Goal: Task Accomplishment & Management: Manage account settings

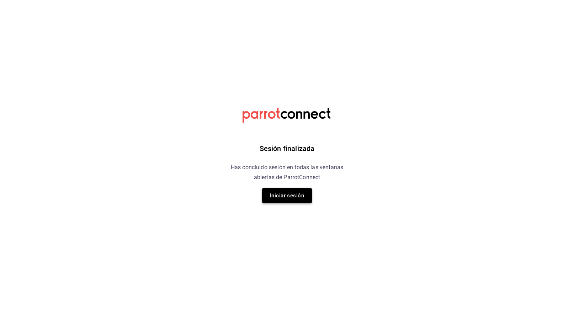
click at [287, 196] on button "Iniciar sesión" at bounding box center [287, 195] width 50 height 15
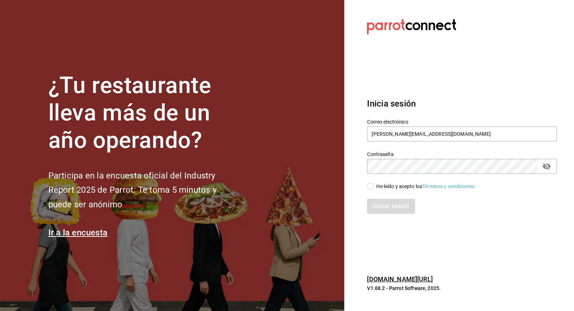
click at [370, 183] on input "He leído y acepto los Términos y condiciones." at bounding box center [370, 186] width 6 height 6
checkbox input "true"
click at [394, 203] on button "Iniciar sesión" at bounding box center [391, 206] width 48 height 15
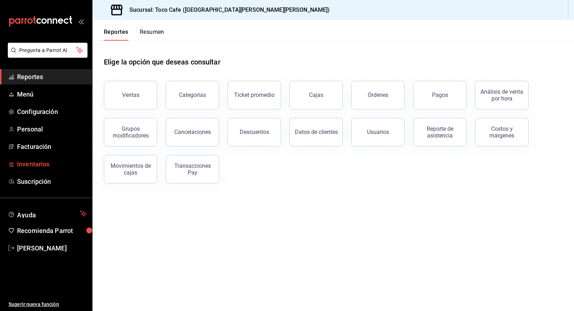
click at [43, 163] on span "Inventarios" at bounding box center [51, 164] width 69 height 10
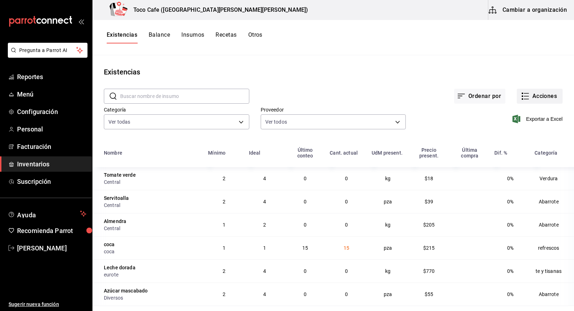
click at [535, 98] on button "Acciones" at bounding box center [540, 96] width 46 height 15
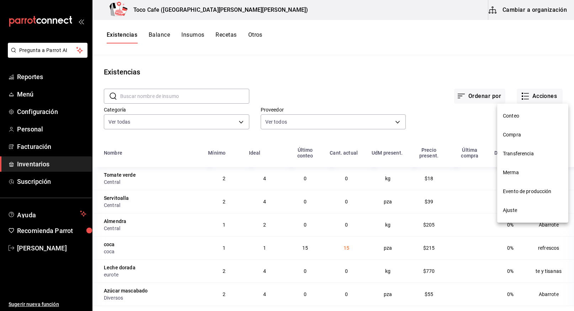
click at [520, 134] on span "Compra" at bounding box center [533, 134] width 60 height 7
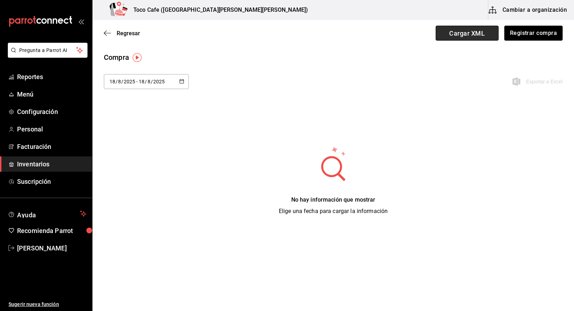
click at [464, 35] on span "Cargar XML" at bounding box center [467, 33] width 63 height 15
click at [0, 0] on input "Cargar XML" at bounding box center [0, 0] width 0 height 0
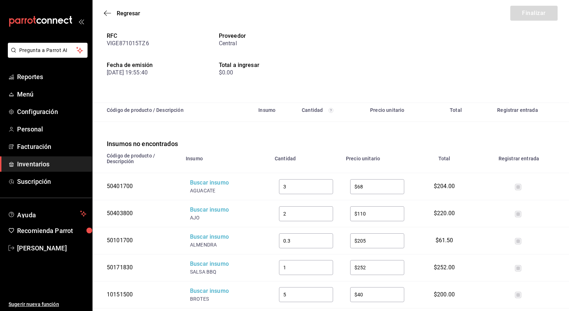
scroll to position [42, 0]
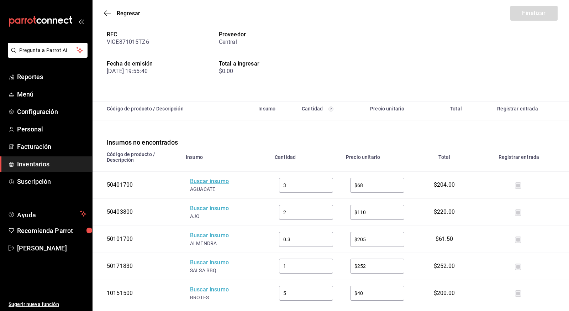
click at [208, 181] on div "Buscar insumo" at bounding box center [218, 181] width 57 height 8
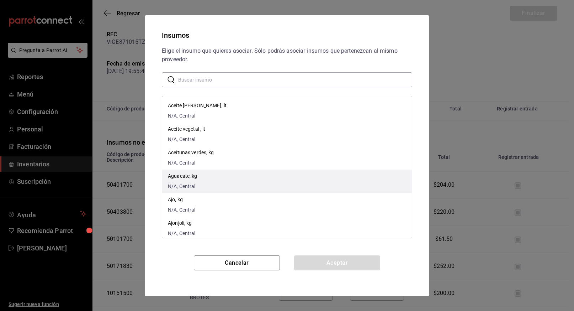
click at [205, 175] on li "Aguacate, kg N/A, Central" at bounding box center [287, 180] width 250 height 23
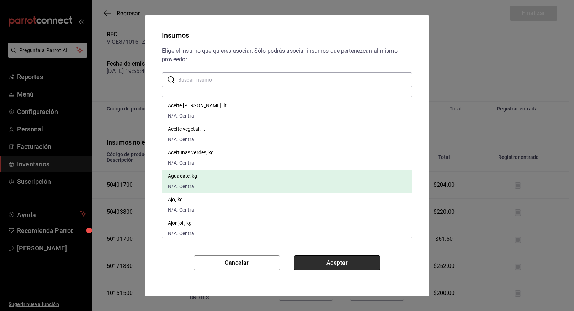
click at [325, 258] on button "Aceptar" at bounding box center [337, 262] width 86 height 15
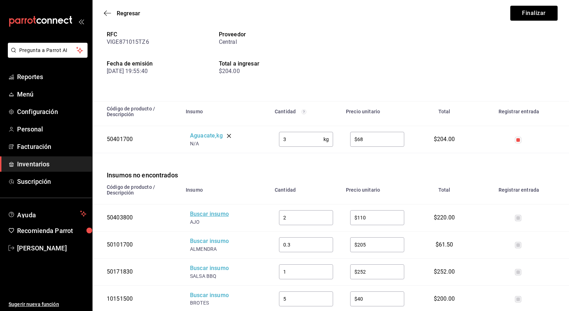
click at [205, 215] on div "Buscar insumo" at bounding box center [218, 214] width 57 height 8
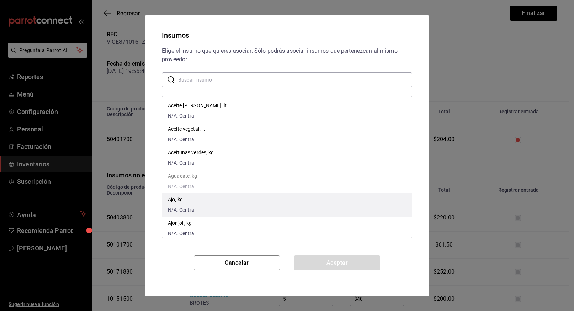
click at [217, 199] on li "Ajo, kg N/A, Central" at bounding box center [287, 204] width 250 height 23
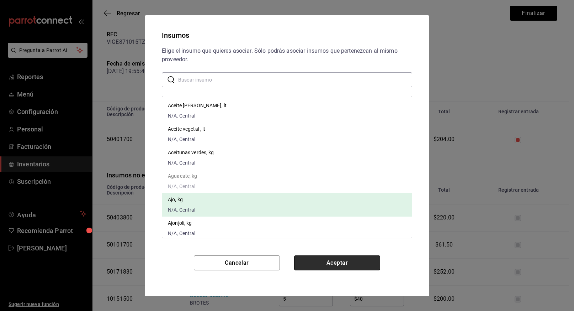
click at [341, 266] on button "Aceptar" at bounding box center [337, 262] width 86 height 15
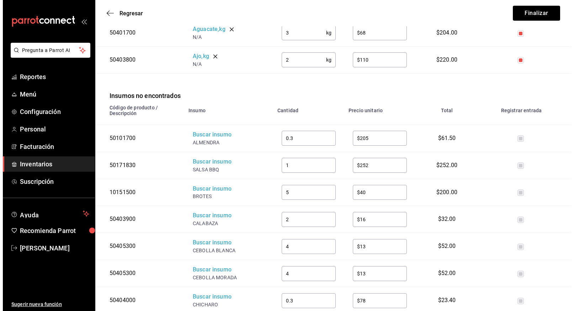
scroll to position [204, 0]
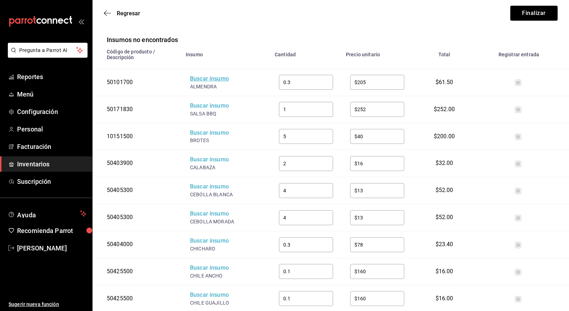
click at [202, 79] on div "Buscar insumo" at bounding box center [218, 79] width 57 height 8
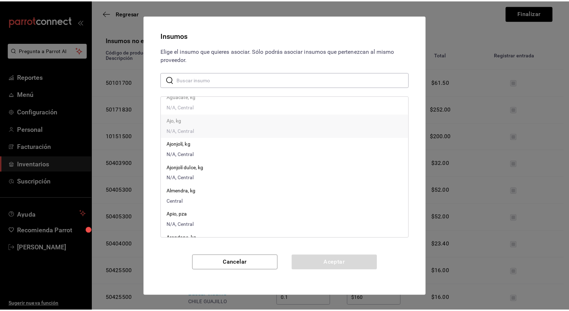
scroll to position [81, 0]
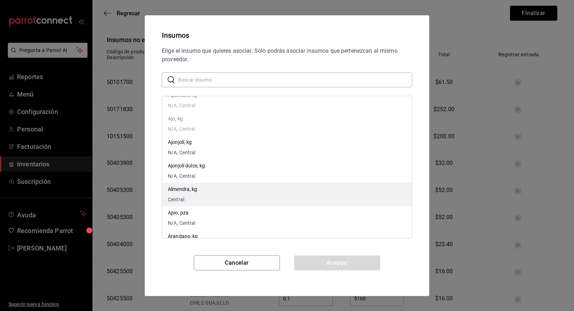
click at [185, 190] on p "Almendra, kg" at bounding box center [183, 188] width 30 height 7
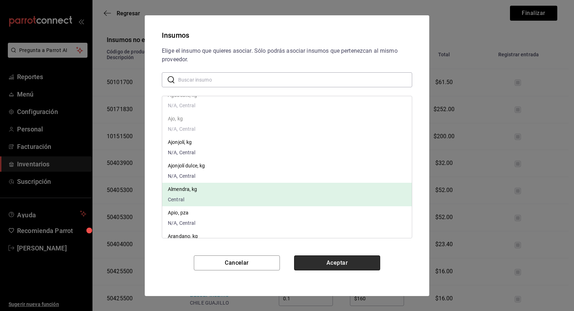
click at [324, 259] on button "Aceptar" at bounding box center [337, 262] width 86 height 15
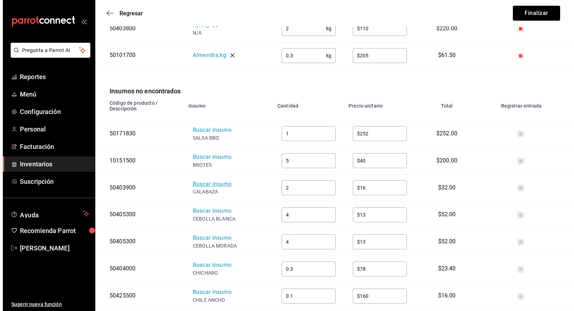
scroll to position [179, 0]
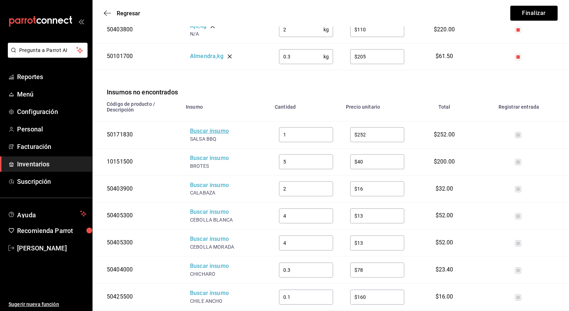
click at [207, 131] on div "Buscar insumo" at bounding box center [218, 131] width 57 height 8
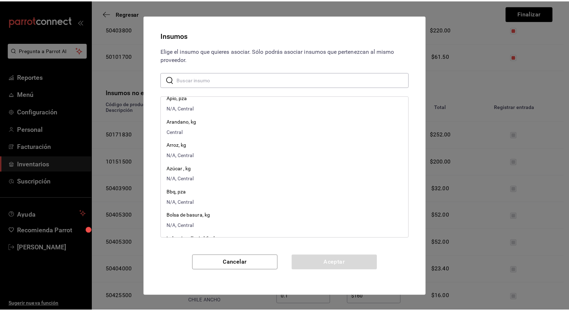
scroll to position [196, 0]
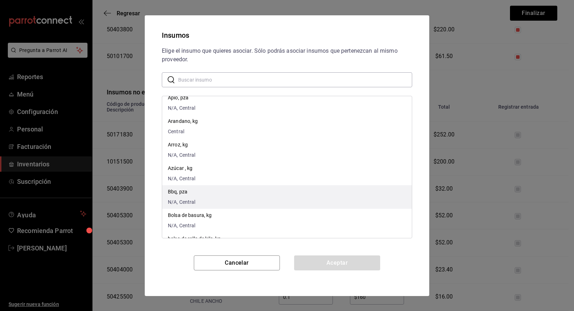
click at [216, 196] on li "Bbq, pza N/A, Central" at bounding box center [287, 196] width 250 height 23
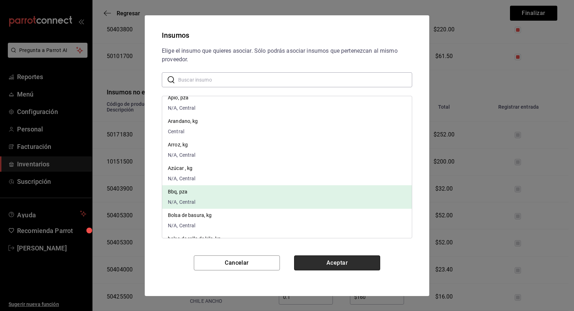
click at [337, 261] on button "Aceptar" at bounding box center [337, 262] width 86 height 15
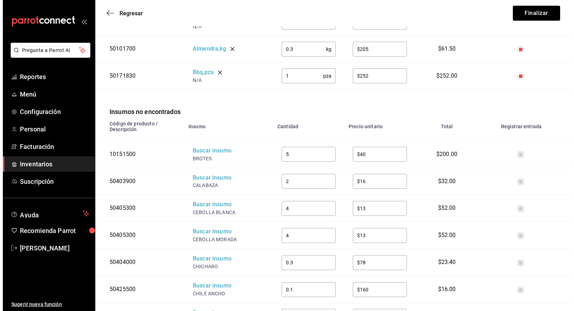
scroll to position [187, 0]
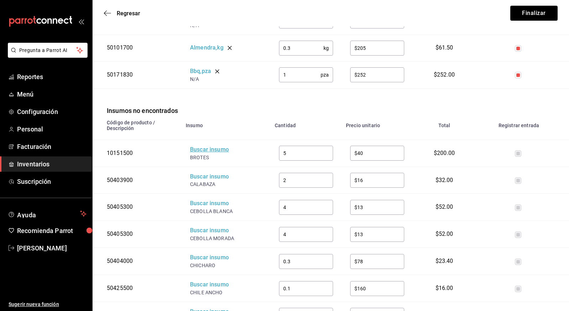
click at [208, 149] on div "Buscar insumo" at bounding box center [218, 150] width 57 height 8
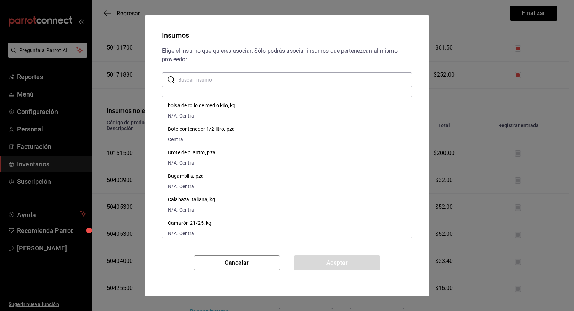
scroll to position [342, 0]
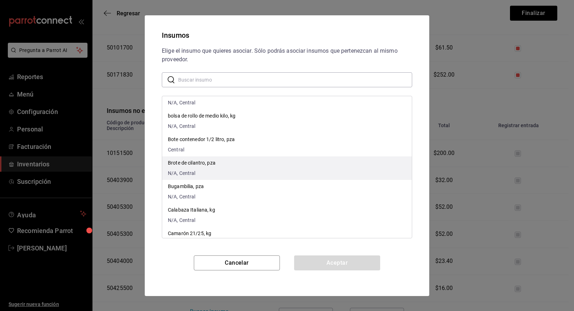
click at [212, 162] on p "Brote de cilantro, pza" at bounding box center [192, 162] width 48 height 7
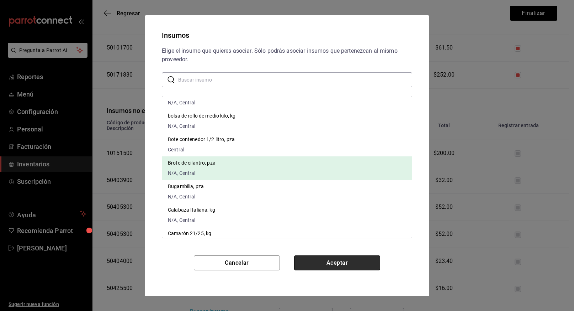
click at [333, 265] on button "Aceptar" at bounding box center [337, 262] width 86 height 15
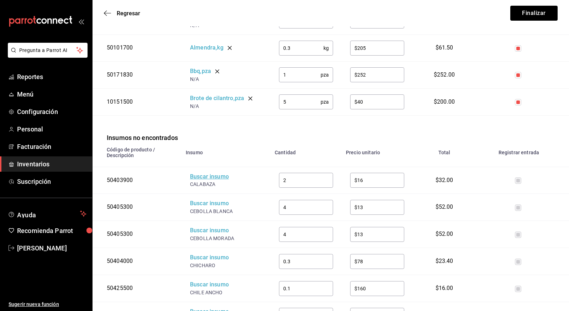
click at [206, 176] on div "Buscar insumo" at bounding box center [218, 177] width 57 height 8
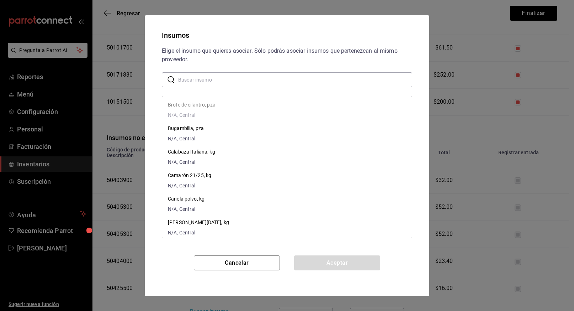
scroll to position [445, 0]
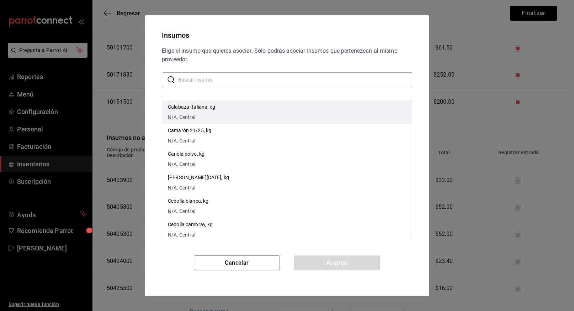
click at [186, 105] on p "Calabaza Italiana, kg" at bounding box center [191, 106] width 47 height 7
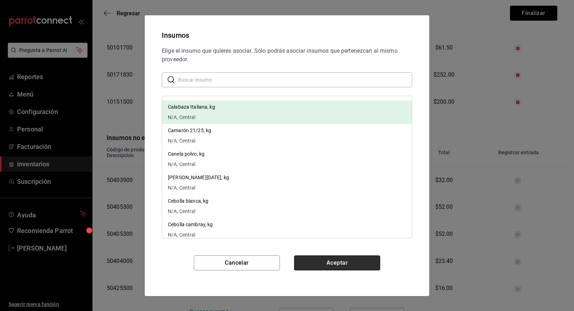
click at [341, 263] on button "Aceptar" at bounding box center [337, 262] width 86 height 15
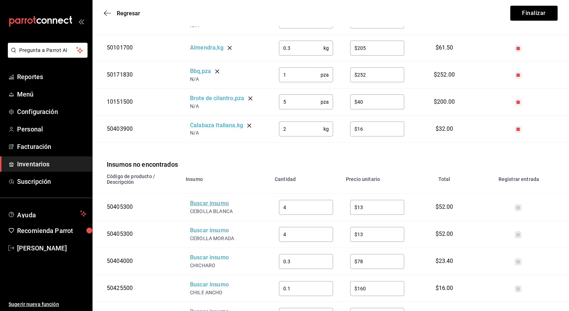
click at [210, 203] on div "Buscar insumo" at bounding box center [218, 203] width 57 height 8
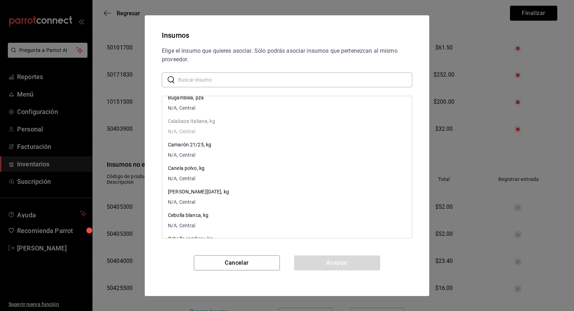
scroll to position [432, 0]
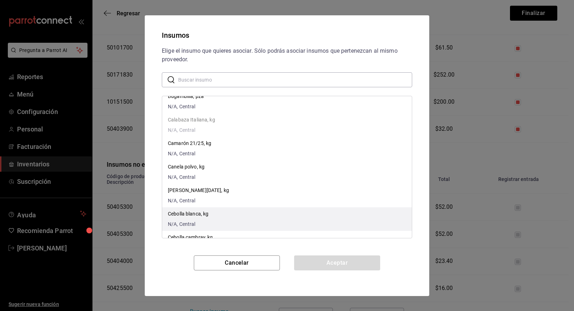
click at [191, 212] on p "Cebolla blanca, kg" at bounding box center [188, 213] width 41 height 7
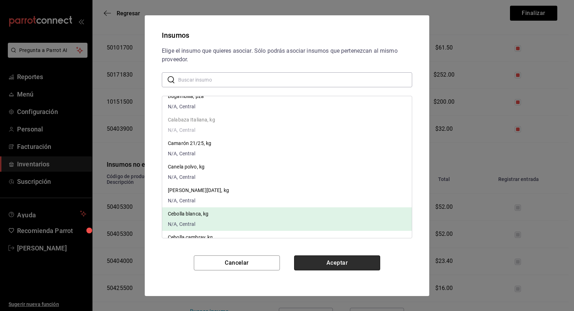
click at [344, 260] on button "Aceptar" at bounding box center [337, 262] width 86 height 15
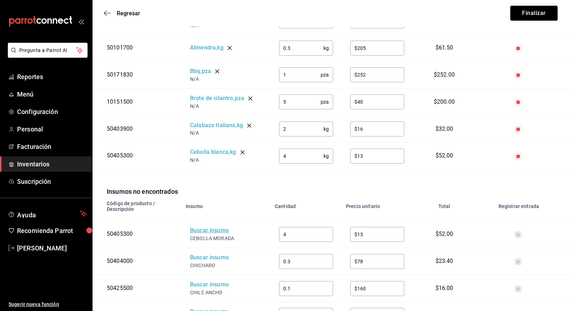
click at [220, 229] on div "Buscar insumo" at bounding box center [218, 230] width 57 height 8
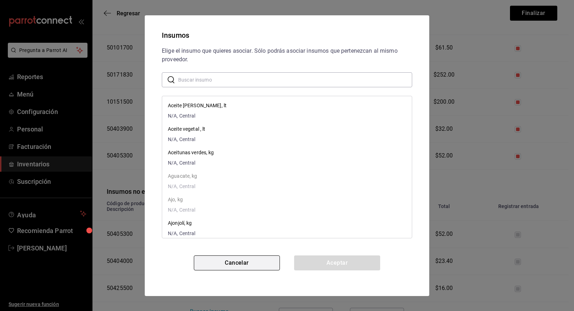
click at [251, 260] on button "Cancelar" at bounding box center [237, 262] width 86 height 15
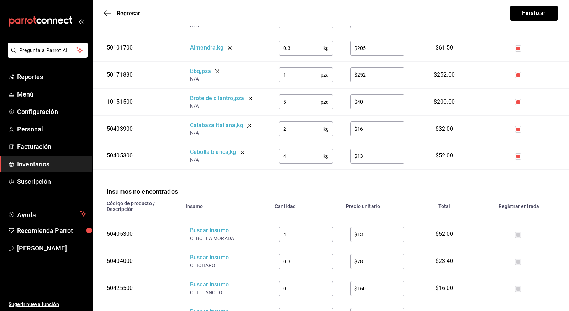
click at [210, 231] on div "Buscar insumo" at bounding box center [218, 230] width 57 height 8
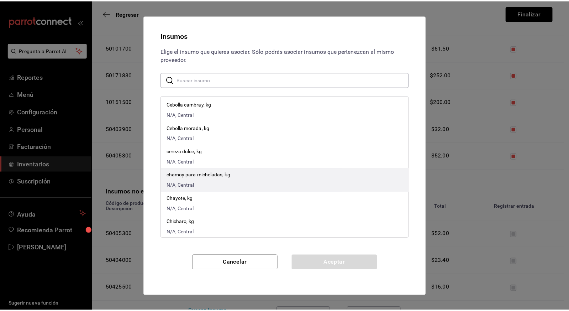
scroll to position [557, 0]
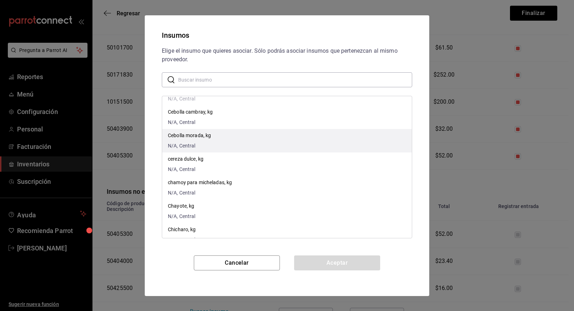
click at [195, 136] on p "Cebolla morada, kg" at bounding box center [189, 135] width 43 height 7
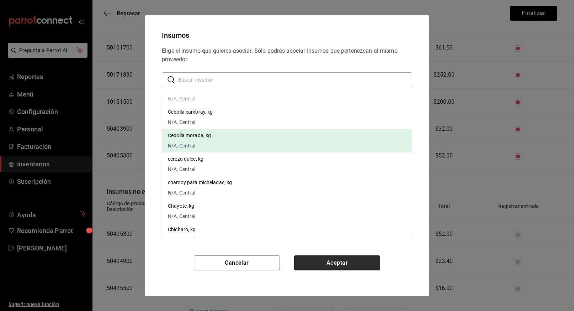
click at [351, 265] on button "Aceptar" at bounding box center [337, 262] width 86 height 15
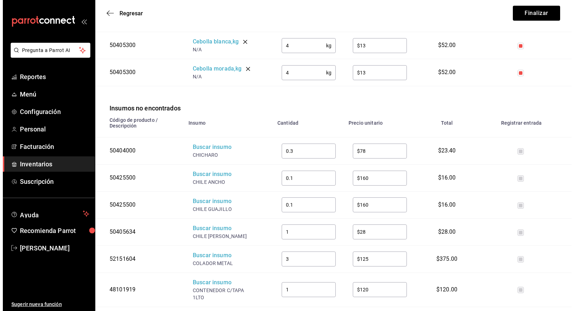
scroll to position [306, 0]
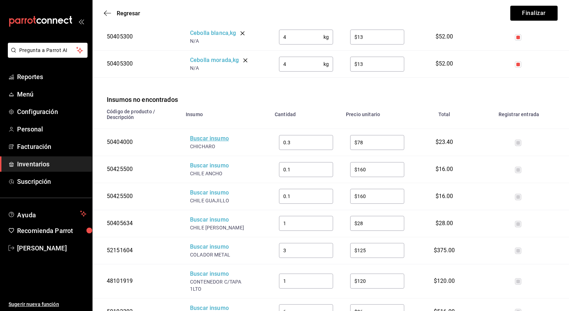
click at [210, 139] on div "Buscar insumo" at bounding box center [218, 138] width 57 height 8
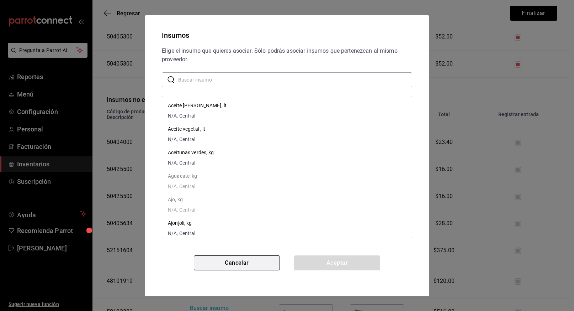
click at [234, 260] on button "Cancelar" at bounding box center [237, 262] width 86 height 15
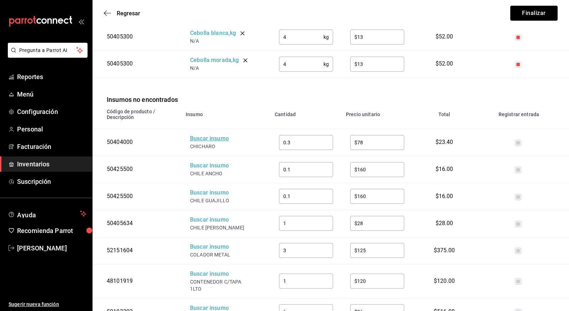
click at [210, 138] on div "Buscar insumo" at bounding box center [218, 138] width 57 height 8
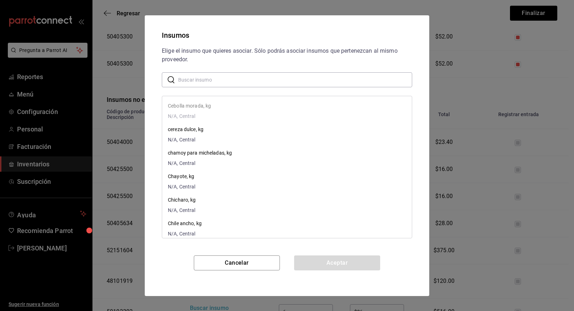
scroll to position [612, 0]
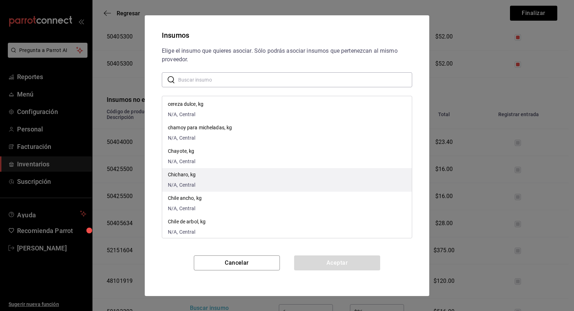
click at [180, 173] on p "Chicharo, kg" at bounding box center [182, 174] width 28 height 7
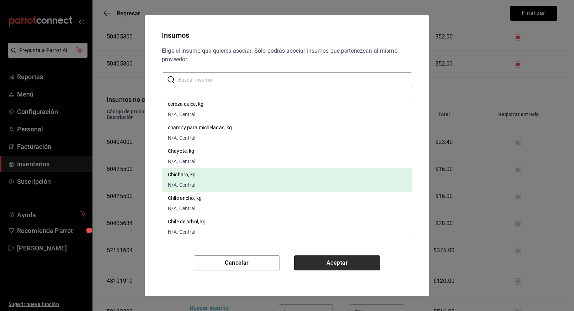
click at [348, 261] on button "Aceptar" at bounding box center [337, 262] width 86 height 15
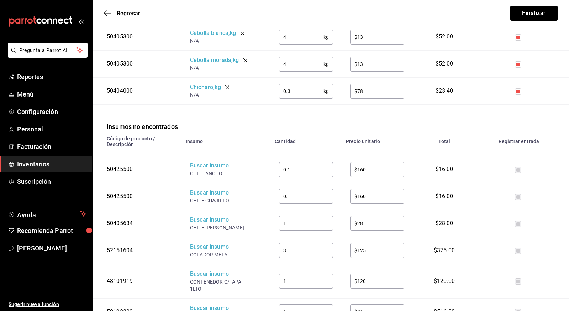
click at [210, 166] on div "Buscar insumo" at bounding box center [218, 166] width 57 height 8
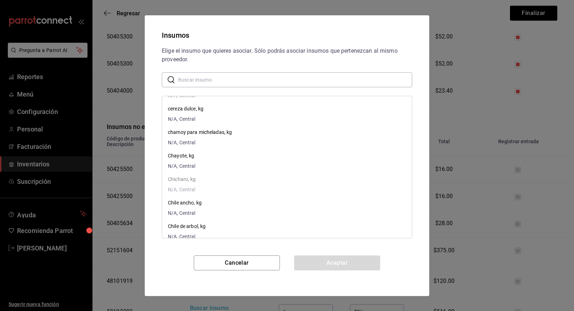
scroll to position [609, 0]
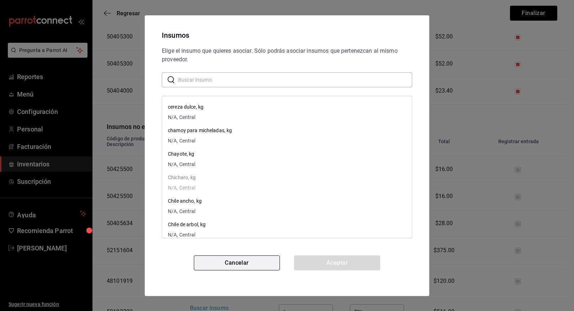
click at [238, 263] on button "Cancelar" at bounding box center [237, 262] width 86 height 15
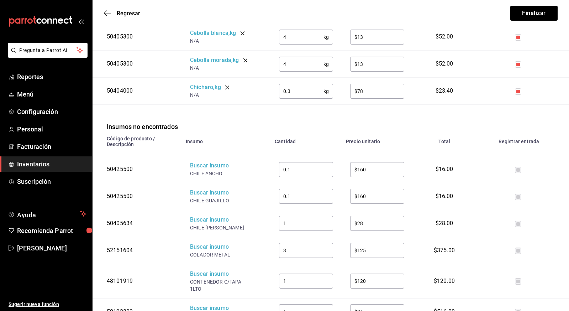
click at [211, 164] on div "Buscar insumo" at bounding box center [218, 166] width 57 height 8
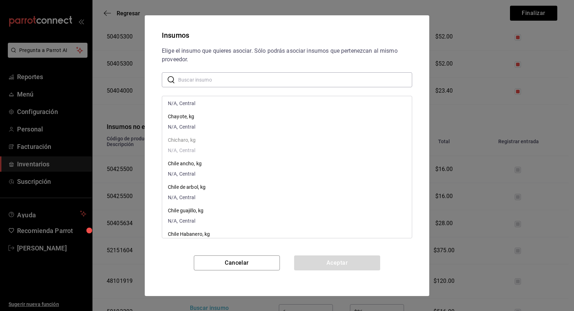
scroll to position [647, 0]
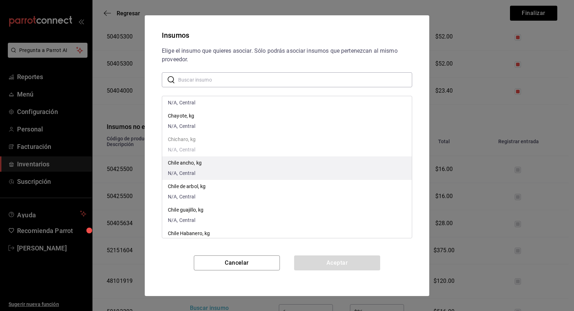
click at [175, 163] on p "Chile ancho, kg" at bounding box center [185, 162] width 34 height 7
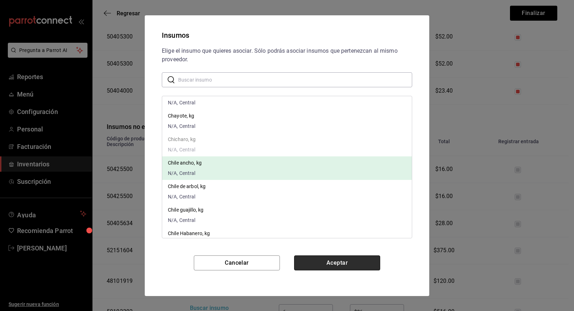
click at [322, 264] on button "Aceptar" at bounding box center [337, 262] width 86 height 15
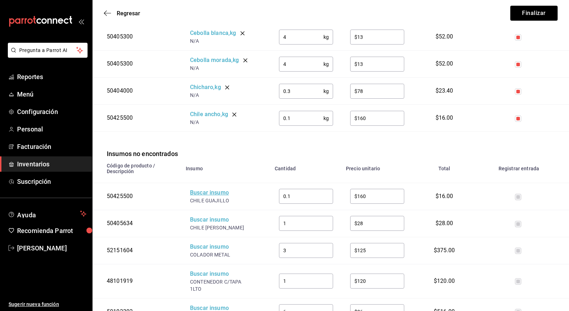
click at [212, 194] on div "Buscar insumo" at bounding box center [218, 193] width 57 height 8
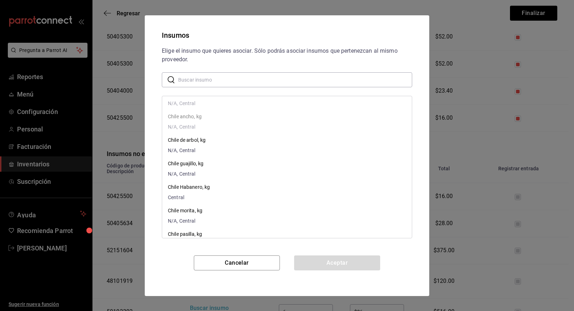
scroll to position [695, 0]
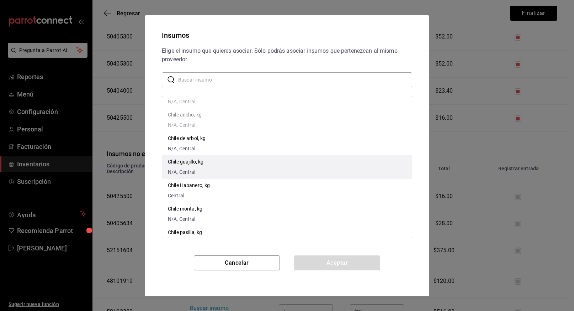
click at [192, 160] on p "Chile guajillo, kg" at bounding box center [186, 161] width 36 height 7
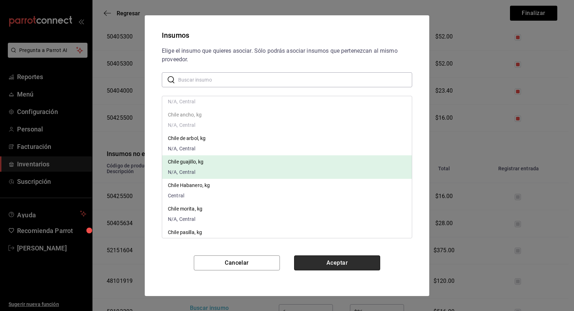
click at [342, 261] on button "Aceptar" at bounding box center [337, 262] width 86 height 15
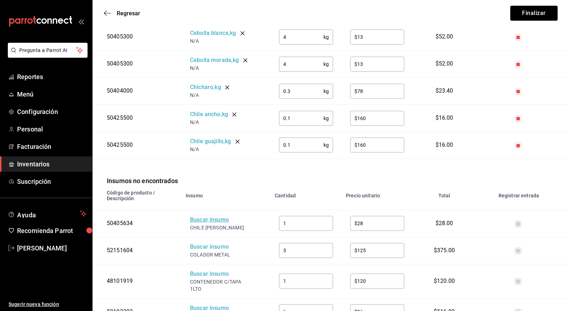
click at [212, 221] on div "Buscar insumo" at bounding box center [218, 220] width 57 height 8
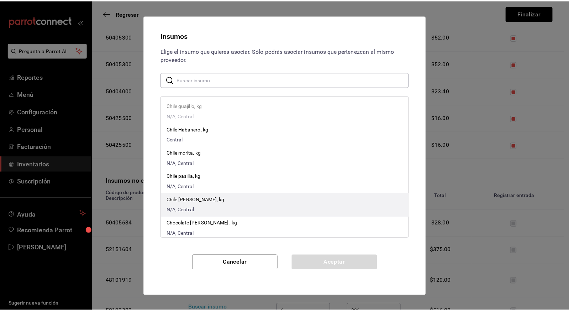
scroll to position [752, 0]
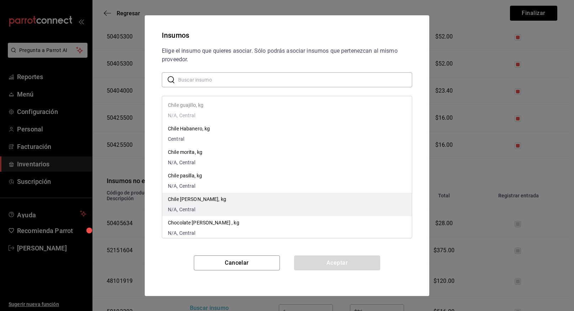
click at [191, 199] on p "Chile serrano, kg" at bounding box center [197, 198] width 58 height 7
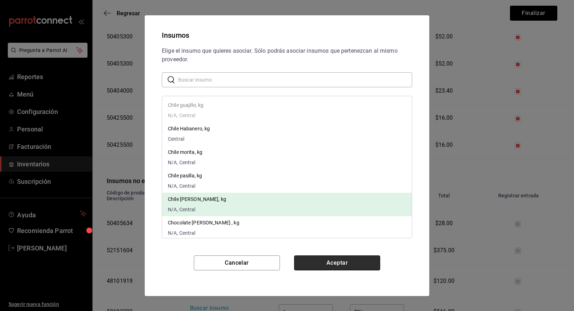
click at [334, 262] on button "Aceptar" at bounding box center [337, 262] width 86 height 15
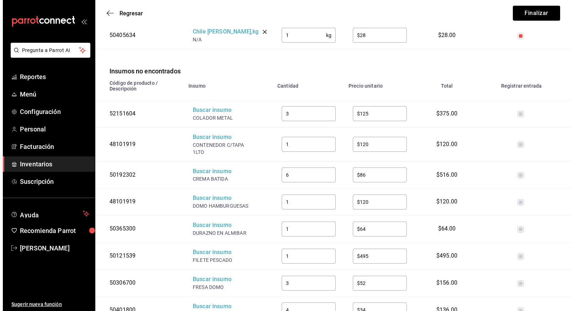
scroll to position [445, 0]
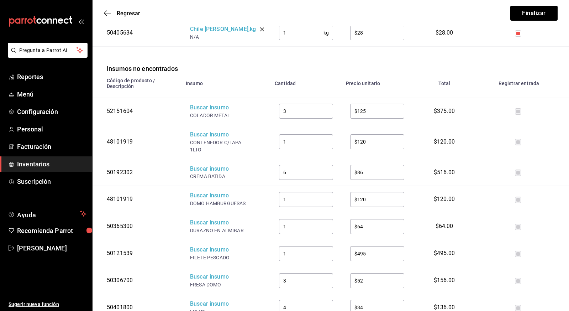
click at [212, 107] on div "Buscar insumo" at bounding box center [218, 108] width 57 height 8
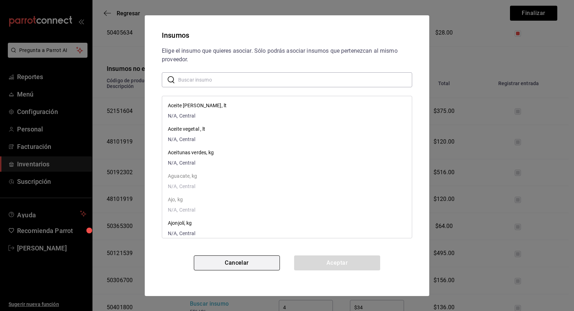
click at [235, 264] on button "Cancelar" at bounding box center [237, 262] width 86 height 15
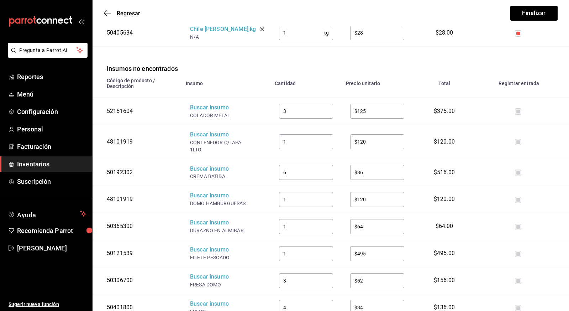
click at [211, 135] on div "Buscar insumo" at bounding box center [218, 135] width 57 height 8
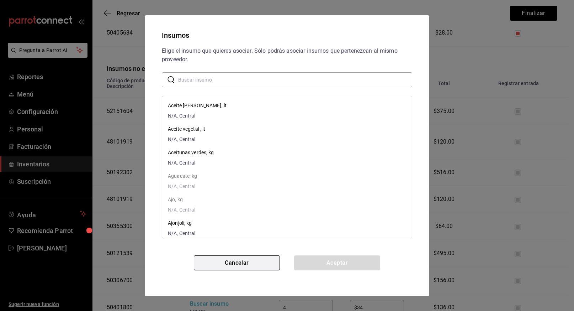
click at [237, 265] on button "Cancelar" at bounding box center [237, 262] width 86 height 15
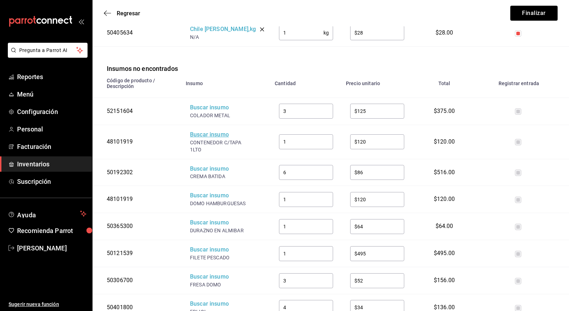
click at [209, 133] on div "Buscar insumo" at bounding box center [218, 135] width 57 height 8
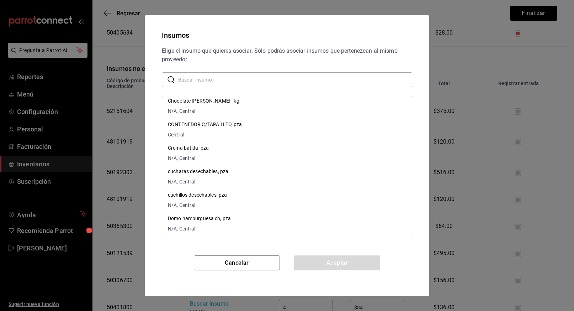
scroll to position [869, 0]
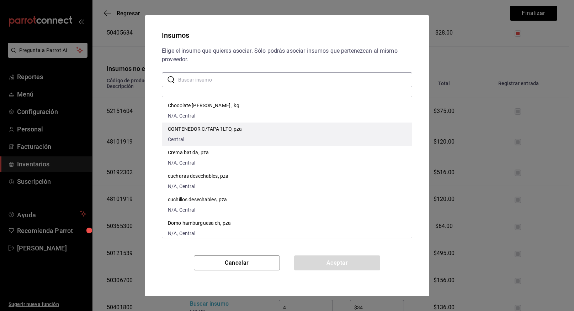
click at [215, 129] on p "CONTENEDOR C/TAPA 1LTO, pza" at bounding box center [205, 128] width 74 height 7
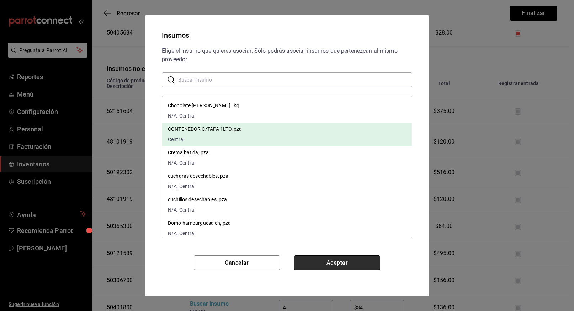
click at [338, 264] on button "Aceptar" at bounding box center [337, 262] width 86 height 15
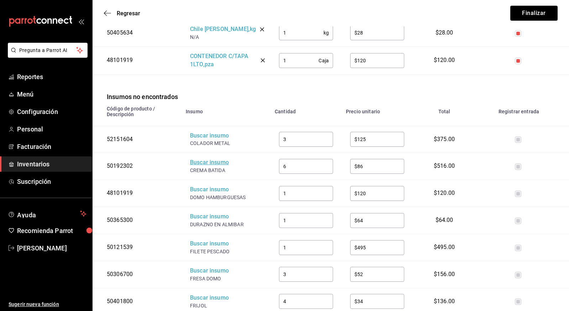
click at [207, 162] on div "Buscar insumo" at bounding box center [218, 162] width 57 height 8
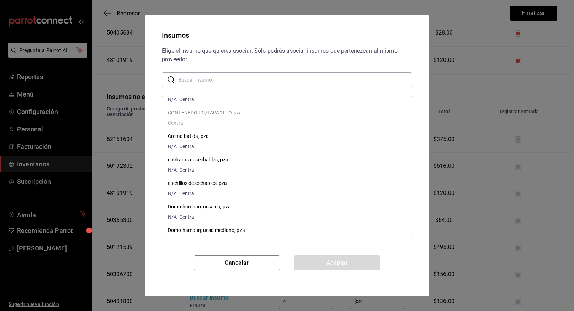
scroll to position [886, 0]
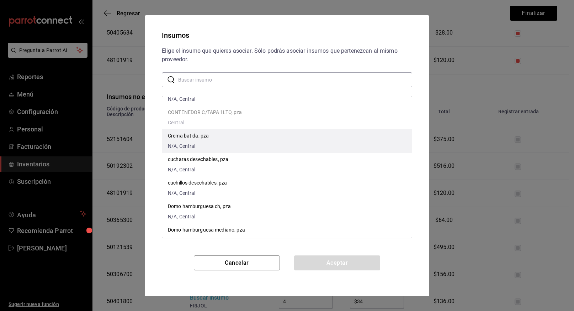
click at [186, 136] on p "Crema batida, pza" at bounding box center [188, 135] width 41 height 7
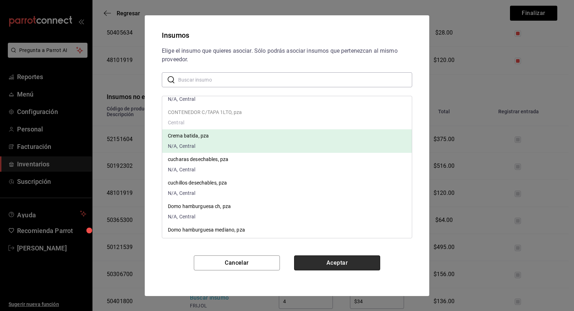
click at [331, 259] on button "Aceptar" at bounding box center [337, 262] width 86 height 15
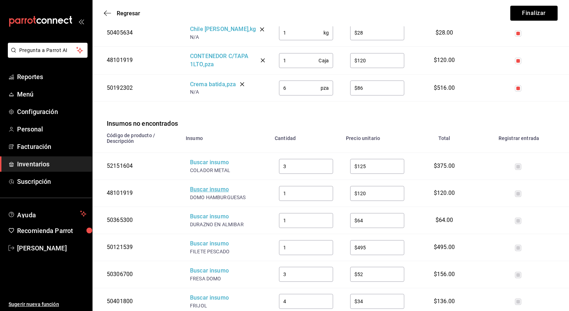
click at [208, 191] on div "Buscar insumo" at bounding box center [218, 189] width 57 height 8
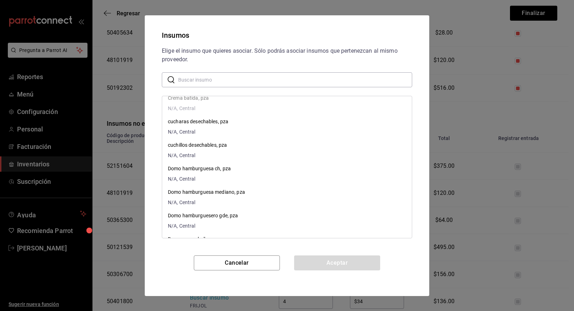
scroll to position [939, 0]
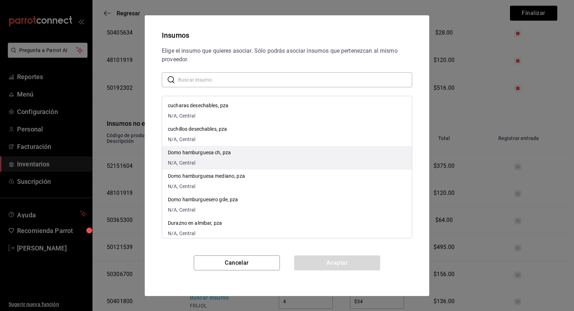
click at [200, 152] on p "Domo hamburguesa ch, pza" at bounding box center [199, 152] width 63 height 7
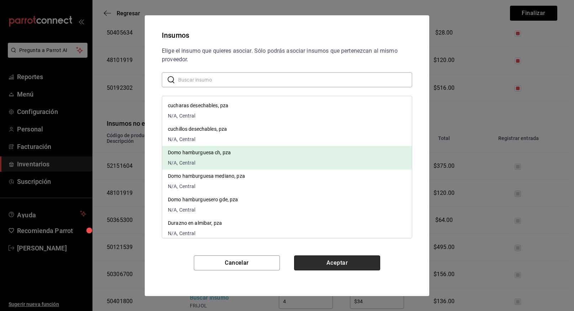
click at [348, 261] on button "Aceptar" at bounding box center [337, 262] width 86 height 15
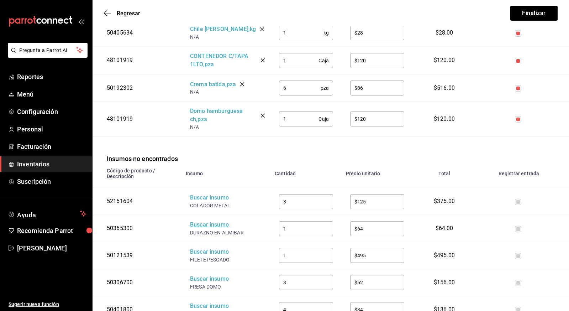
click at [215, 226] on div "Buscar insumo" at bounding box center [218, 225] width 57 height 8
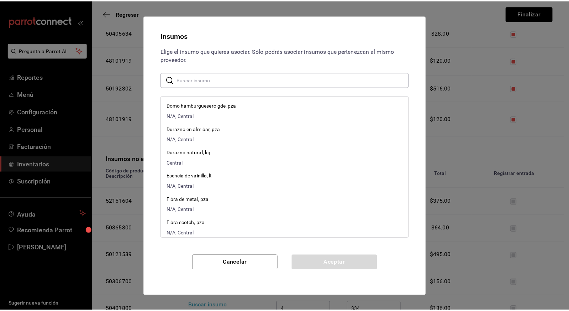
scroll to position [1034, 0]
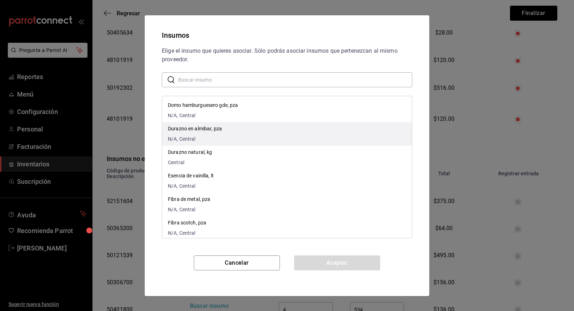
click at [196, 127] on p "Durazno en almibar, pza" at bounding box center [195, 128] width 54 height 7
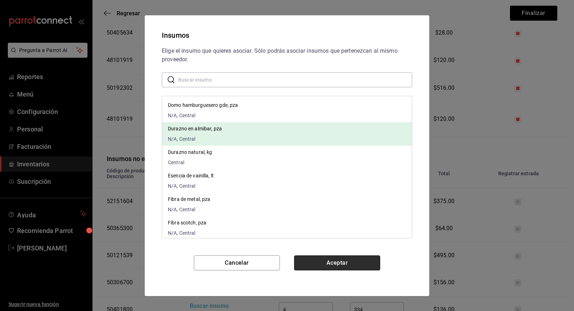
click at [346, 268] on button "Aceptar" at bounding box center [337, 262] width 86 height 15
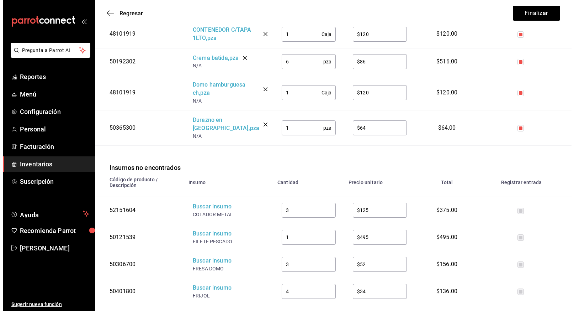
scroll to position [472, 0]
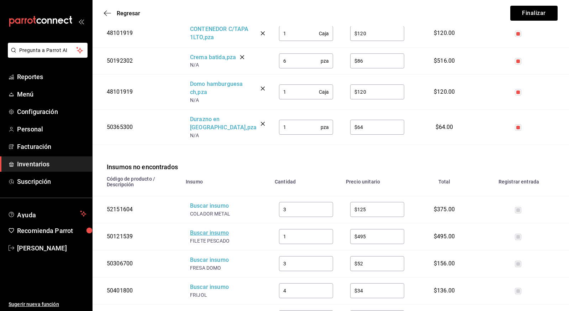
click at [212, 229] on div "Buscar insumo" at bounding box center [218, 233] width 57 height 8
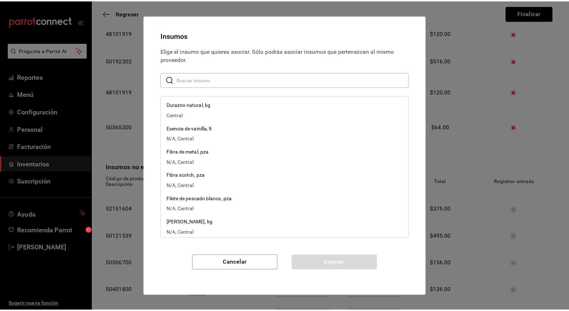
scroll to position [1082, 0]
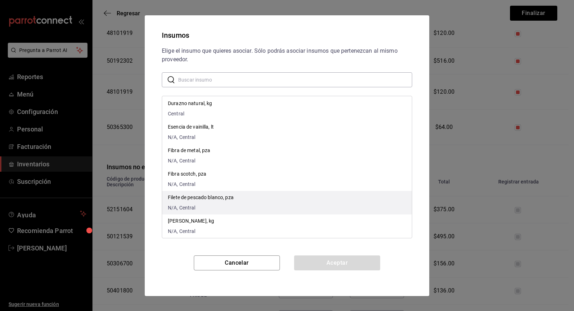
click at [214, 194] on p "Filete de pescado blanco, pza" at bounding box center [201, 197] width 66 height 7
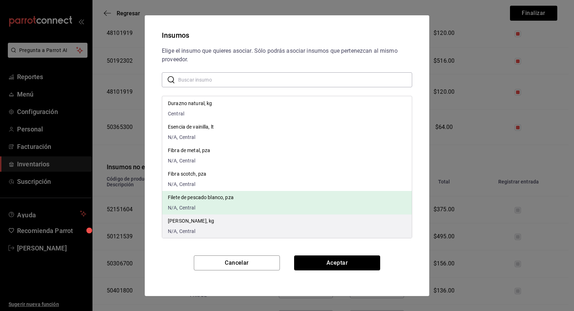
drag, startPoint x: 339, startPoint y: 263, endPoint x: 272, endPoint y: 226, distance: 76.9
click at [339, 263] on button "Aceptar" at bounding box center [337, 262] width 86 height 15
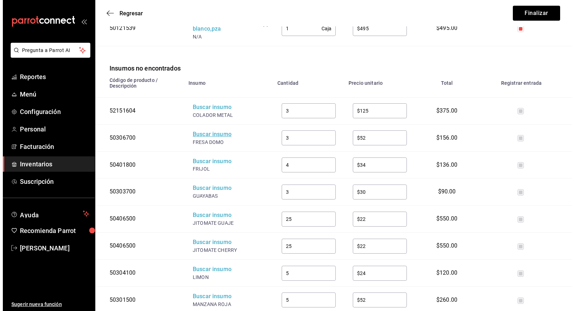
scroll to position [606, 0]
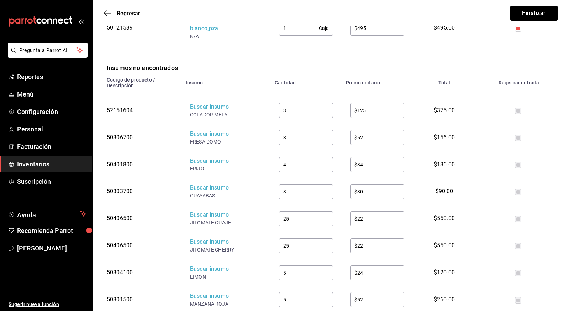
click at [208, 130] on div "Buscar insumo" at bounding box center [218, 134] width 57 height 8
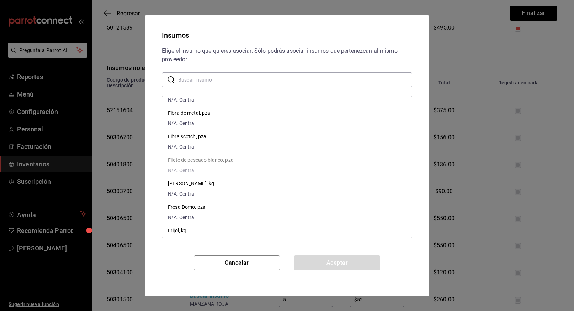
scroll to position [1121, 0]
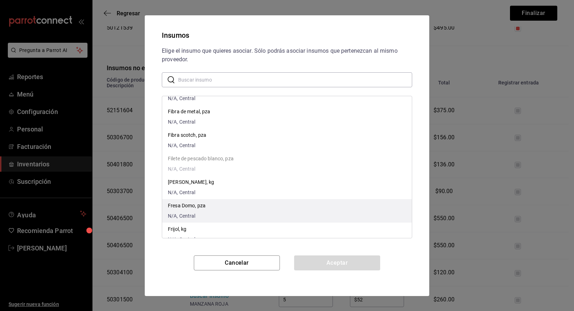
click at [195, 205] on p "Fresa Domo, pza" at bounding box center [187, 205] width 38 height 7
click at [320, 260] on button "Aceptar" at bounding box center [337, 262] width 86 height 15
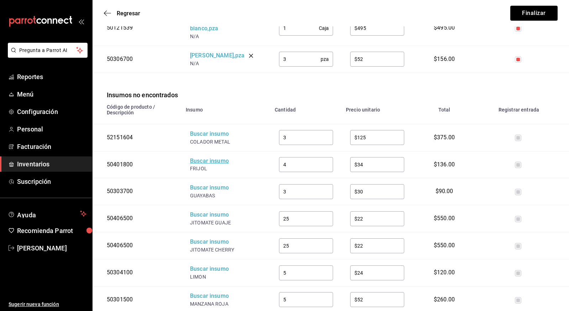
click at [213, 157] on div "Buscar insumo" at bounding box center [218, 161] width 57 height 8
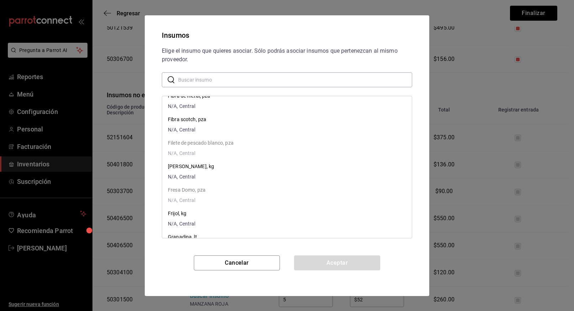
scroll to position [1137, 0]
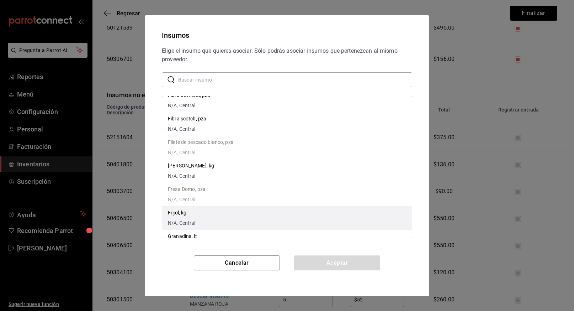
click at [179, 211] on p "Frijol, kg" at bounding box center [182, 212] width 28 height 7
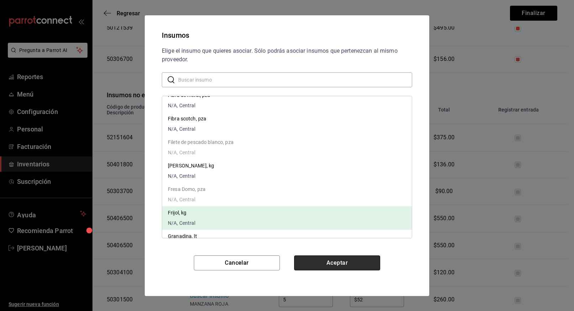
click at [336, 263] on button "Aceptar" at bounding box center [337, 262] width 86 height 15
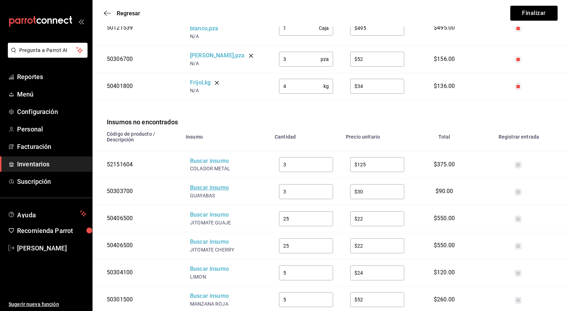
click at [208, 184] on div "Buscar insumo" at bounding box center [218, 188] width 57 height 8
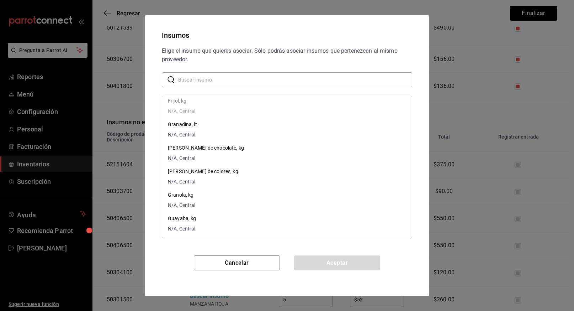
scroll to position [1268, 0]
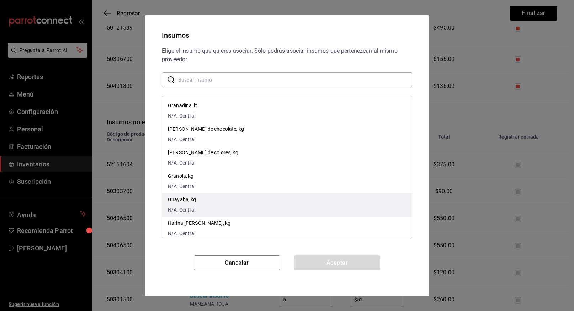
click at [185, 199] on p "Guayaba, kg" at bounding box center [182, 199] width 28 height 7
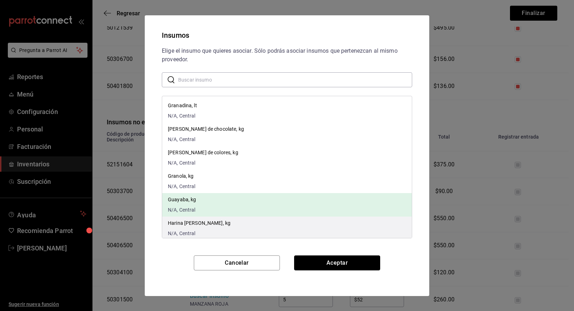
drag, startPoint x: 337, startPoint y: 263, endPoint x: 326, endPoint y: 222, distance: 42.8
click at [337, 263] on button "Aceptar" at bounding box center [337, 262] width 86 height 15
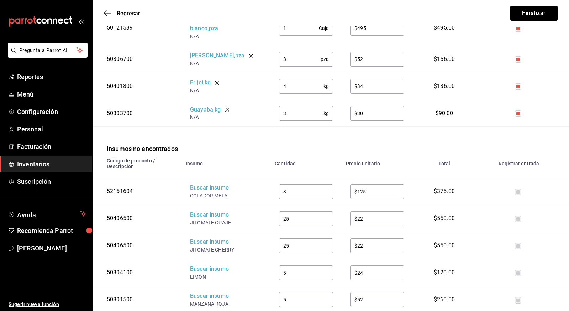
click at [215, 211] on div "Buscar insumo" at bounding box center [218, 215] width 57 height 8
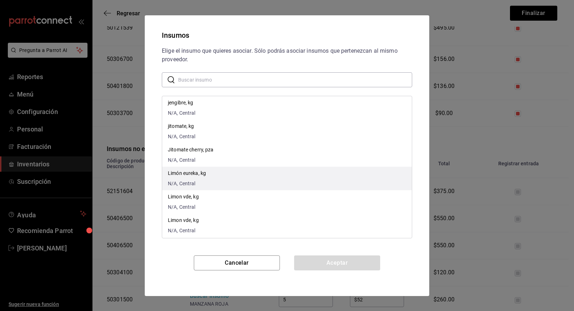
scroll to position [1480, 0]
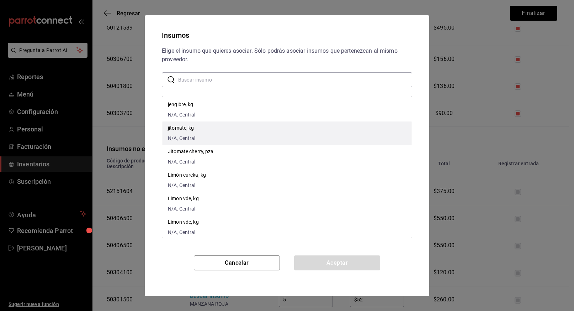
click at [178, 127] on p "jitomate, kg" at bounding box center [182, 127] width 28 height 7
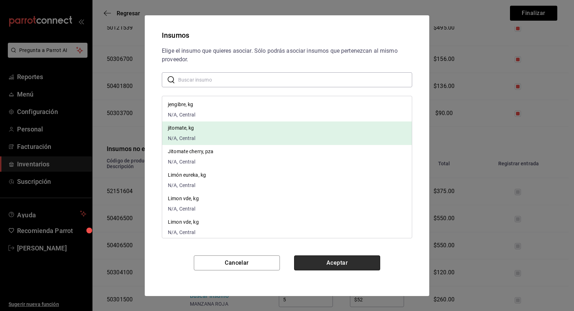
click at [330, 264] on button "Aceptar" at bounding box center [337, 262] width 86 height 15
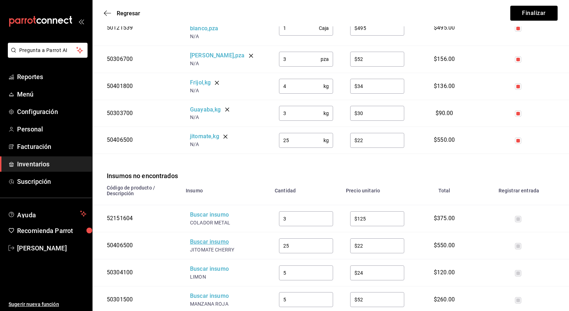
click at [211, 238] on div "Buscar insumo" at bounding box center [218, 242] width 57 height 8
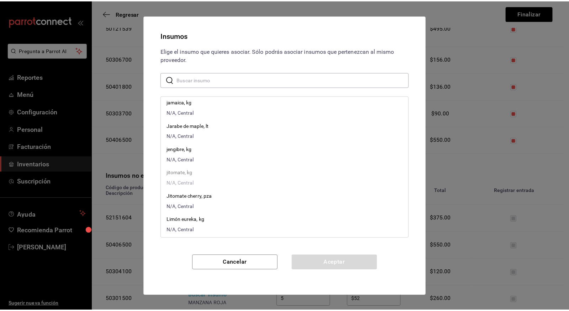
scroll to position [1447, 0]
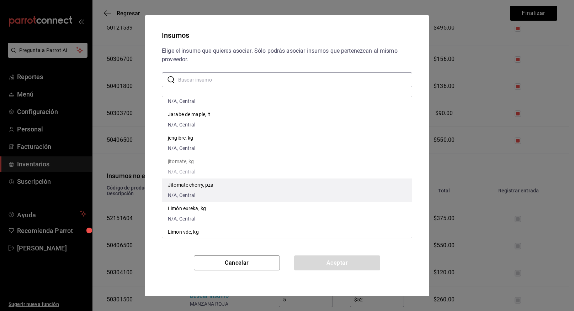
click at [216, 185] on li "Jitomate cherry, pza N/A, Central" at bounding box center [287, 189] width 250 height 23
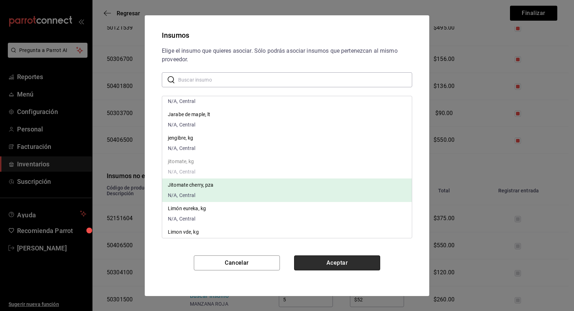
click at [336, 259] on button "Aceptar" at bounding box center [337, 262] width 86 height 15
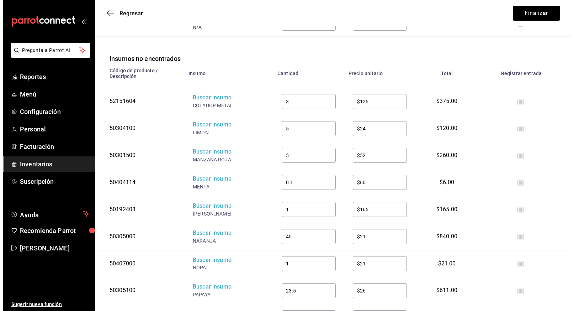
scroll to position [757, 0]
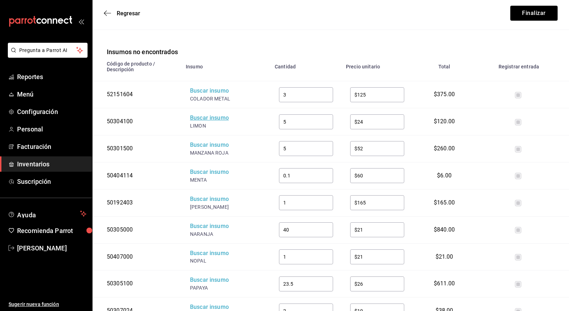
click at [208, 114] on div "Buscar insumo" at bounding box center [218, 118] width 57 height 8
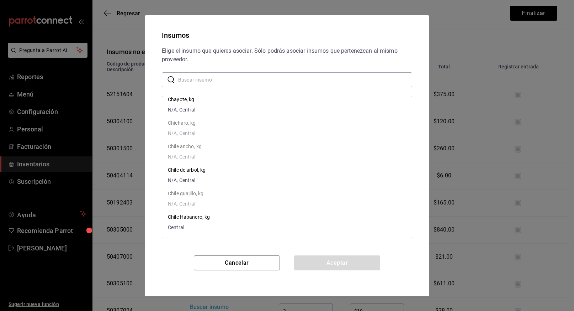
scroll to position [666, 0]
click at [210, 78] on input "text" at bounding box center [295, 79] width 234 height 14
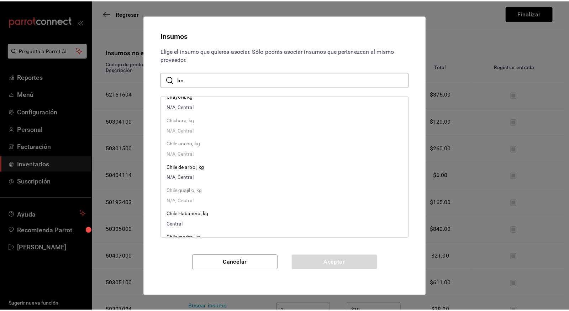
scroll to position [0, 0]
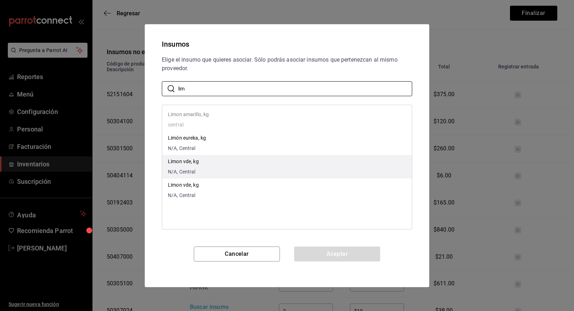
type input "lim"
click at [188, 160] on p "Limon vde, kg" at bounding box center [183, 161] width 31 height 7
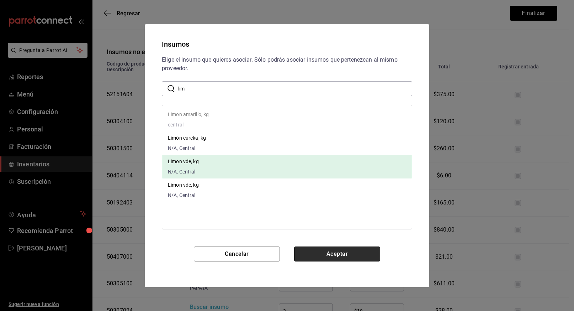
click at [330, 251] on button "Aceptar" at bounding box center [337, 253] width 86 height 15
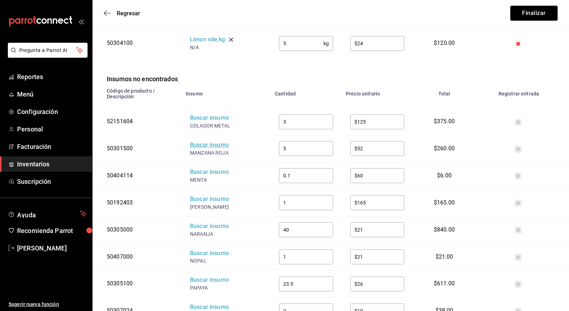
click at [213, 141] on div "Buscar insumo" at bounding box center [218, 145] width 57 height 8
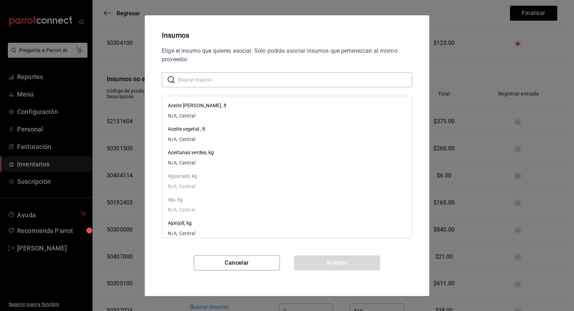
click at [215, 79] on input "text" at bounding box center [295, 79] width 234 height 14
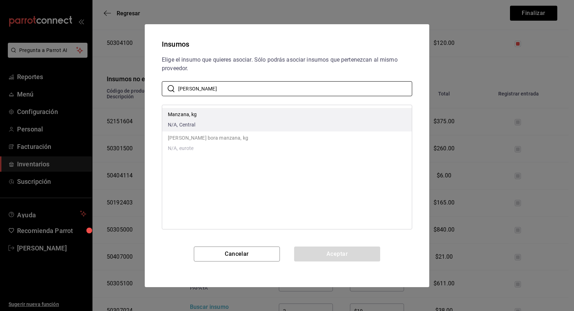
type input "manz"
click at [191, 113] on p "Manzana, kg" at bounding box center [182, 114] width 29 height 7
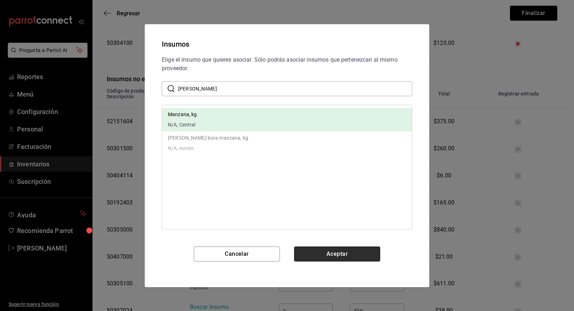
click at [326, 251] on button "Aceptar" at bounding box center [337, 253] width 86 height 15
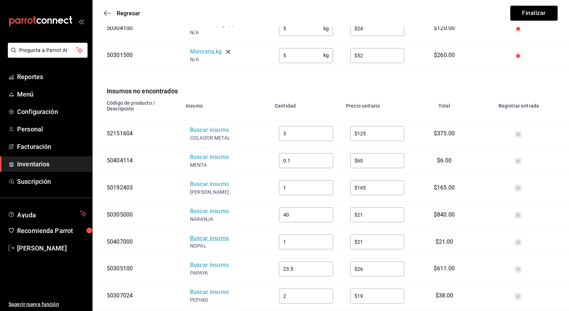
scroll to position [773, 0]
click at [198, 160] on div "MENTA" at bounding box center [218, 163] width 57 height 7
click at [201, 152] on div "Buscar insumo" at bounding box center [218, 156] width 57 height 8
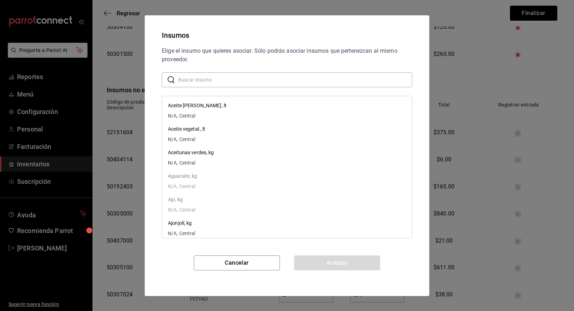
click at [213, 81] on input "text" at bounding box center [295, 79] width 234 height 14
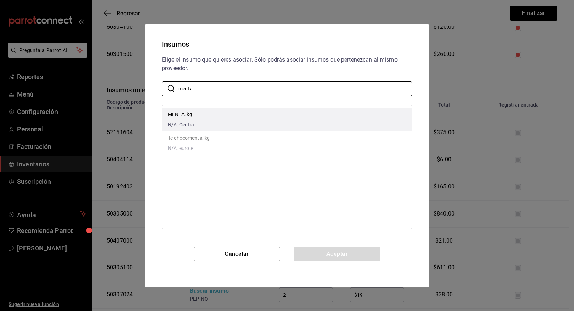
type input "menta"
click at [183, 117] on p "MENTA, kg" at bounding box center [182, 114] width 28 height 7
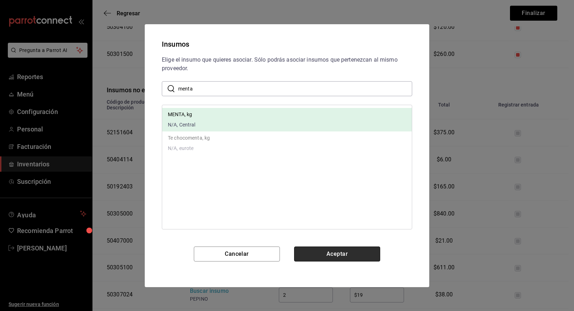
click at [338, 252] on button "Aceptar" at bounding box center [337, 253] width 86 height 15
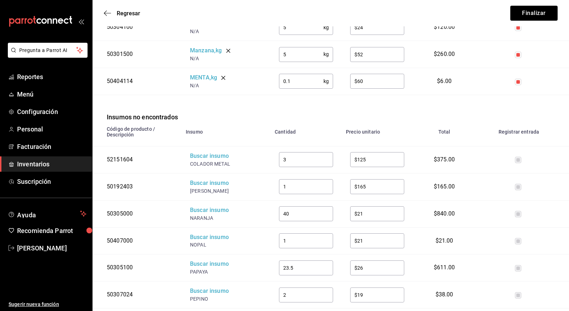
click at [206, 187] on div "MIEL ABEJA" at bounding box center [218, 190] width 57 height 7
click at [207, 179] on div "Buscar insumo" at bounding box center [218, 183] width 57 height 8
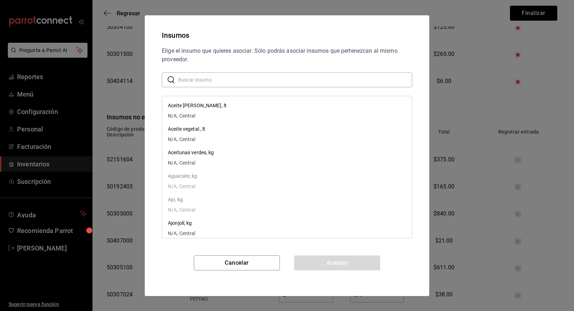
click at [260, 76] on input "text" at bounding box center [295, 79] width 234 height 14
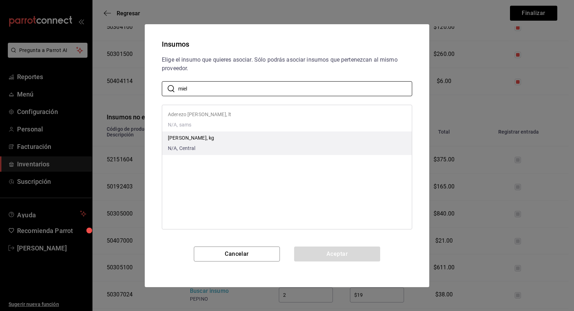
type input "miel"
click at [207, 136] on p "MIEL DE ABEJA, kg" at bounding box center [191, 137] width 46 height 7
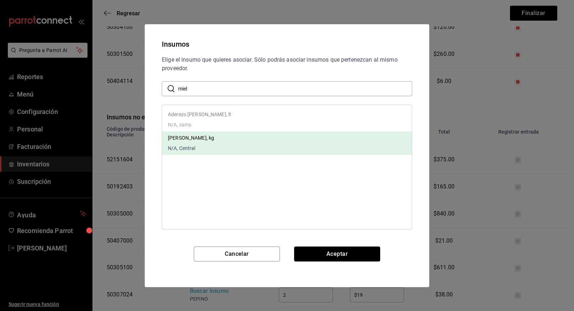
drag, startPoint x: 334, startPoint y: 252, endPoint x: 280, endPoint y: 229, distance: 58.5
click at [334, 252] on button "Aceptar" at bounding box center [337, 253] width 86 height 15
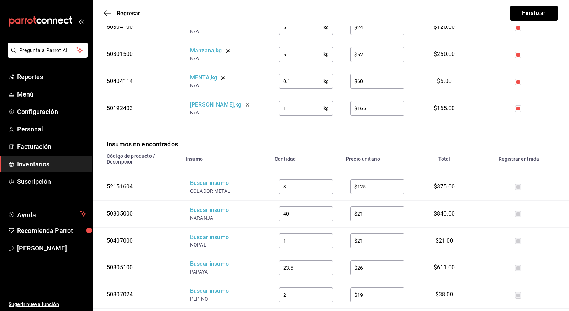
click at [204, 214] on div "NARANJA" at bounding box center [218, 217] width 57 height 7
click at [206, 206] on div "Buscar insumo" at bounding box center [218, 210] width 57 height 8
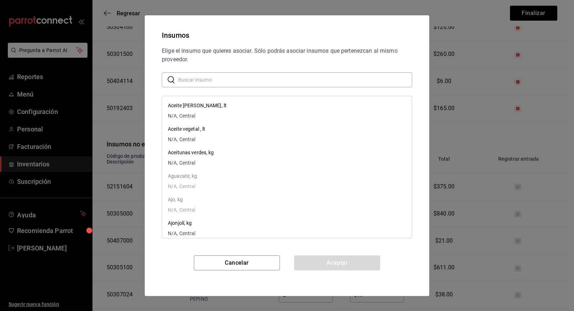
click at [223, 77] on input "text" at bounding box center [295, 79] width 234 height 14
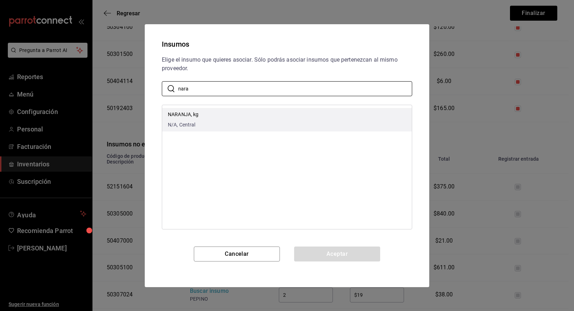
type input "nara"
click at [180, 111] on p "NARANJA, kg" at bounding box center [183, 114] width 31 height 7
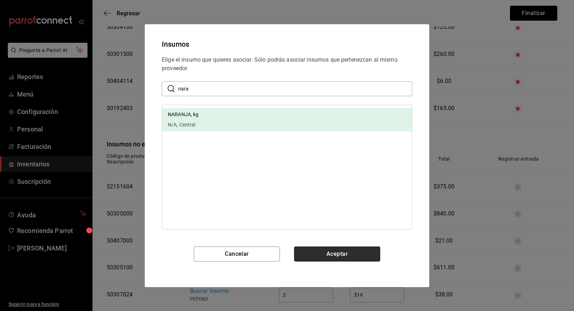
click at [331, 254] on button "Aceptar" at bounding box center [337, 253] width 86 height 15
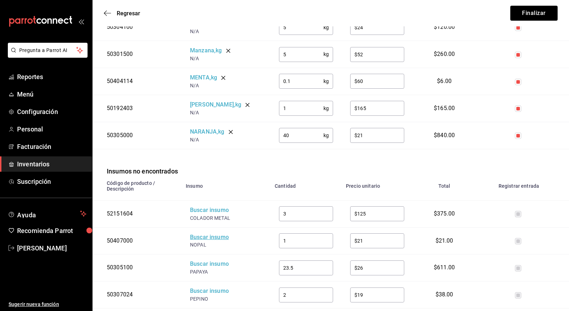
click at [206, 233] on div "Buscar insumo" at bounding box center [218, 237] width 57 height 8
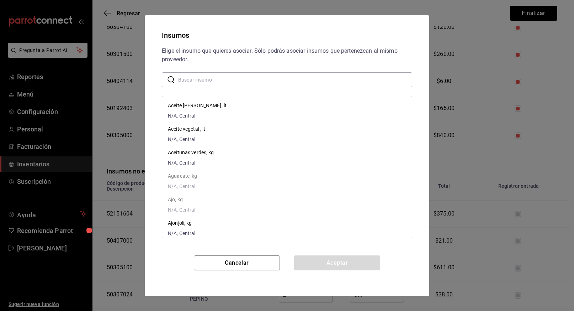
click at [236, 74] on input "text" at bounding box center [295, 79] width 234 height 14
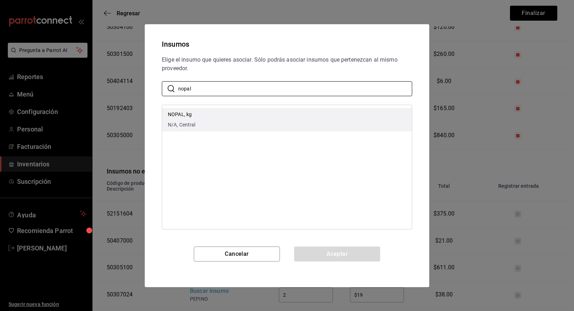
type input "nopal"
click at [181, 113] on p "NOPAL, kg" at bounding box center [182, 114] width 28 height 7
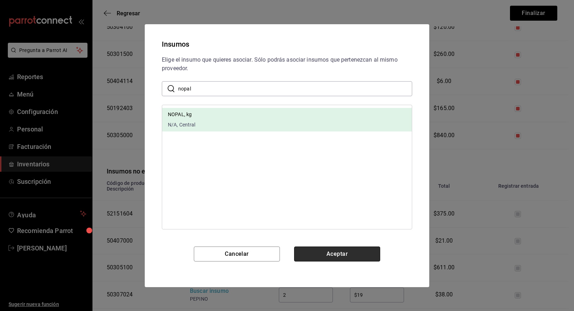
click at [331, 258] on button "Aceptar" at bounding box center [337, 253] width 86 height 15
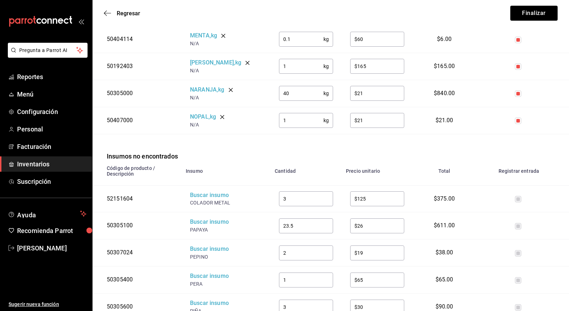
scroll to position [819, 0]
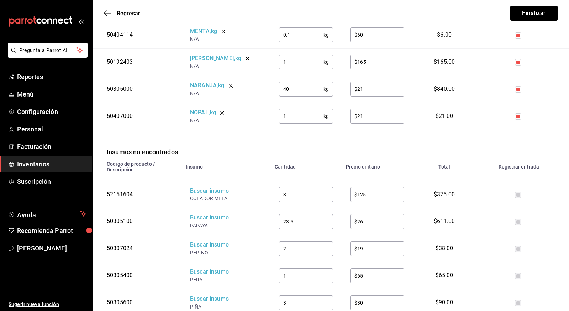
click at [201, 213] on div "Buscar insumo" at bounding box center [218, 217] width 57 height 8
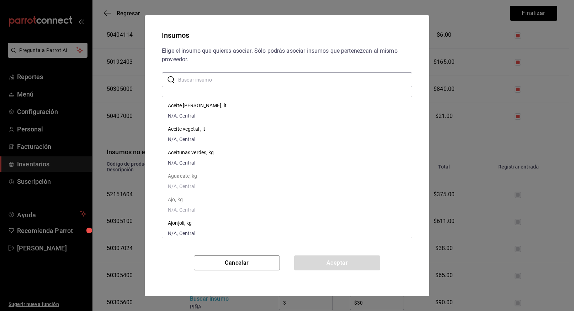
click at [208, 76] on input "text" at bounding box center [295, 79] width 234 height 14
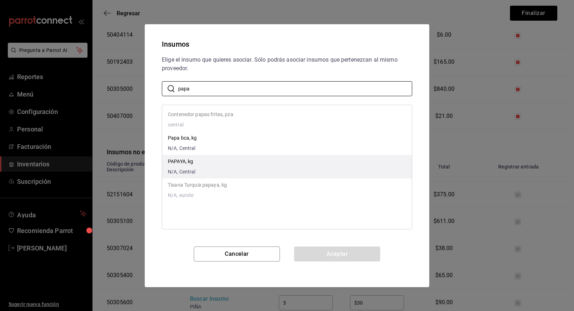
type input "papa"
click at [173, 162] on p "PAPAYA, kg" at bounding box center [182, 161] width 28 height 7
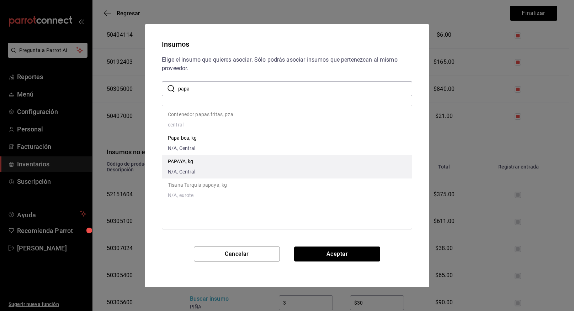
click at [325, 250] on button "Aceptar" at bounding box center [337, 253] width 86 height 15
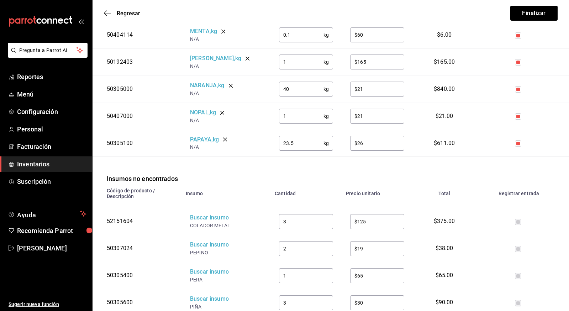
click at [207, 240] on div "Buscar insumo" at bounding box center [218, 244] width 57 height 8
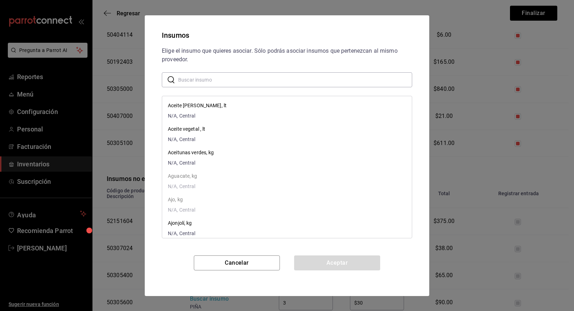
click at [218, 82] on input "text" at bounding box center [295, 79] width 234 height 14
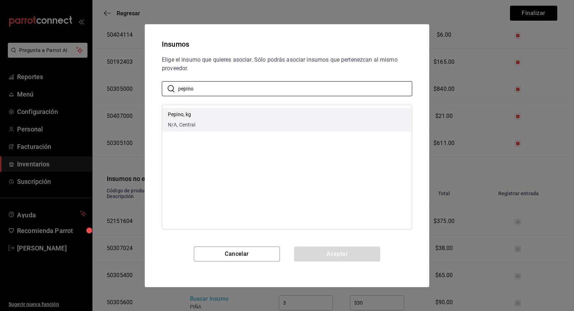
type input "pepino"
click at [180, 111] on p "Pepino, kg" at bounding box center [182, 114] width 28 height 7
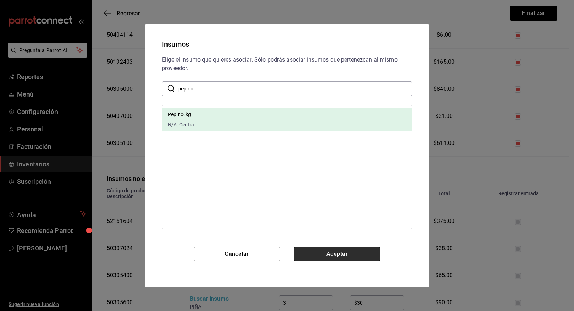
click at [336, 252] on button "Aceptar" at bounding box center [337, 253] width 86 height 15
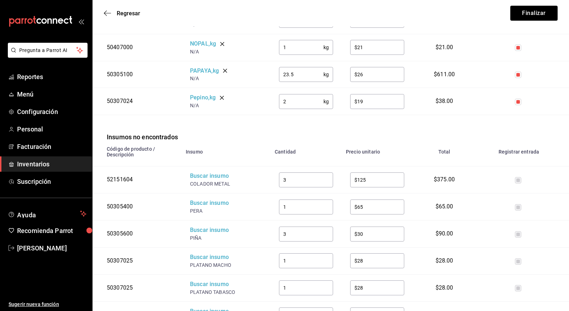
scroll to position [916, 0]
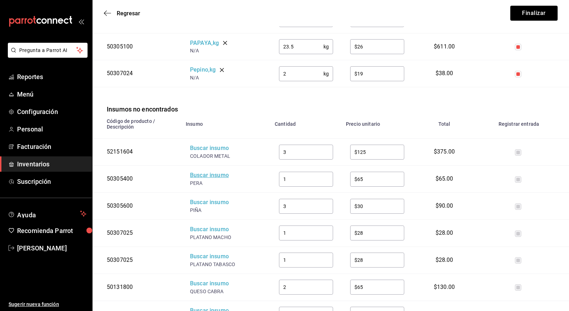
click at [212, 171] on div "Buscar insumo" at bounding box center [218, 175] width 57 height 8
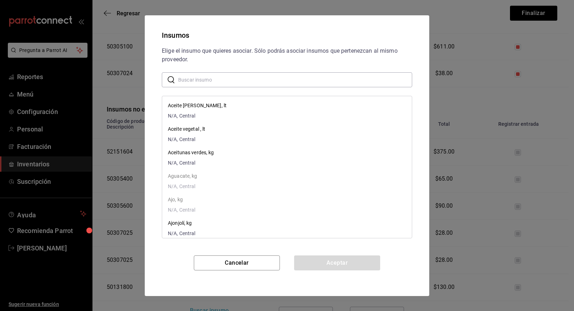
click at [219, 79] on input "text" at bounding box center [295, 79] width 234 height 14
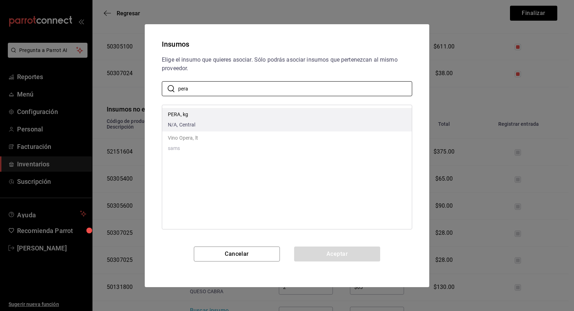
type input "pera"
click at [277, 115] on li "PERA, kg N/A, Central" at bounding box center [287, 119] width 250 height 23
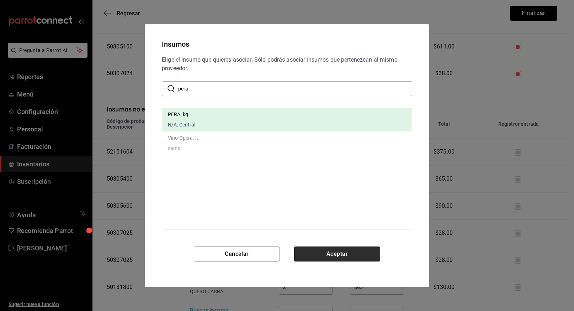
click at [342, 253] on button "Aceptar" at bounding box center [337, 253] width 86 height 15
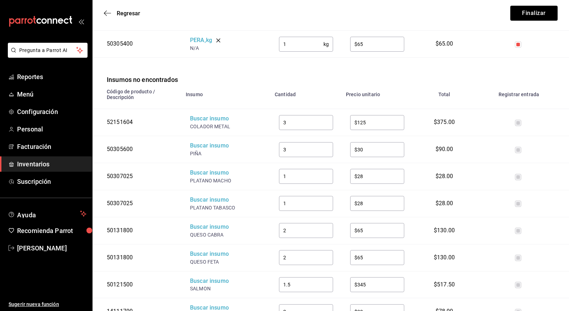
scroll to position [974, 0]
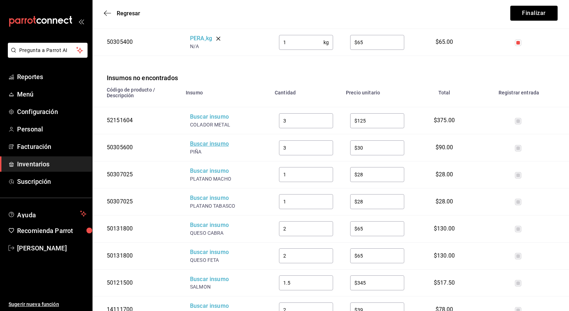
click at [209, 140] on div "Buscar insumo" at bounding box center [218, 144] width 57 height 8
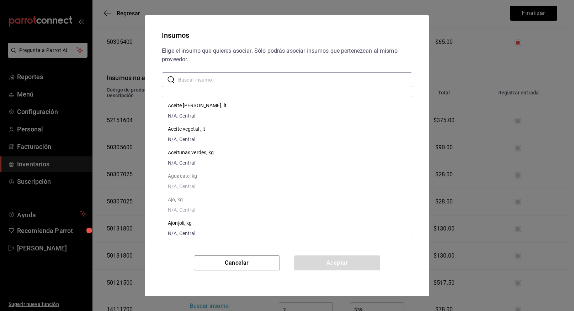
click at [222, 80] on input "text" at bounding box center [295, 79] width 234 height 14
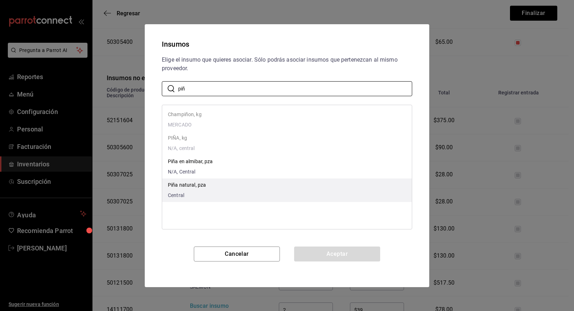
type input "piñ"
click at [192, 182] on p "Piña natural, pza" at bounding box center [187, 184] width 38 height 7
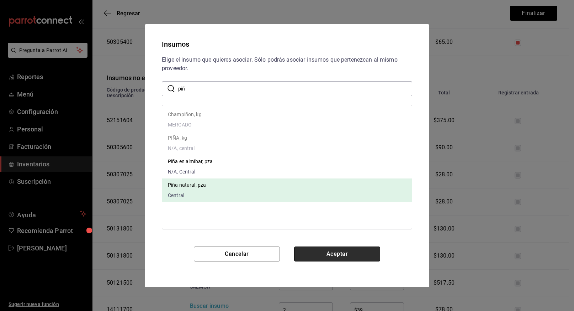
click at [346, 256] on button "Aceptar" at bounding box center [337, 253] width 86 height 15
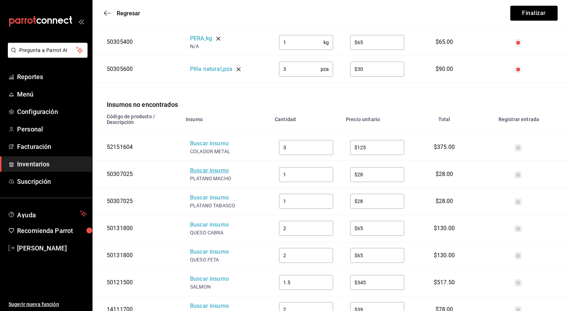
click at [215, 166] on div "Buscar insumo" at bounding box center [218, 170] width 57 height 8
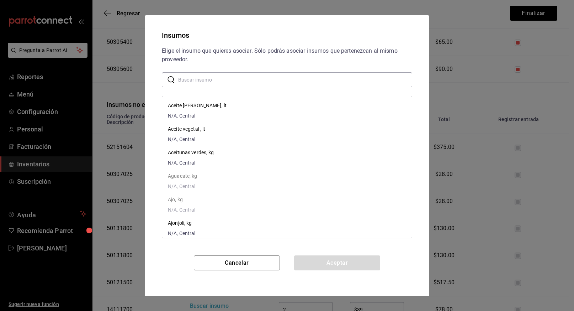
click at [203, 86] on input "text" at bounding box center [295, 79] width 234 height 14
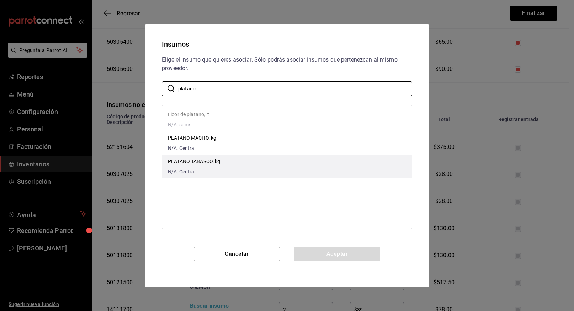
type input "platano"
click at [190, 159] on p "PLATANO TABASCO, kg" at bounding box center [194, 161] width 53 height 7
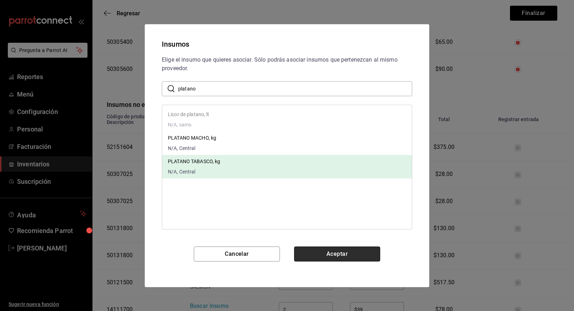
click at [350, 255] on button "Aceptar" at bounding box center [337, 253] width 86 height 15
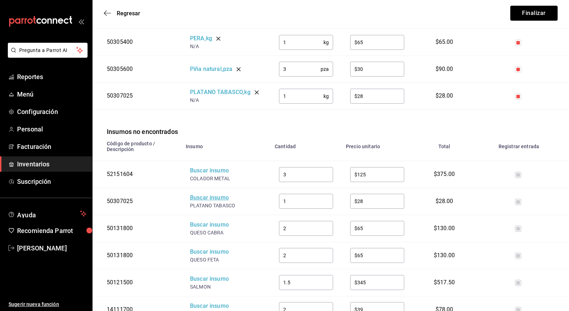
click at [208, 194] on div "Buscar insumo" at bounding box center [218, 198] width 57 height 8
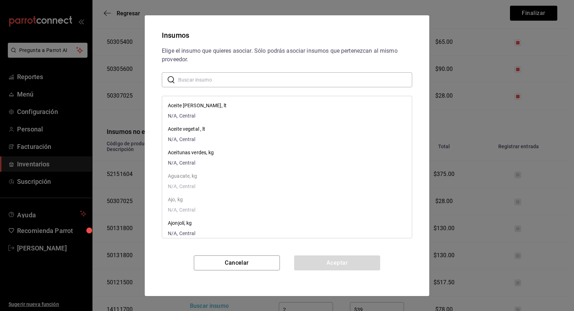
click at [231, 76] on input "text" at bounding box center [295, 79] width 234 height 14
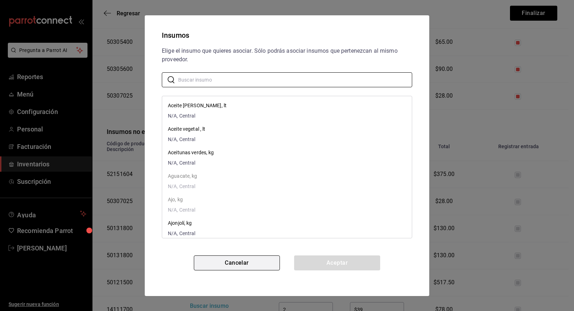
click at [222, 261] on button "Cancelar" at bounding box center [237, 262] width 86 height 15
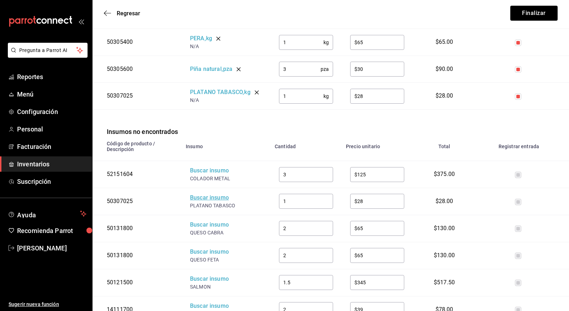
click at [210, 194] on div "Buscar insumo" at bounding box center [218, 198] width 57 height 8
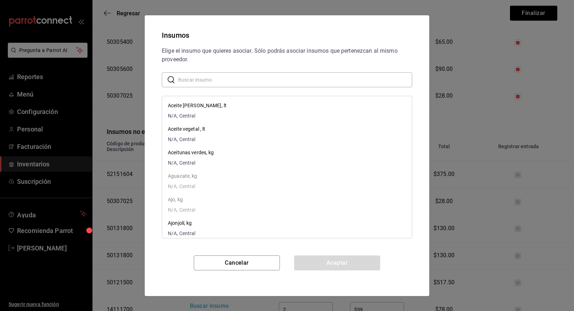
click at [211, 82] on input "text" at bounding box center [295, 79] width 234 height 14
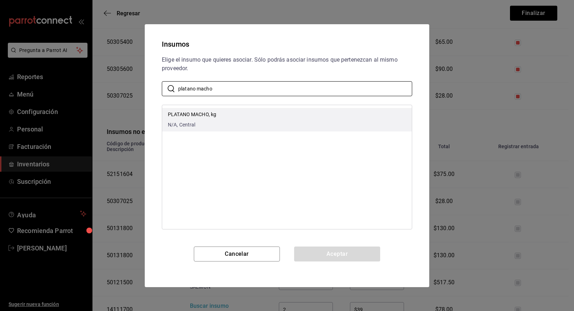
type input "platano macho"
click at [195, 116] on p "PLATANO MACHO, kg" at bounding box center [192, 114] width 48 height 7
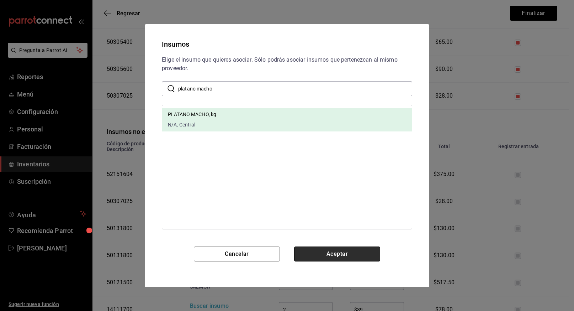
click at [345, 256] on button "Aceptar" at bounding box center [337, 253] width 86 height 15
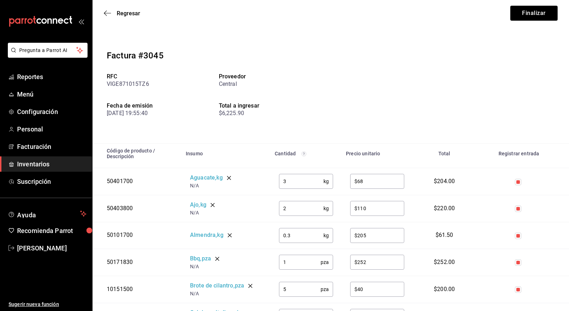
scroll to position [974, 0]
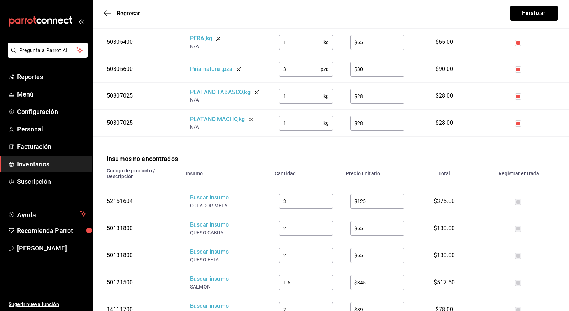
click at [207, 221] on div "Buscar insumo" at bounding box center [218, 225] width 57 height 8
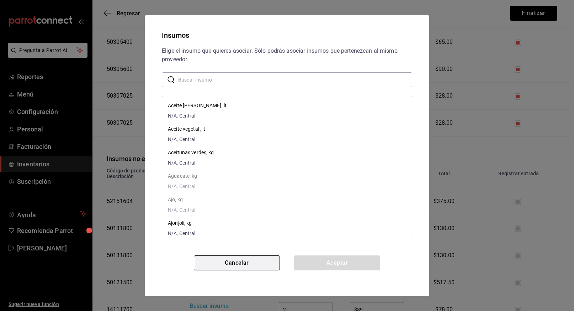
click at [240, 261] on button "Cancelar" at bounding box center [237, 262] width 86 height 15
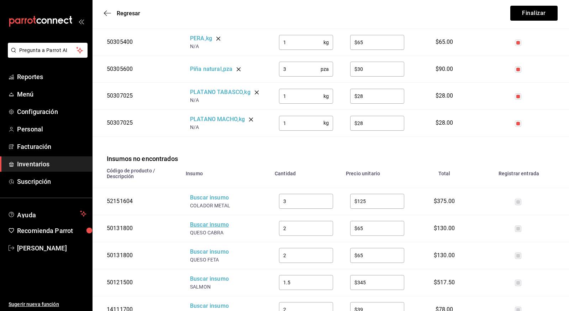
click at [205, 221] on div "Buscar insumo" at bounding box center [218, 225] width 57 height 8
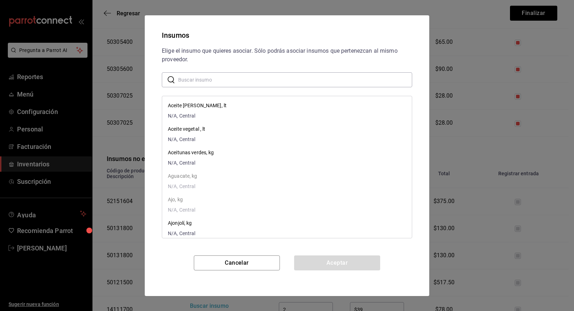
click at [201, 80] on input "text" at bounding box center [295, 79] width 234 height 14
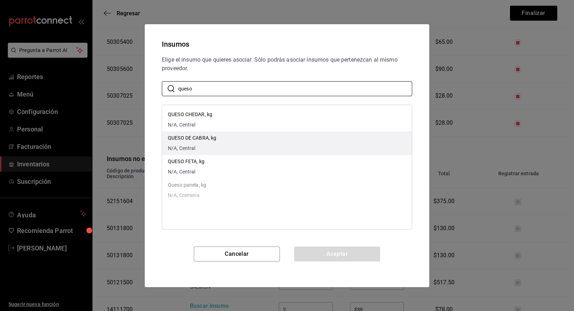
type input "queso"
click at [197, 141] on p "QUESO DE CABRA, kg" at bounding box center [192, 137] width 48 height 7
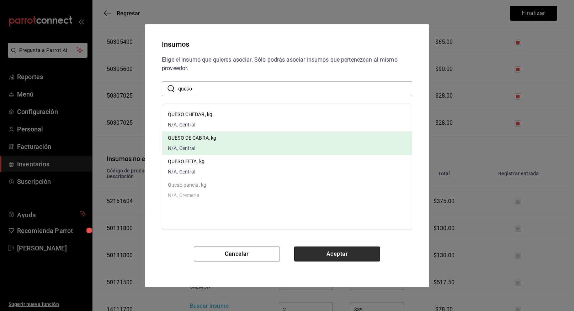
click at [347, 255] on button "Aceptar" at bounding box center [337, 253] width 86 height 15
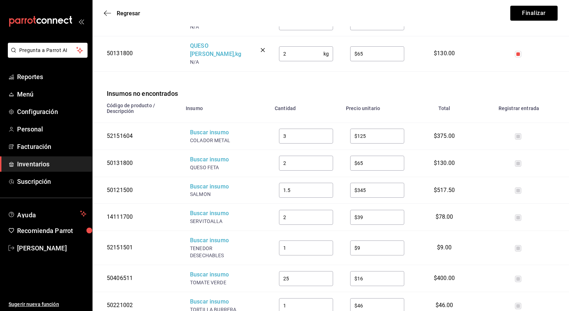
scroll to position [1076, 0]
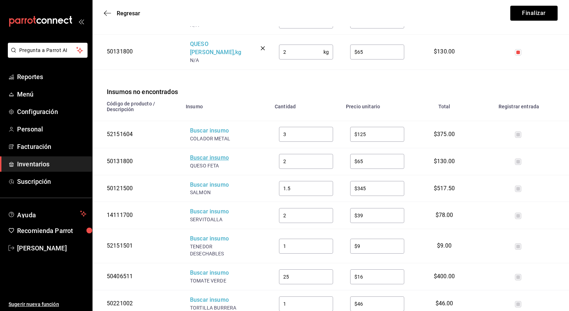
click at [209, 154] on div "Buscar insumo" at bounding box center [218, 158] width 57 height 8
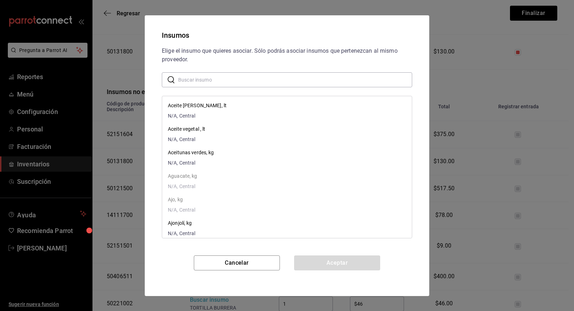
click at [208, 81] on input "text" at bounding box center [295, 79] width 234 height 14
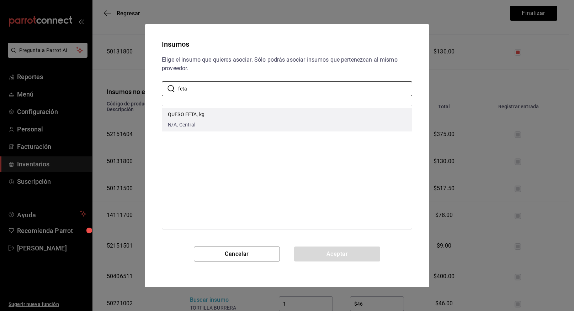
type input "feta"
click at [192, 113] on p "QUESO FETA, kg" at bounding box center [186, 114] width 37 height 7
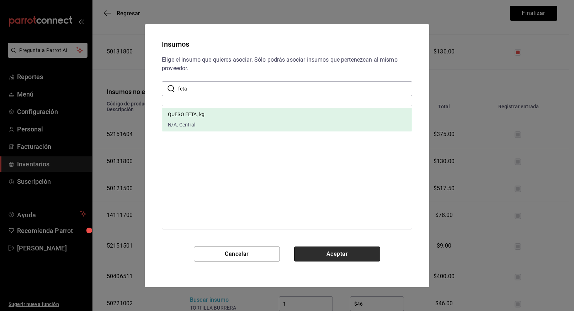
click at [338, 252] on button "Aceptar" at bounding box center [337, 253] width 86 height 15
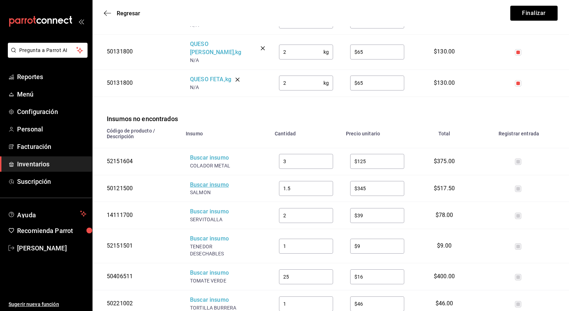
click at [203, 181] on div "Buscar insumo" at bounding box center [218, 185] width 57 height 8
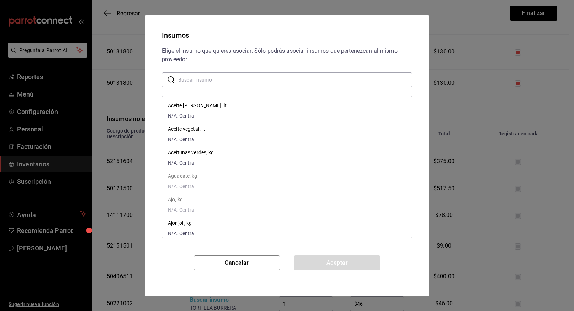
click at [185, 83] on input "text" at bounding box center [295, 79] width 234 height 14
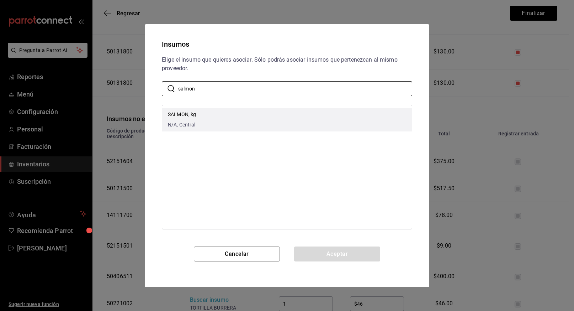
type input "salmon"
click at [179, 115] on p "SALMON, kg" at bounding box center [182, 114] width 28 height 7
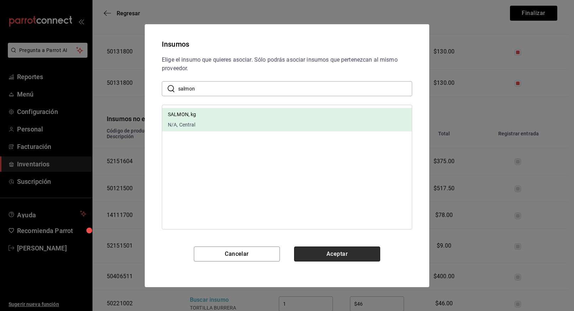
click at [340, 258] on button "Aceptar" at bounding box center [337, 253] width 86 height 15
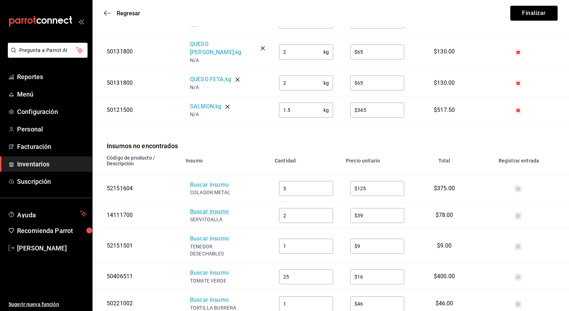
click at [208, 207] on div "Buscar insumo" at bounding box center [218, 211] width 57 height 8
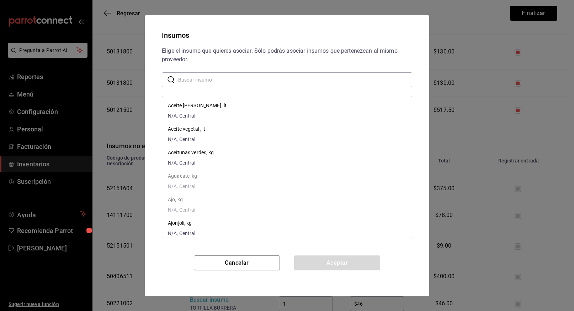
click at [190, 79] on input "text" at bounding box center [295, 79] width 234 height 14
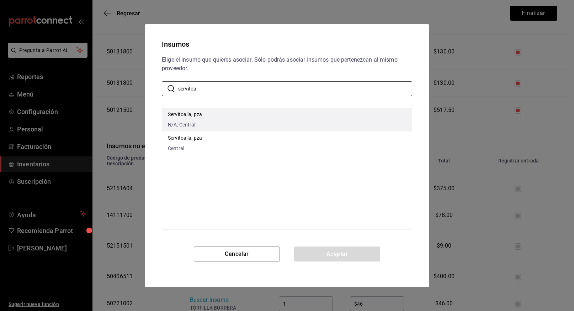
type input "servitoa"
click at [189, 117] on p "Servitoalla, pza" at bounding box center [185, 114] width 34 height 7
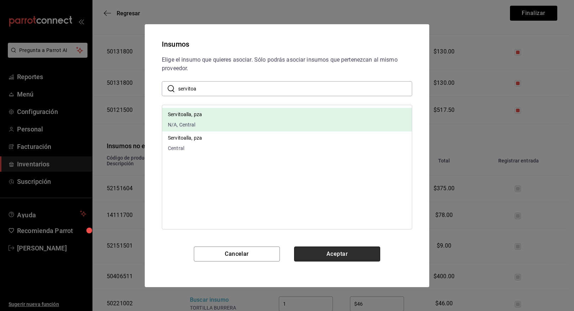
click at [326, 253] on button "Aceptar" at bounding box center [337, 253] width 86 height 15
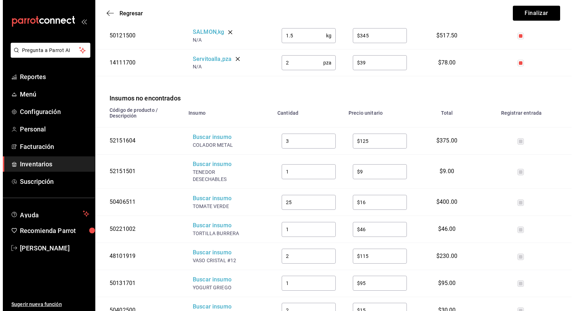
scroll to position [1152, 0]
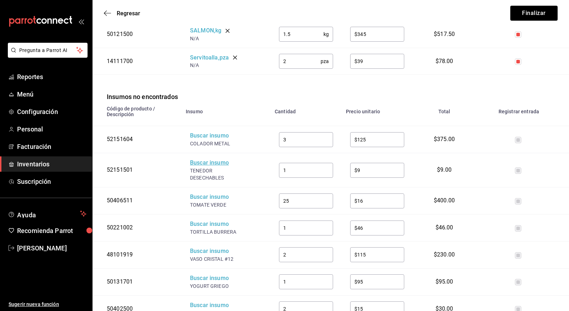
click at [206, 159] on div "Buscar insumo" at bounding box center [218, 163] width 57 height 8
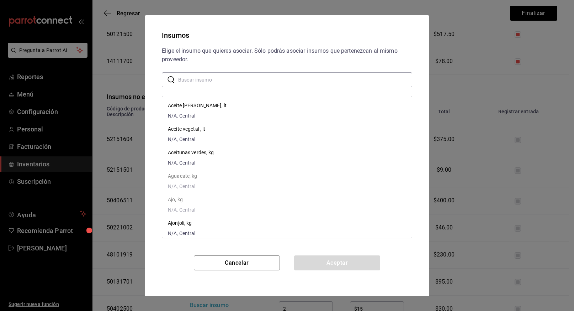
click at [202, 81] on input "text" at bounding box center [295, 79] width 234 height 14
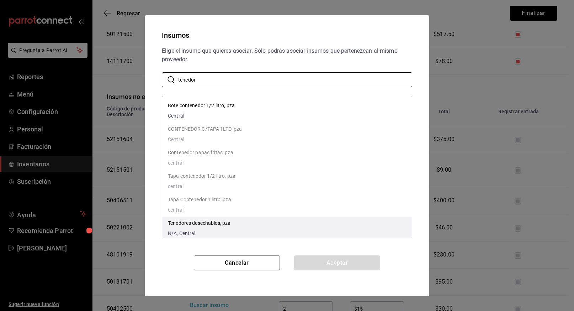
type input "tenedor"
click at [205, 222] on p "Tenedores desechables, pza" at bounding box center [199, 222] width 63 height 7
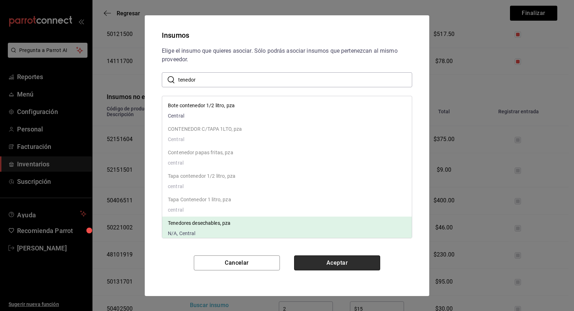
click at [346, 260] on button "Aceptar" at bounding box center [337, 262] width 86 height 15
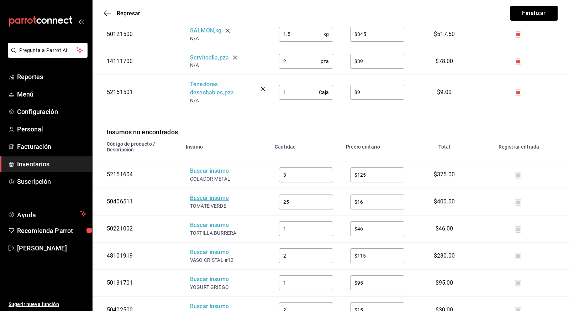
click at [207, 194] on div "Buscar insumo" at bounding box center [218, 198] width 57 height 8
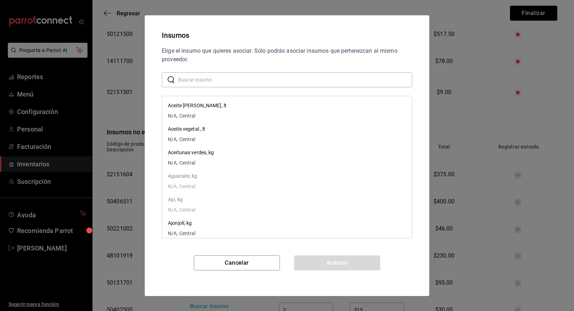
click at [233, 77] on input "text" at bounding box center [295, 79] width 234 height 14
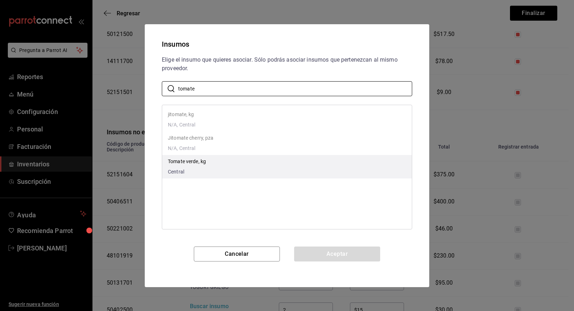
type input "tomate"
click at [189, 159] on p "Tomate verde, kg" at bounding box center [187, 161] width 38 height 7
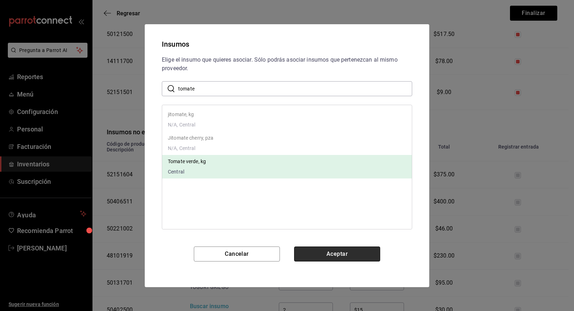
click at [338, 253] on button "Aceptar" at bounding box center [337, 253] width 86 height 15
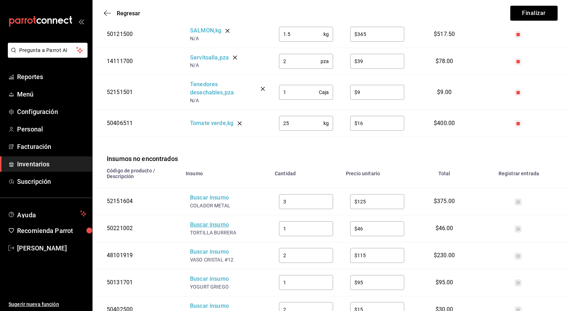
click at [213, 221] on div "Buscar insumo" at bounding box center [218, 225] width 57 height 8
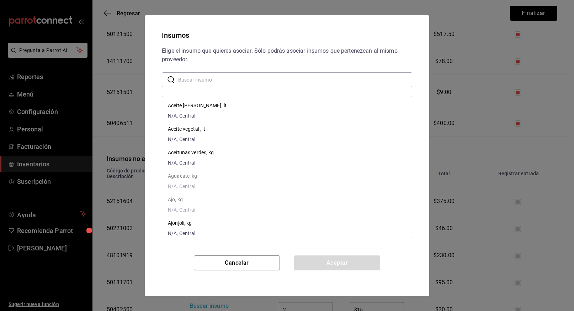
click at [228, 81] on input "text" at bounding box center [295, 79] width 234 height 14
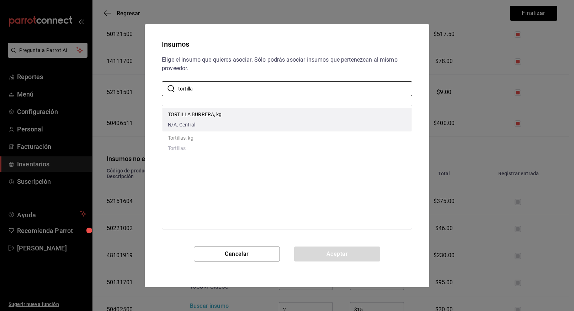
type input "tortilla"
click at [206, 116] on p "TORTILLA BURRERA, kg" at bounding box center [195, 114] width 54 height 7
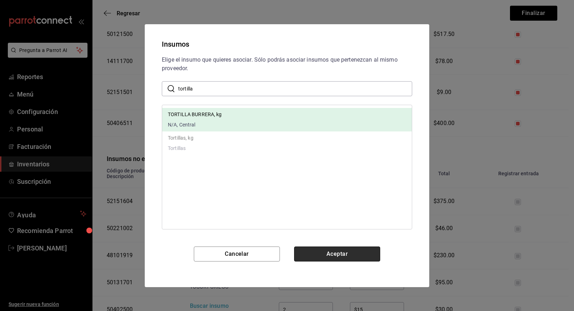
click at [323, 251] on button "Aceptar" at bounding box center [337, 253] width 86 height 15
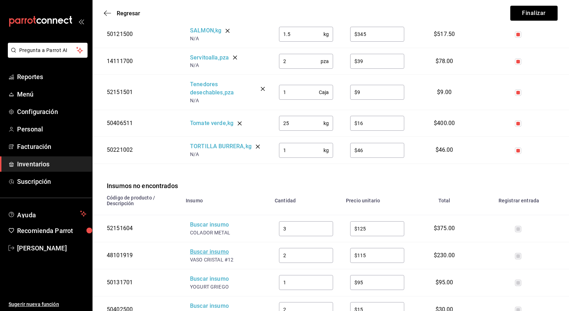
click at [214, 248] on div "Buscar insumo" at bounding box center [218, 252] width 57 height 8
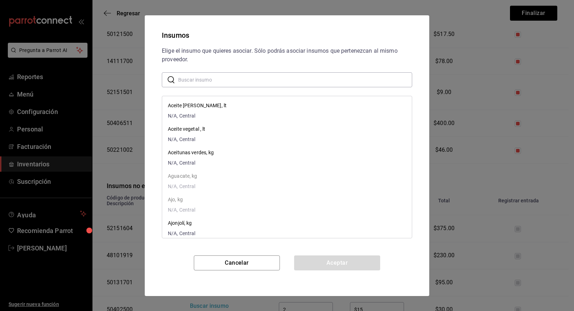
click at [208, 83] on input "text" at bounding box center [295, 79] width 234 height 14
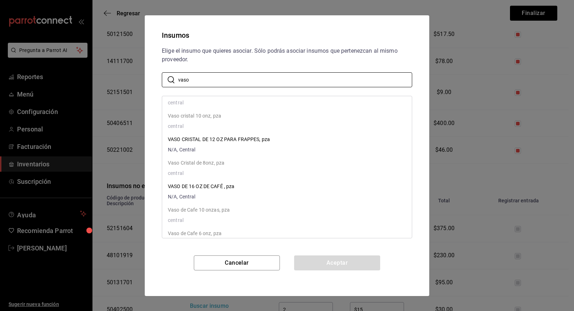
scroll to position [216, 0]
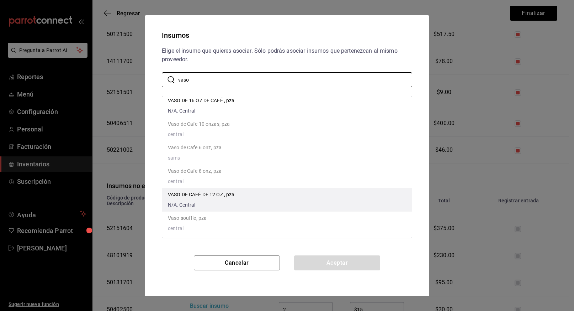
type input "vaso"
click at [204, 199] on div "VASO DE CAFÉ DE 12 OZ , pza N/A, Central" at bounding box center [201, 200] width 67 height 18
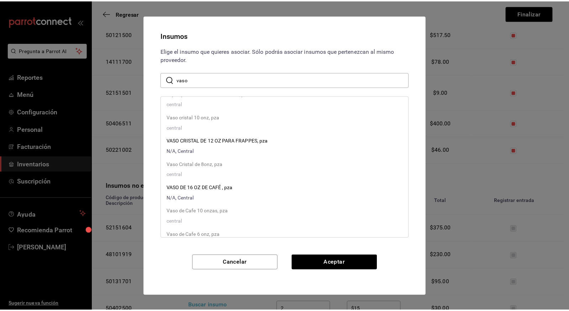
scroll to position [122, 0]
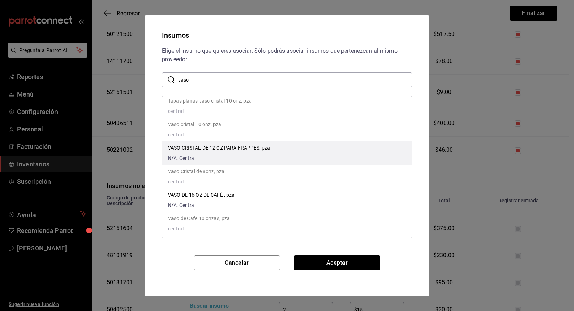
click at [294, 152] on li "VASO CRISTAL DE 12 OZ PARA FRAPPES, pza N/A, Central" at bounding box center [287, 152] width 250 height 23
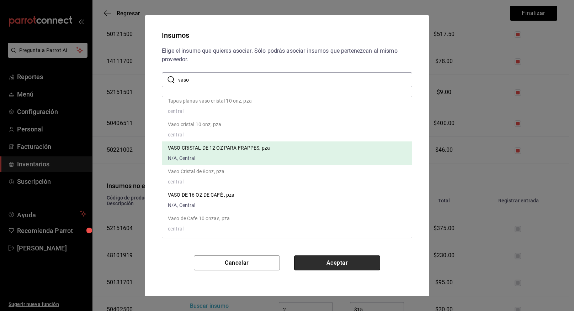
click at [341, 261] on button "Aceptar" at bounding box center [337, 262] width 86 height 15
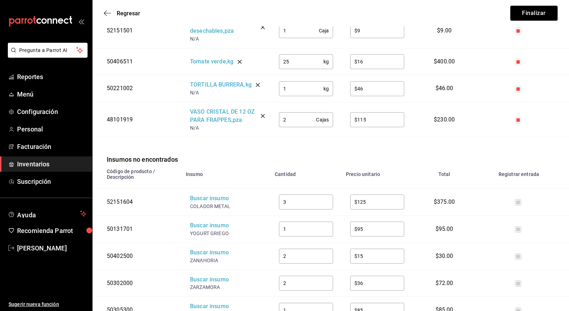
scroll to position [1214, 0]
click at [208, 221] on div "Buscar insumo" at bounding box center [218, 225] width 57 height 8
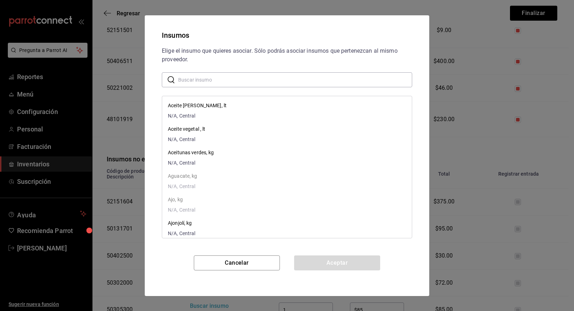
click at [258, 85] on input "text" at bounding box center [295, 79] width 234 height 14
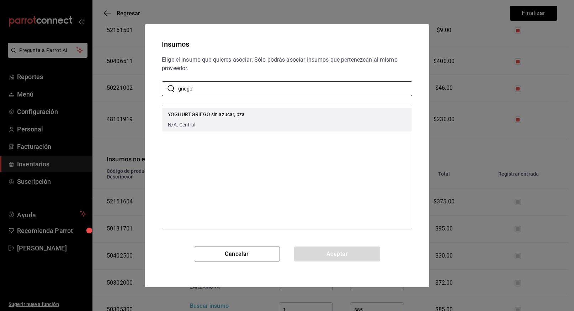
type input "griego"
click at [208, 115] on p "YOGHURT GRIEGO sin azucar, pza" at bounding box center [206, 114] width 77 height 7
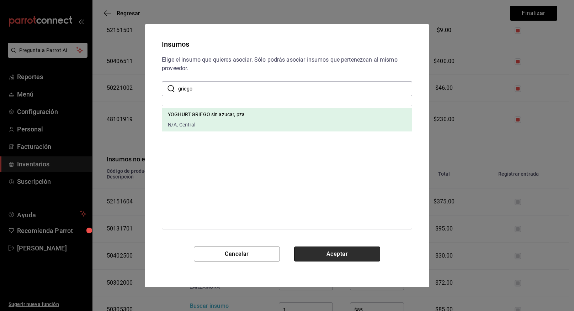
click at [330, 252] on button "Aceptar" at bounding box center [337, 253] width 86 height 15
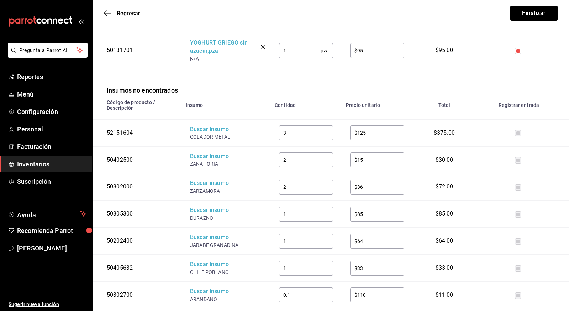
scroll to position [1328, 0]
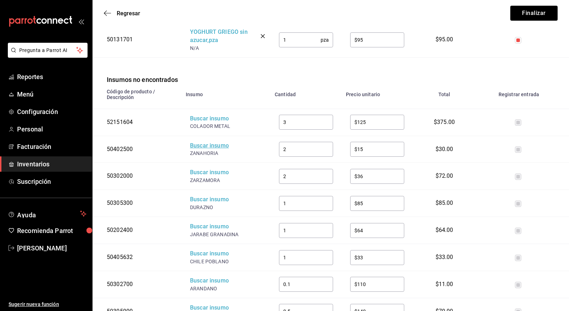
click at [204, 142] on div "Buscar insumo" at bounding box center [218, 146] width 57 height 8
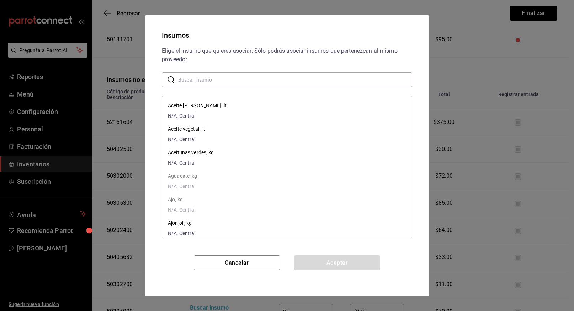
click at [221, 83] on input "text" at bounding box center [295, 79] width 234 height 14
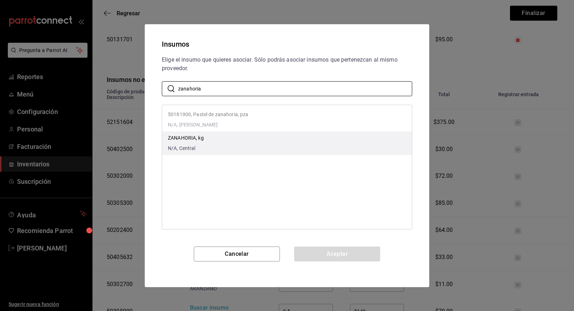
type input "zanahoria"
click at [187, 141] on p "ZANAHORIA, kg" at bounding box center [186, 137] width 36 height 7
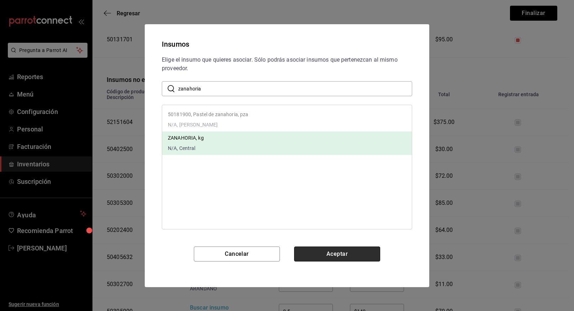
click at [317, 249] on button "Aceptar" at bounding box center [337, 253] width 86 height 15
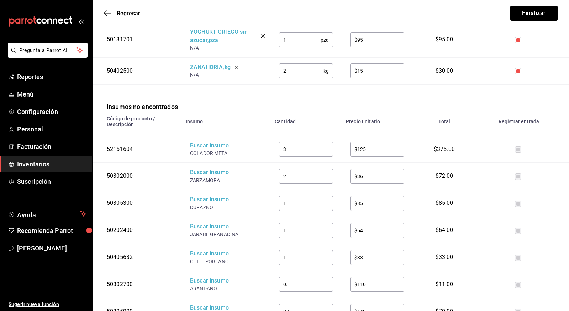
click at [213, 168] on div "Buscar insumo" at bounding box center [218, 172] width 57 height 8
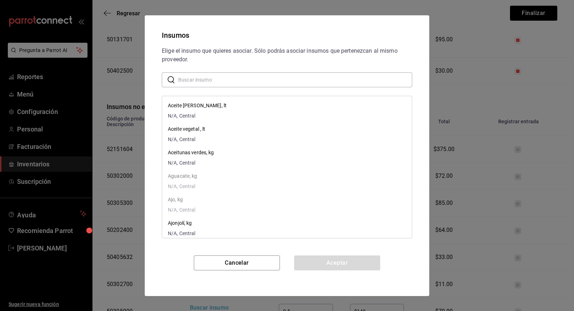
click at [208, 81] on input "text" at bounding box center [295, 79] width 234 height 14
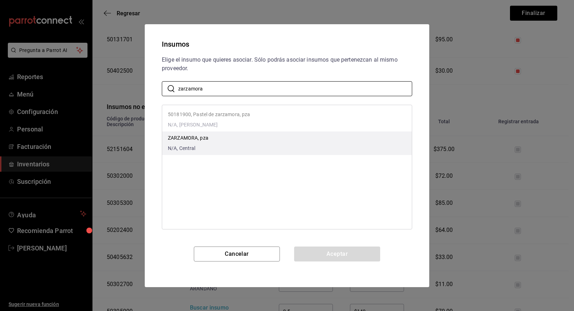
type input "zarzamora"
click at [188, 141] on p "ZARZAMORA, pza" at bounding box center [188, 137] width 41 height 7
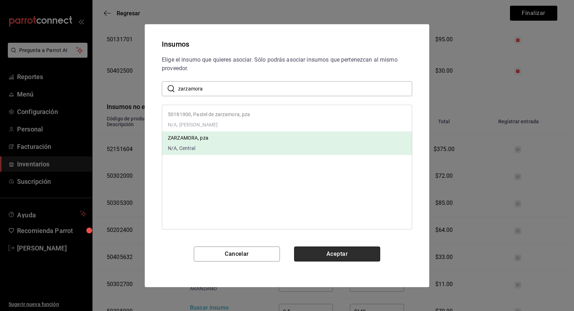
click at [308, 253] on button "Aceptar" at bounding box center [337, 253] width 86 height 15
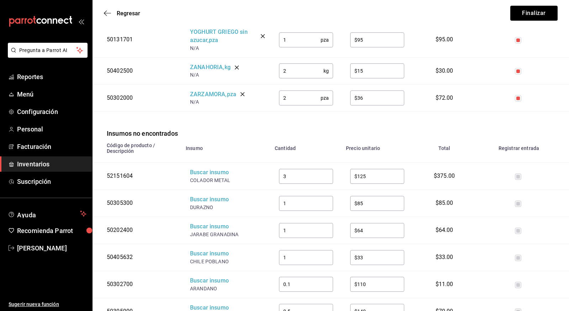
click at [205, 203] on div "DURAZNO" at bounding box center [218, 206] width 57 height 7
click at [199, 195] on div "Buscar insumo" at bounding box center [218, 199] width 57 height 8
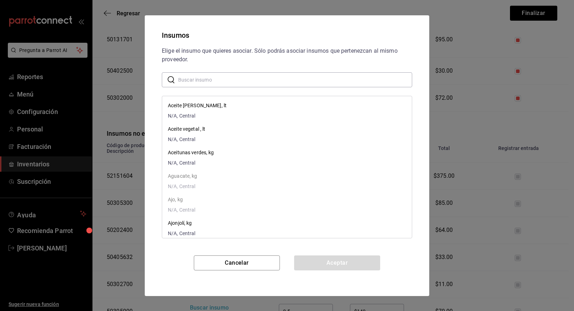
click at [221, 80] on input "text" at bounding box center [295, 79] width 234 height 14
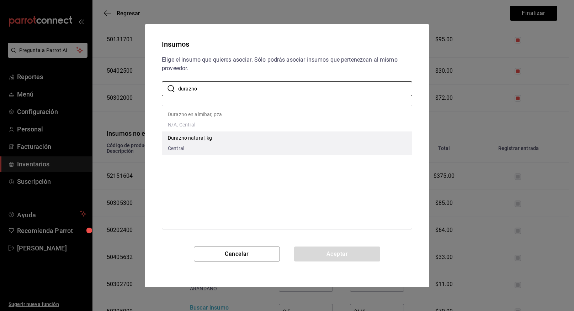
type input "durazno"
click at [190, 138] on p "Durazno natural, kg" at bounding box center [190, 137] width 44 height 7
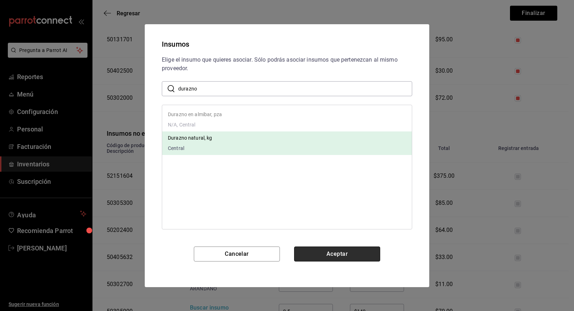
click at [315, 253] on button "Aceptar" at bounding box center [337, 253] width 86 height 15
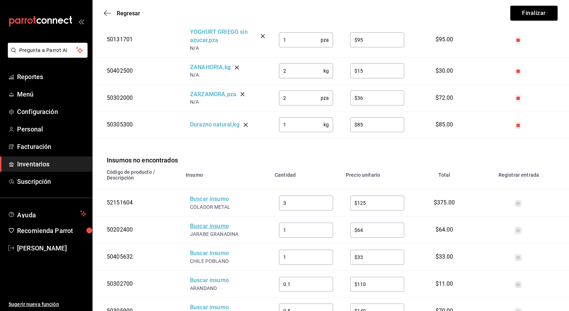
click at [215, 222] on div "Buscar insumo" at bounding box center [218, 226] width 57 height 8
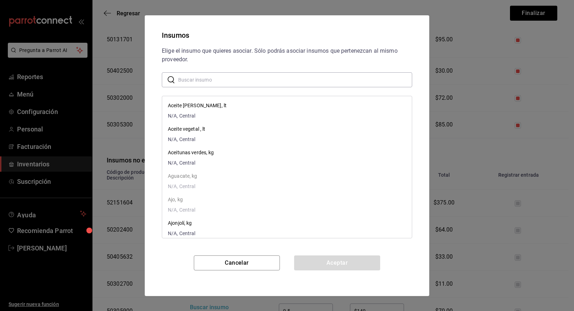
click at [217, 83] on input "text" at bounding box center [295, 79] width 234 height 14
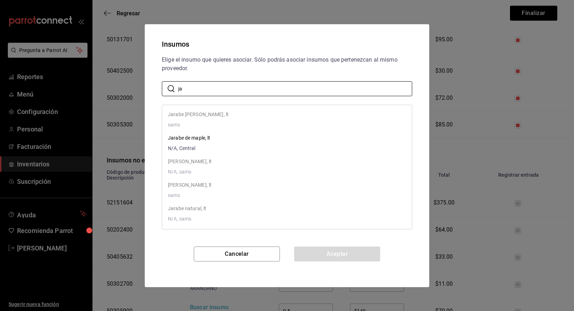
type input "j"
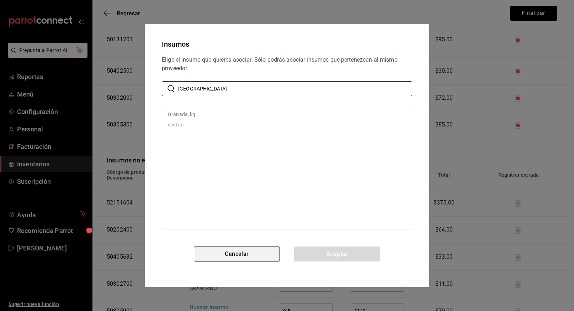
type input "granada"
click at [244, 255] on button "Cancelar" at bounding box center [237, 253] width 86 height 15
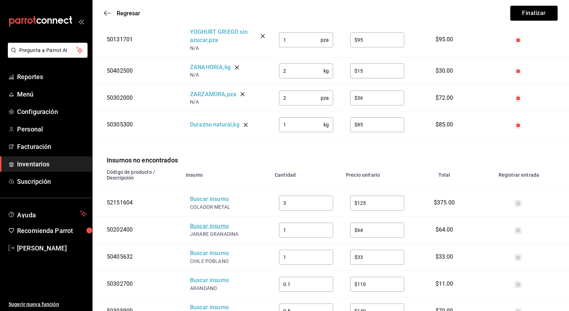
click at [215, 222] on div "Buscar insumo" at bounding box center [218, 226] width 57 height 8
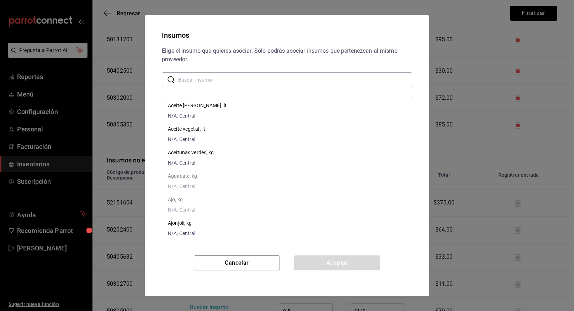
click at [227, 81] on input "text" at bounding box center [295, 79] width 234 height 14
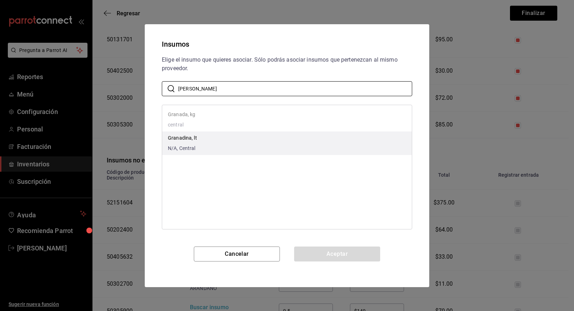
type input "grana"
click at [192, 137] on p "Granadina, lt" at bounding box center [182, 137] width 29 height 7
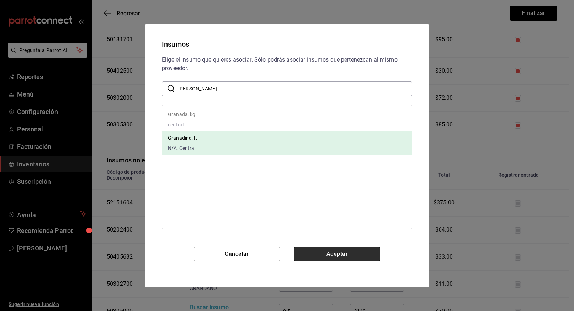
click at [324, 250] on button "Aceptar" at bounding box center [337, 253] width 86 height 15
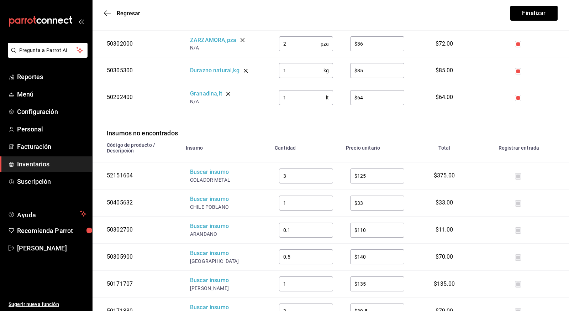
scroll to position [1391, 0]
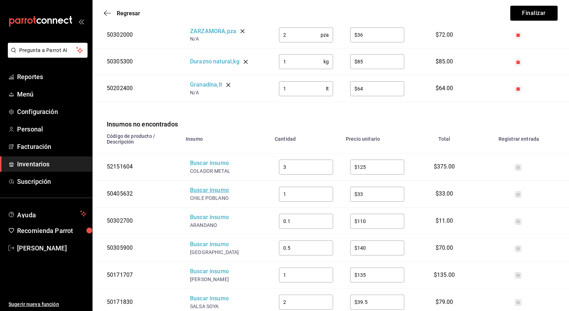
click at [204, 186] on div "Buscar insumo" at bounding box center [218, 190] width 57 height 8
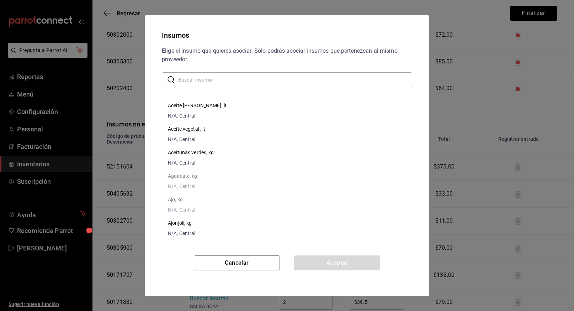
click at [195, 76] on input "text" at bounding box center [295, 79] width 234 height 14
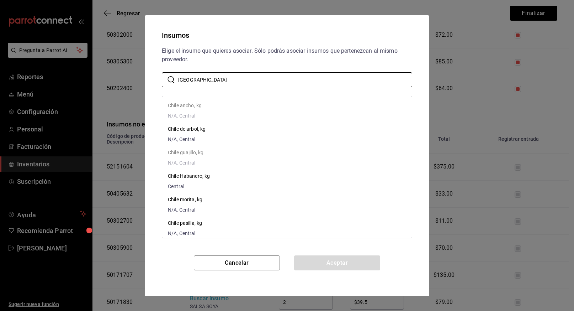
type input "chile poblano"
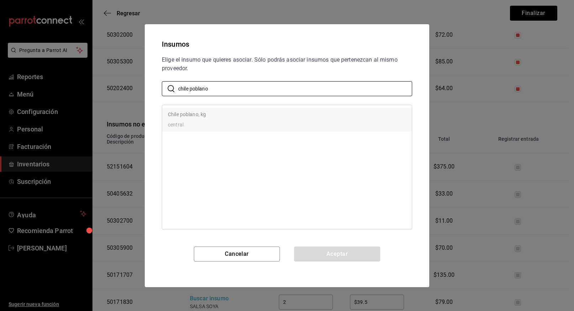
click at [194, 114] on p "Chile poblano, kg" at bounding box center [187, 114] width 38 height 7
click at [190, 111] on p "Chile poblano, kg" at bounding box center [187, 114] width 38 height 7
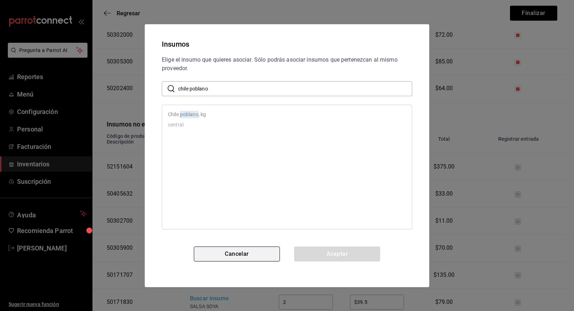
click at [244, 252] on button "Cancelar" at bounding box center [237, 253] width 86 height 15
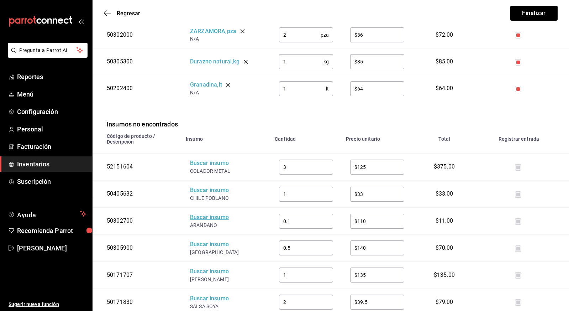
click at [209, 213] on div "Buscar insumo" at bounding box center [218, 217] width 57 height 8
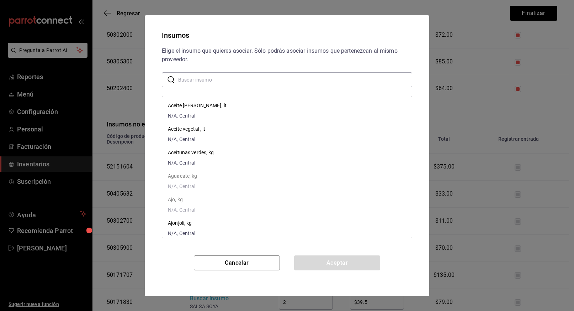
click at [226, 81] on input "text" at bounding box center [295, 79] width 234 height 14
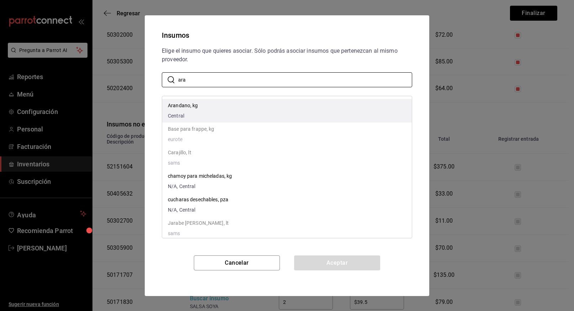
type input "ara"
click at [194, 107] on p "Arandano, kg" at bounding box center [183, 105] width 30 height 7
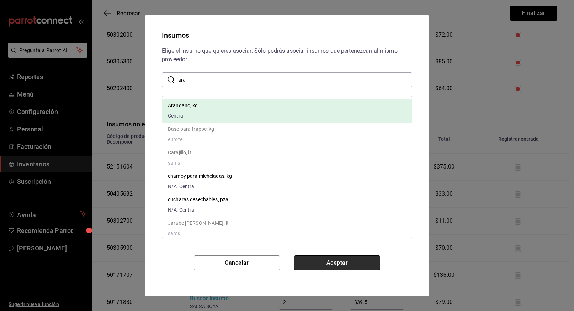
click at [329, 260] on button "Aceptar" at bounding box center [337, 262] width 86 height 15
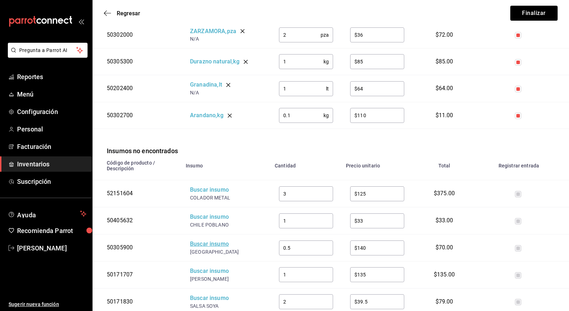
click at [208, 240] on div "Buscar insumo" at bounding box center [218, 244] width 57 height 8
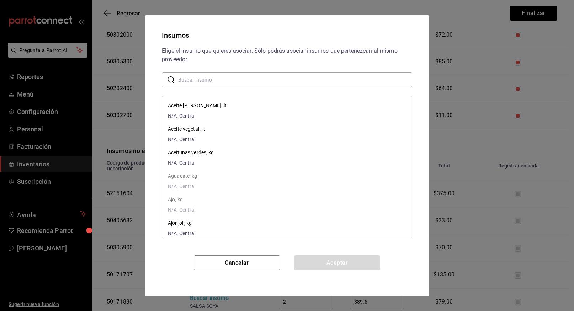
click at [211, 77] on input "text" at bounding box center [295, 79] width 234 height 14
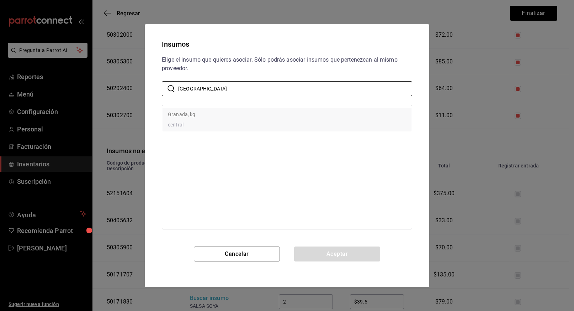
type input "granada"
click at [184, 114] on p "Granada, kg" at bounding box center [181, 114] width 27 height 7
click at [321, 252] on div "Aceptar" at bounding box center [337, 253] width 86 height 15
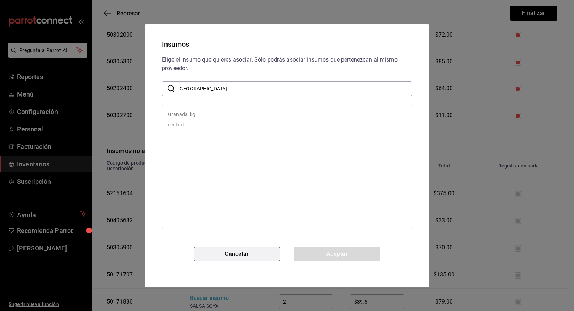
click at [248, 253] on button "Cancelar" at bounding box center [237, 253] width 86 height 15
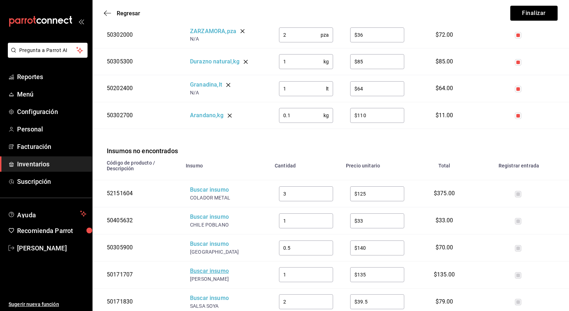
click at [217, 267] on div "Buscar insumo" at bounding box center [218, 271] width 57 height 8
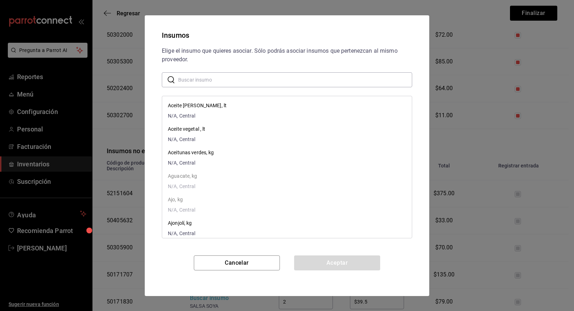
click at [226, 80] on input "text" at bounding box center [295, 79] width 234 height 14
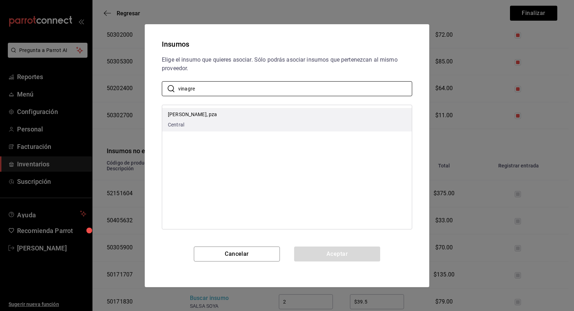
type input "vinagre"
click at [206, 117] on p "Vinagre de Jerez, pza" at bounding box center [192, 114] width 49 height 7
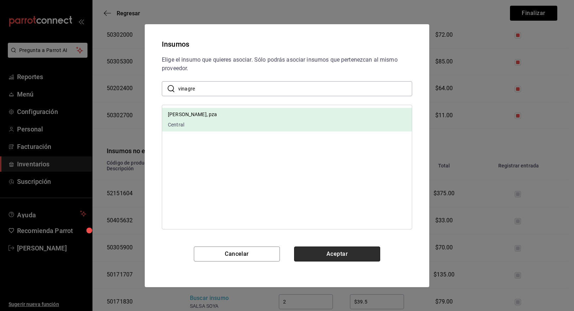
click at [329, 254] on button "Aceptar" at bounding box center [337, 253] width 86 height 15
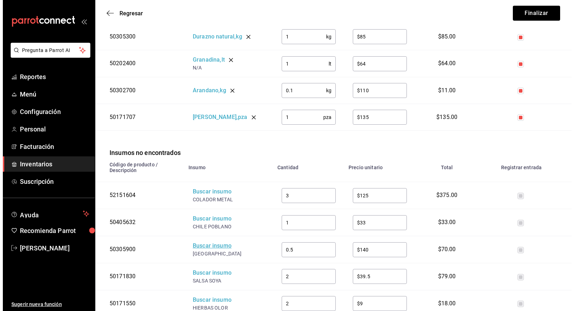
scroll to position [1429, 0]
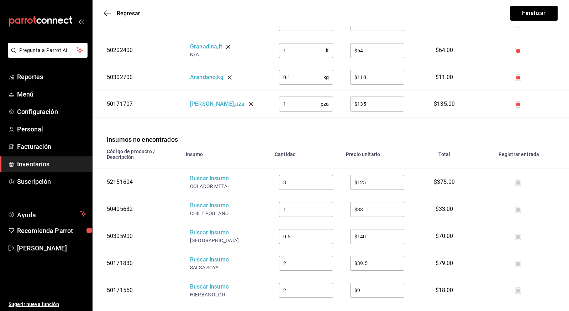
click at [204, 255] on div "Buscar insumo" at bounding box center [218, 259] width 57 height 8
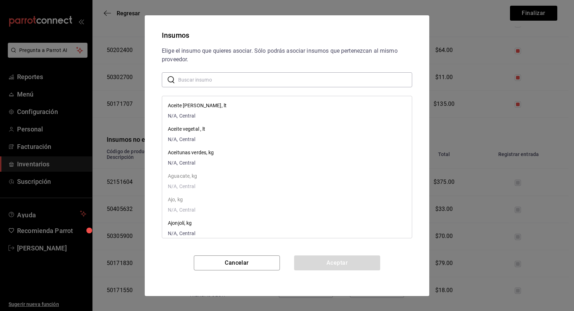
click at [226, 83] on input "text" at bounding box center [295, 79] width 234 height 14
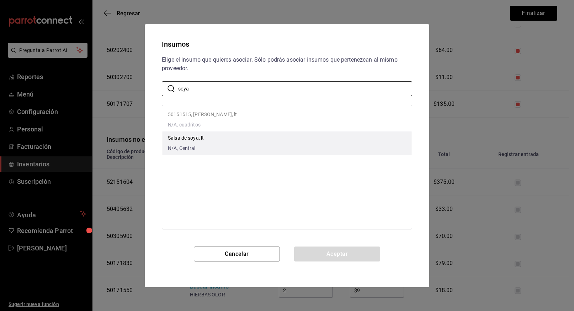
type input "soya"
click at [183, 136] on p "Salsa de soya, lt" at bounding box center [186, 137] width 36 height 7
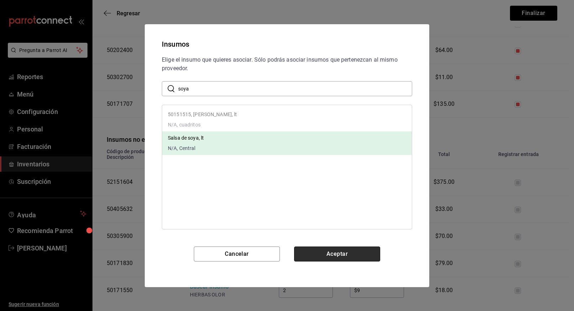
click at [322, 257] on button "Aceptar" at bounding box center [337, 253] width 86 height 15
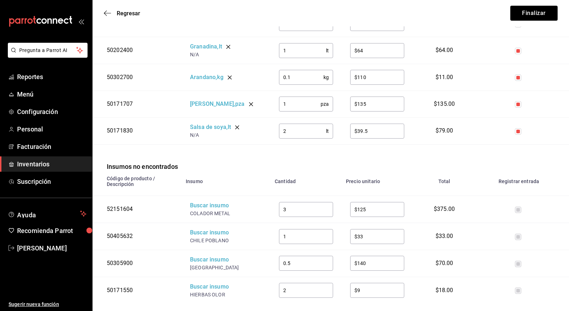
click at [210, 291] on div "HIERBAS OLOR" at bounding box center [218, 294] width 57 height 7
click at [210, 282] on div "Buscar insumo" at bounding box center [218, 286] width 57 height 8
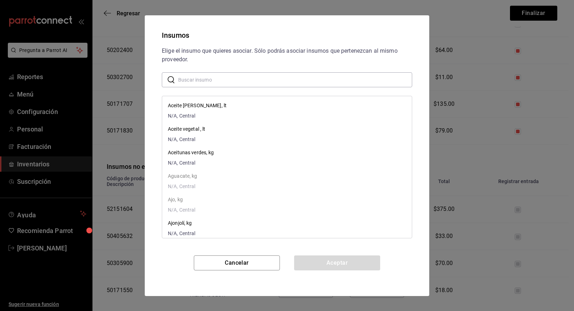
click at [258, 82] on input "text" at bounding box center [295, 79] width 234 height 14
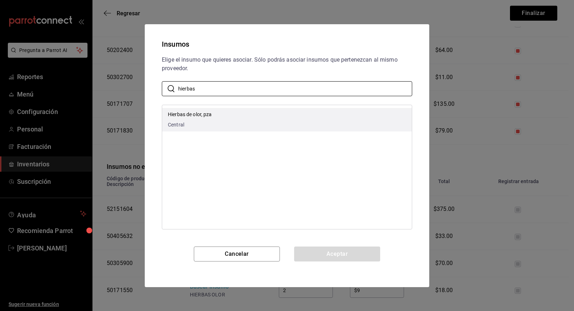
type input "hierbas"
click at [203, 110] on li "Hierbas de olor, pza Central" at bounding box center [287, 119] width 250 height 23
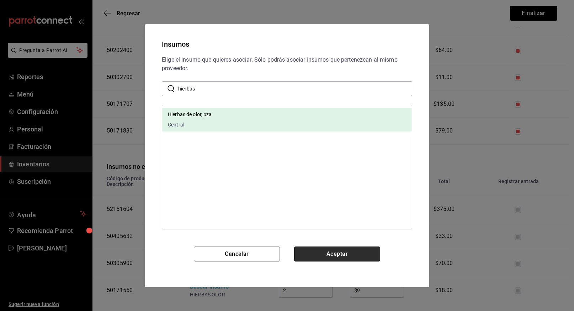
click at [317, 258] on button "Aceptar" at bounding box center [337, 253] width 86 height 15
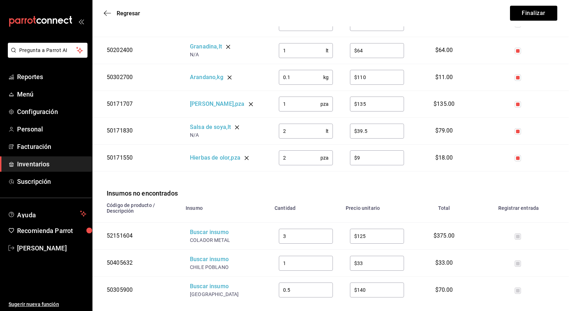
scroll to position [1429, 0]
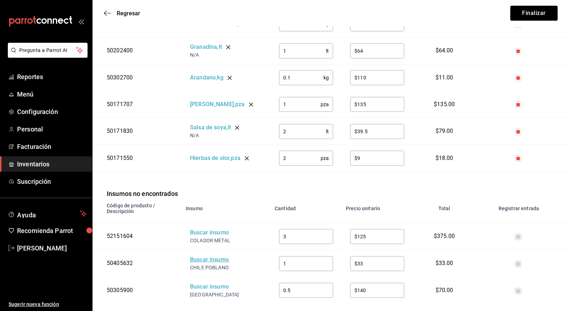
click at [217, 255] on div "Buscar insumo" at bounding box center [218, 259] width 57 height 8
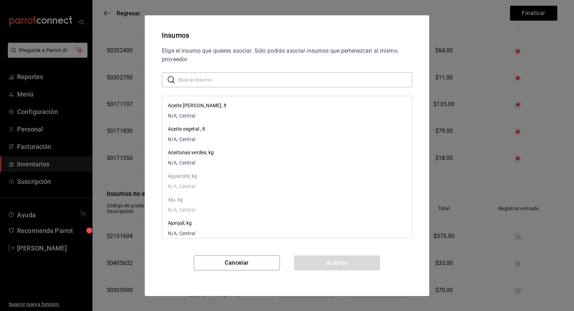
click at [223, 83] on input "text" at bounding box center [295, 79] width 234 height 14
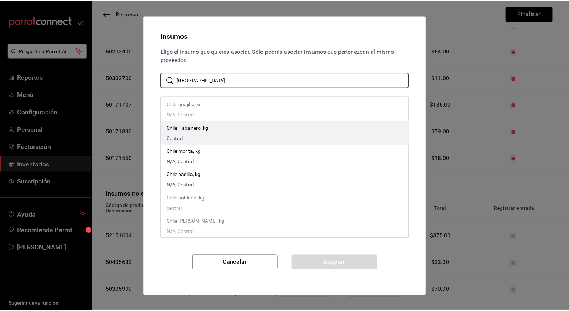
scroll to position [52, 0]
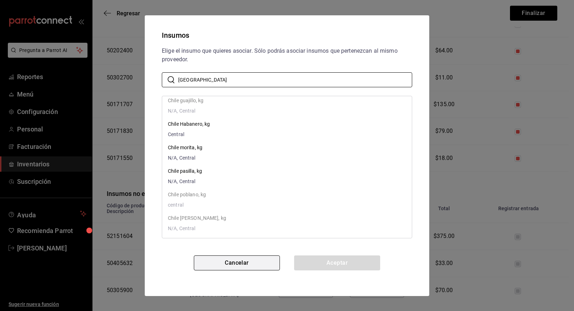
type input "chile"
click at [244, 260] on button "Cancelar" at bounding box center [237, 262] width 86 height 15
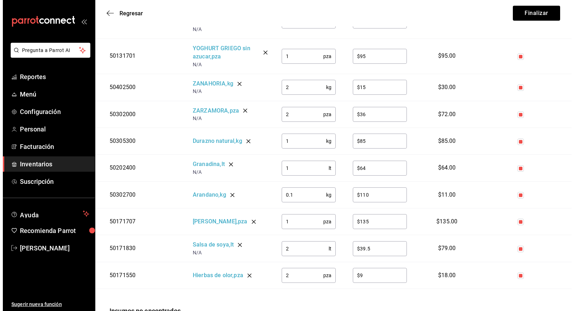
scroll to position [1429, 0]
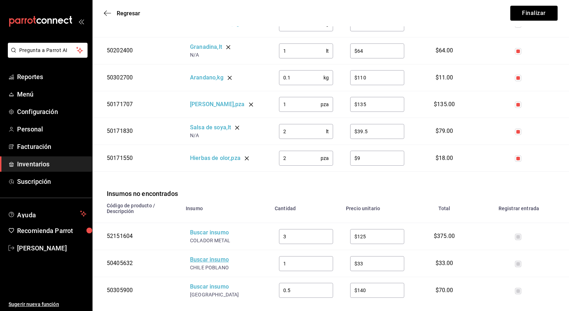
click at [209, 255] on div "Buscar insumo" at bounding box center [218, 259] width 57 height 8
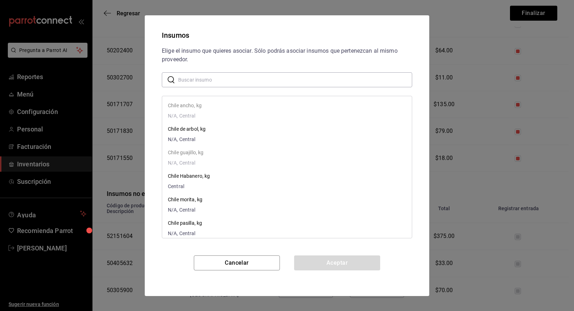
click at [209, 242] on div "Elige el insumo que quieres asociar. Sólo podrás asociar insumos que pertenezca…" at bounding box center [287, 151] width 268 height 208
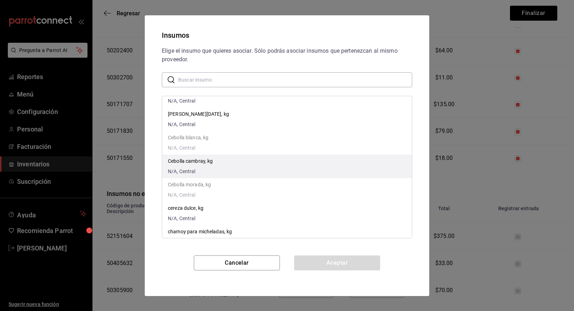
scroll to position [507, 0]
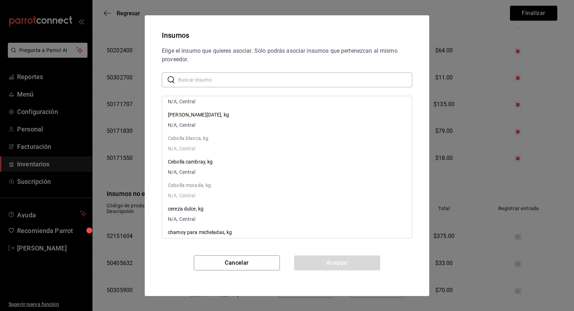
click at [215, 82] on input "text" at bounding box center [295, 79] width 234 height 14
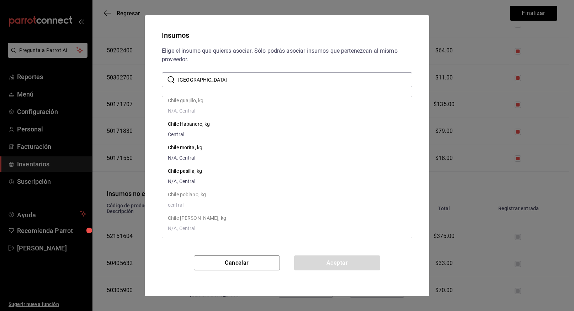
type input "chile poblano"
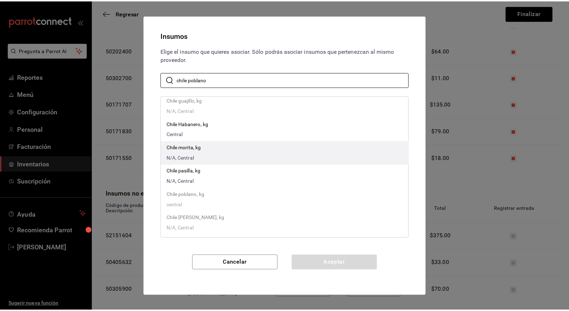
scroll to position [0, 0]
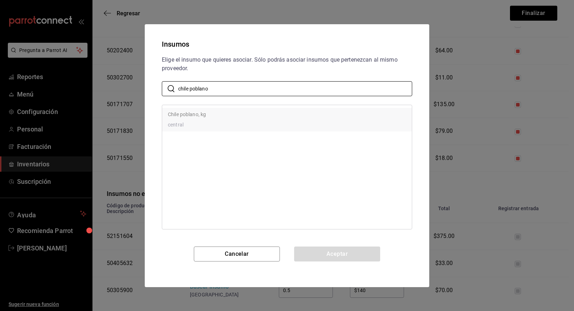
click at [198, 115] on p "Chile poblano, kg" at bounding box center [187, 114] width 38 height 7
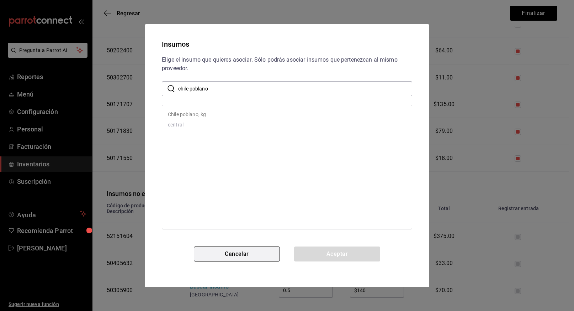
click at [241, 254] on button "Cancelar" at bounding box center [237, 253] width 86 height 15
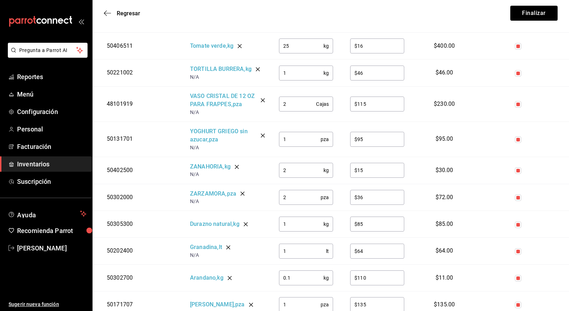
scroll to position [1232, 0]
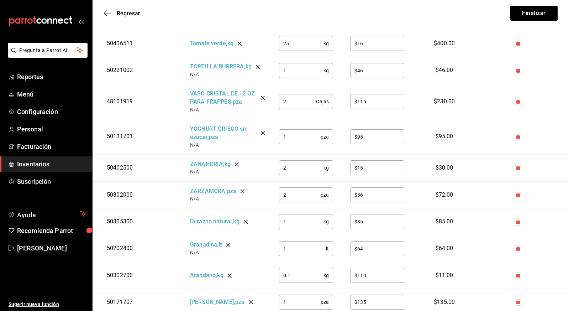
click at [475, 14] on div "Regresar Finalizar" at bounding box center [330, 13] width 476 height 26
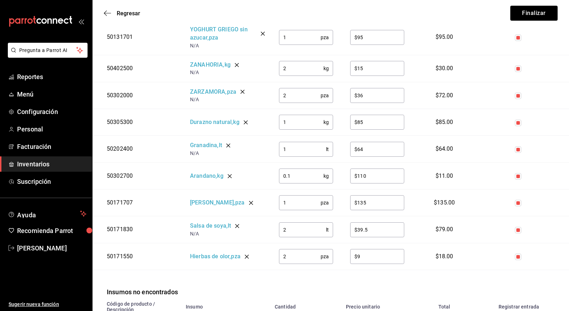
scroll to position [1429, 0]
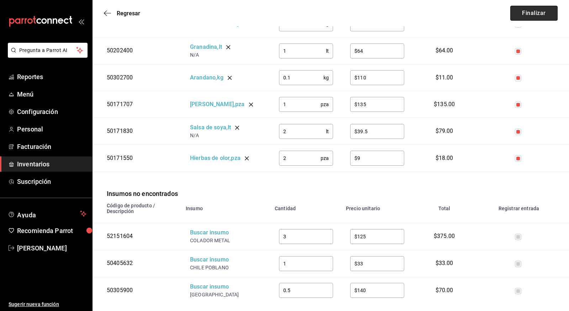
click at [529, 16] on button "Finalizar" at bounding box center [533, 13] width 47 height 15
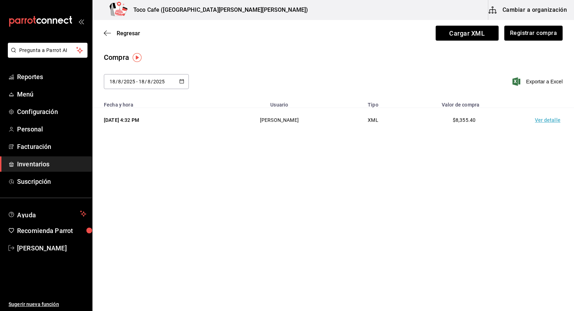
click at [528, 10] on button "Cambiar a organización" at bounding box center [528, 10] width 80 height 20
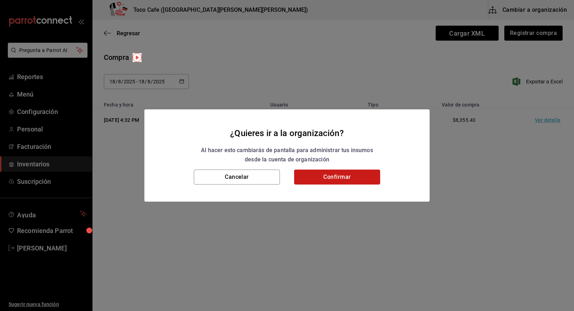
click at [332, 180] on button "Confirmar" at bounding box center [337, 176] width 86 height 15
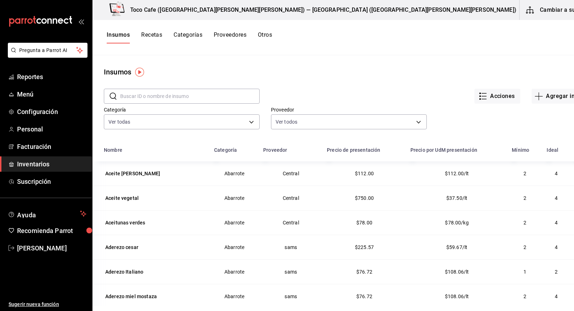
click at [165, 96] on input "text" at bounding box center [189, 96] width 139 height 14
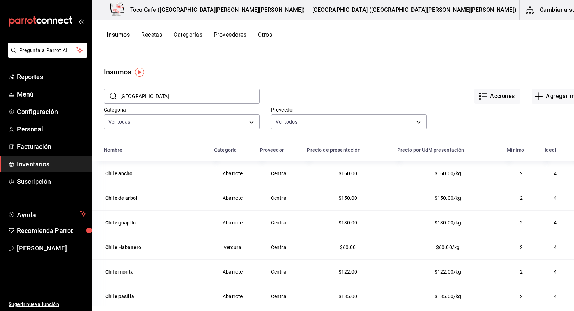
type input "chile poblano"
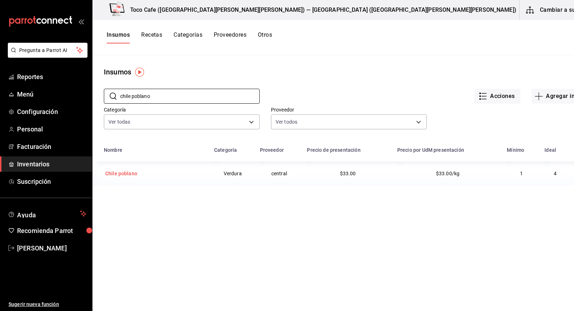
click at [125, 173] on div "Chile poblano" at bounding box center [121, 173] width 32 height 7
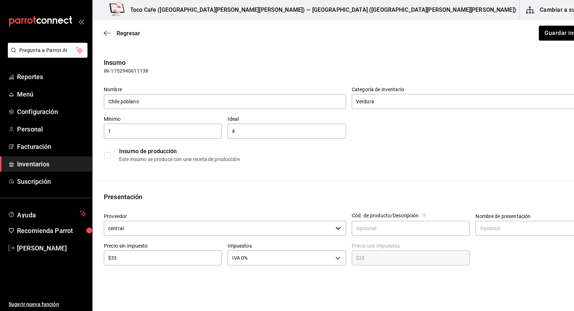
drag, startPoint x: 152, startPoint y: 100, endPoint x: 104, endPoint y: 101, distance: 48.8
click at [104, 101] on div "Nombre Chile poblano" at bounding box center [222, 95] width 248 height 30
type input "[GEOGRAPHIC_DATA]"
click at [155, 98] on input "[GEOGRAPHIC_DATA]" at bounding box center [225, 101] width 242 height 15
click at [153, 99] on input "[GEOGRAPHIC_DATA]" at bounding box center [225, 101] width 242 height 15
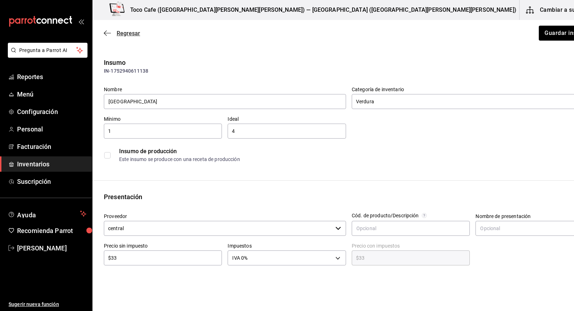
click at [111, 33] on span "Regresar" at bounding box center [122, 33] width 36 height 7
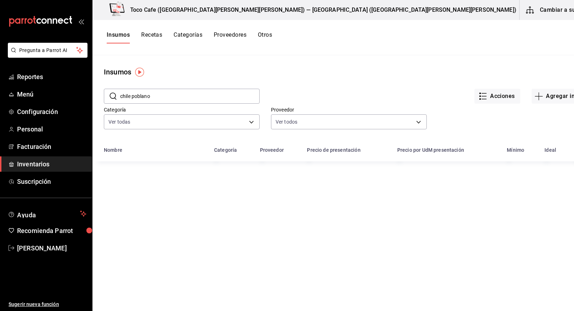
click at [146, 97] on input "chile poblano" at bounding box center [189, 96] width 139 height 14
click at [168, 98] on input "chile poblano" at bounding box center [189, 96] width 139 height 14
drag, startPoint x: 168, startPoint y: 98, endPoint x: 112, endPoint y: 94, distance: 56.4
click at [112, 94] on div "​ chile poblano ​" at bounding box center [182, 96] width 156 height 15
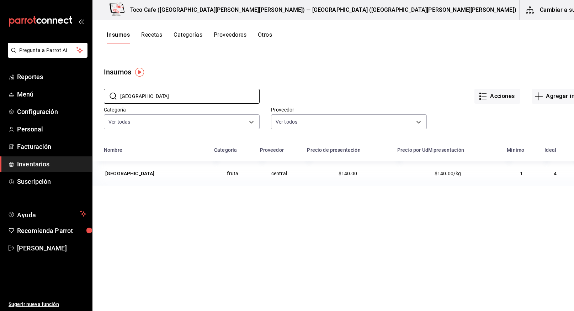
type input "granada"
click at [545, 11] on button "Cambiar a sucursal" at bounding box center [560, 10] width 80 height 20
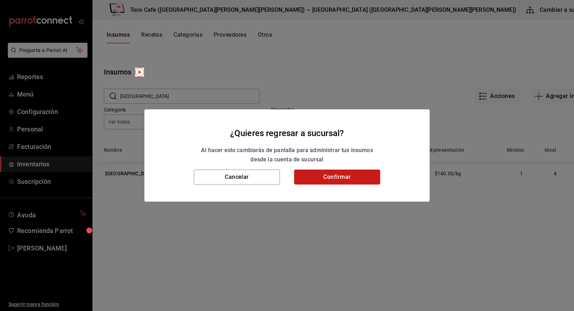
click at [318, 175] on button "Confirmar" at bounding box center [337, 176] width 86 height 15
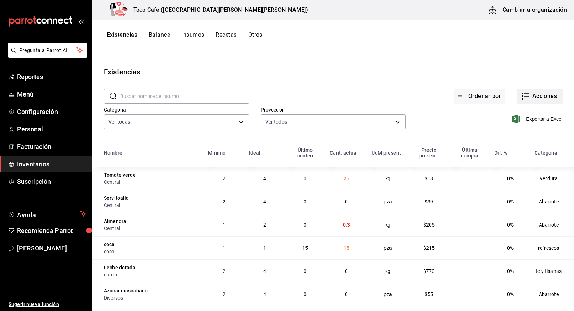
click at [539, 94] on button "Acciones" at bounding box center [540, 96] width 46 height 15
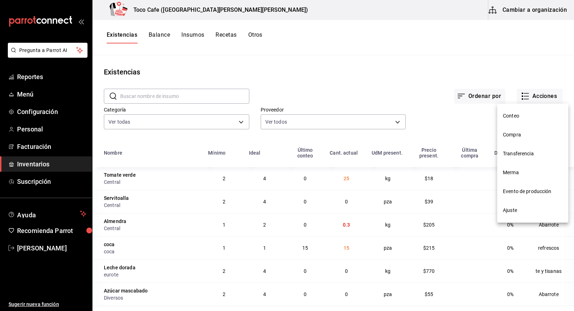
click at [530, 136] on span "Compra" at bounding box center [533, 134] width 60 height 7
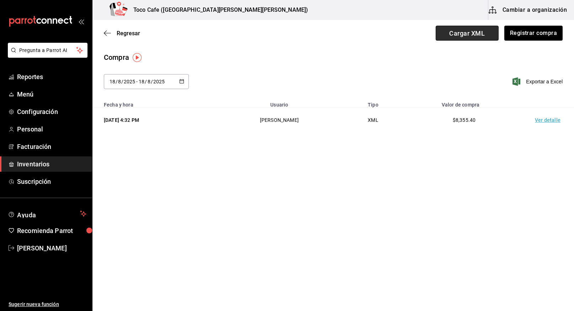
click at [466, 38] on span "Cargar XML" at bounding box center [467, 33] width 63 height 15
click at [0, 0] on input "Cargar XML" at bounding box center [0, 0] width 0 height 0
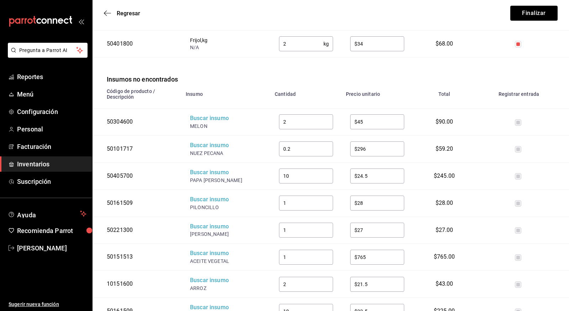
scroll to position [940, 0]
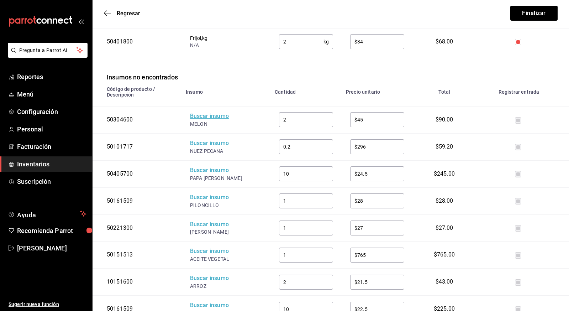
click at [207, 117] on div "Buscar insumo" at bounding box center [218, 116] width 57 height 8
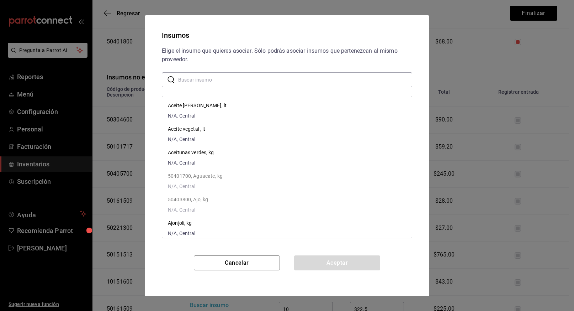
click at [227, 78] on input "text" at bounding box center [295, 79] width 234 height 14
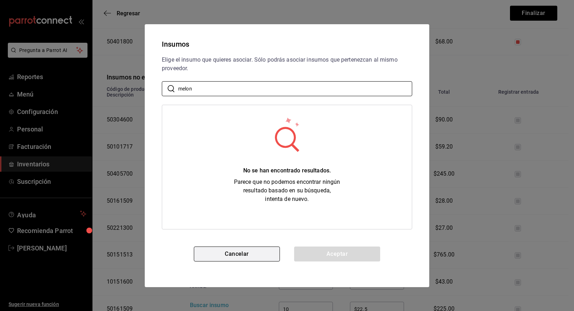
type input "melon"
click at [223, 252] on button "Cancelar" at bounding box center [237, 253] width 86 height 15
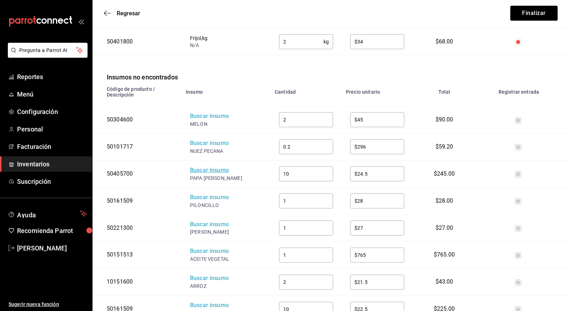
click at [213, 169] on div "Buscar insumo" at bounding box center [218, 170] width 57 height 8
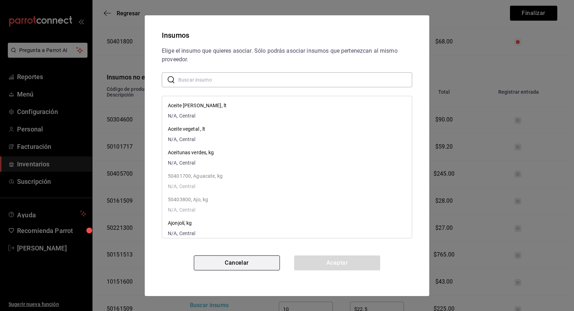
click at [240, 265] on button "Cancelar" at bounding box center [237, 262] width 86 height 15
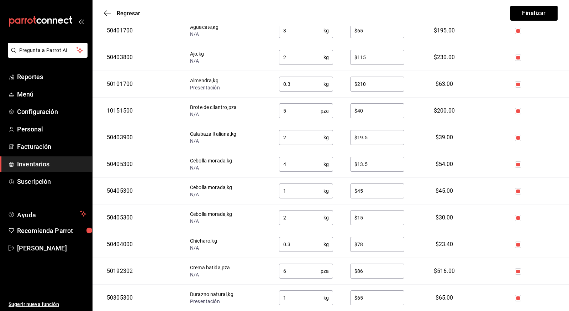
scroll to position [546, 0]
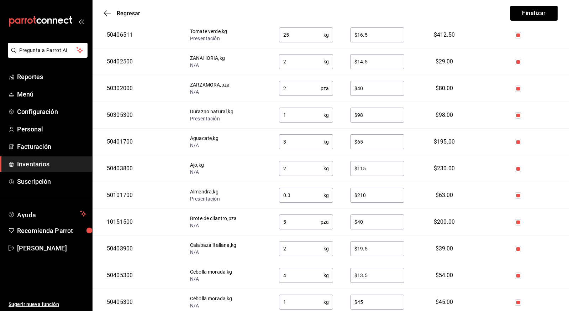
click at [131, 9] on div "Regresar Finalizar" at bounding box center [330, 13] width 476 height 26
click at [128, 14] on span "Regresar" at bounding box center [128, 13] width 23 height 7
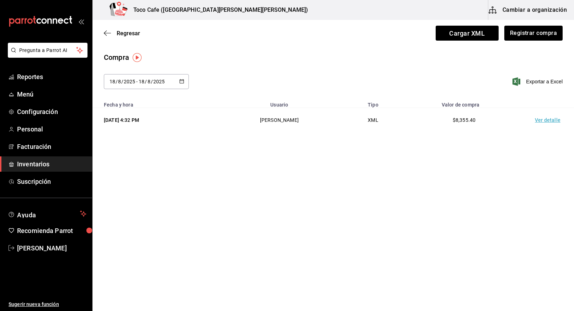
click at [520, 9] on button "Cambiar a organización" at bounding box center [528, 10] width 80 height 20
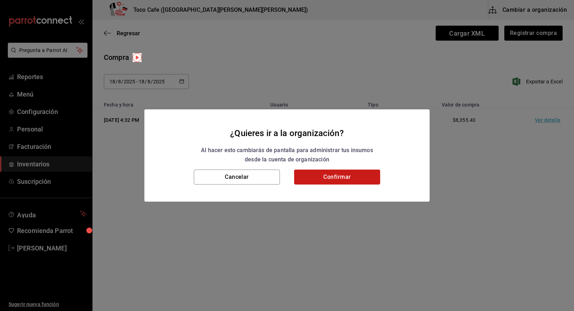
click at [356, 176] on button "Confirmar" at bounding box center [337, 176] width 86 height 15
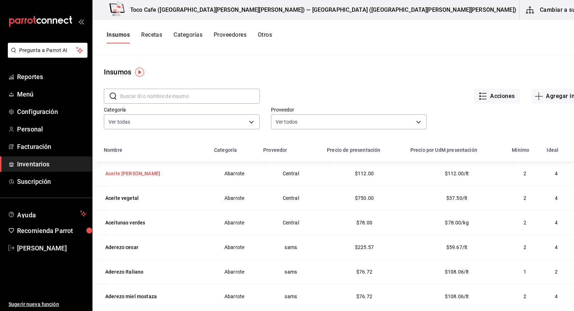
scroll to position [0, 0]
click at [197, 96] on input "text" at bounding box center [189, 96] width 139 height 14
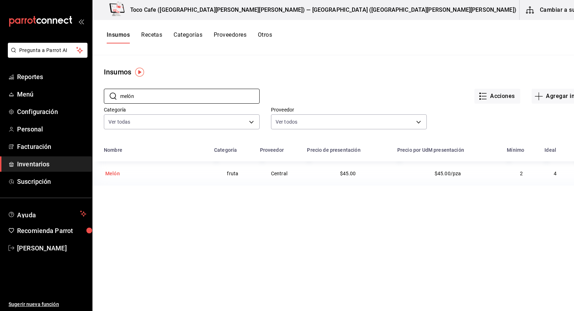
type input "melón"
click at [113, 173] on div "Melón" at bounding box center [112, 173] width 15 height 7
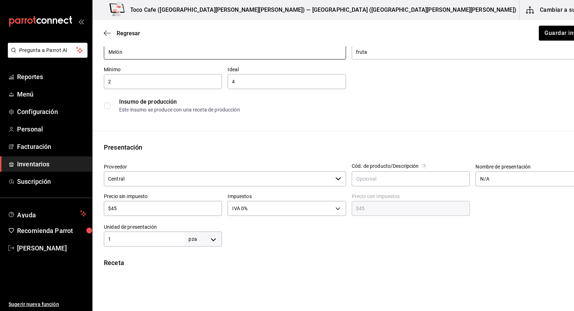
scroll to position [51, 0]
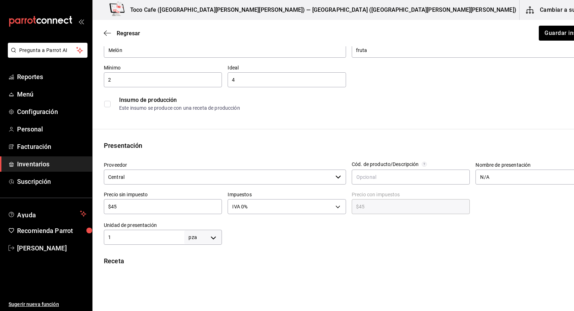
click at [153, 209] on input "$45" at bounding box center [163, 206] width 118 height 9
type input "$4"
type input "$4.00"
type input "$42"
type input "$42.00"
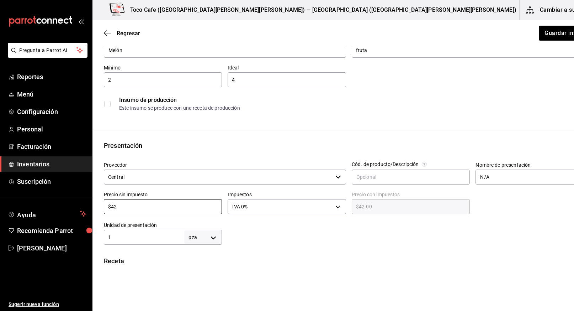
type input "$42"
click at [227, 136] on div "Insumo IN-1727456495189 Nombre Melón Categoría de inventario fruta ​ Mínimo 2 ​…" at bounding box center [348, 215] width 513 height 419
click at [538, 36] on button "Guardar insumo" at bounding box center [565, 33] width 55 height 15
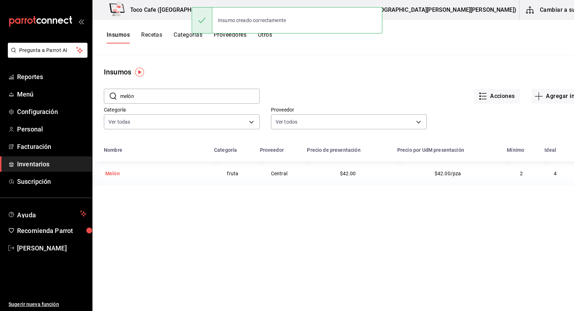
click at [111, 173] on div "Melón" at bounding box center [112, 173] width 15 height 7
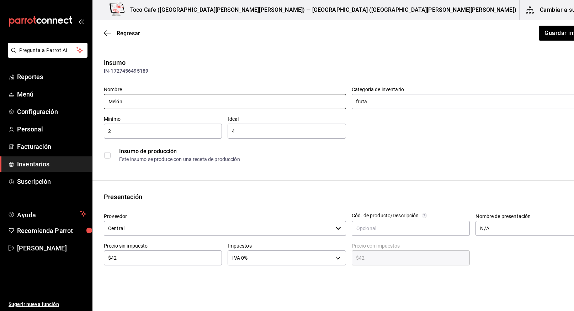
click at [147, 104] on input "Melón" at bounding box center [225, 101] width 242 height 15
type input "Melon"
click at [538, 35] on button "Guardar insumo" at bounding box center [565, 33] width 55 height 15
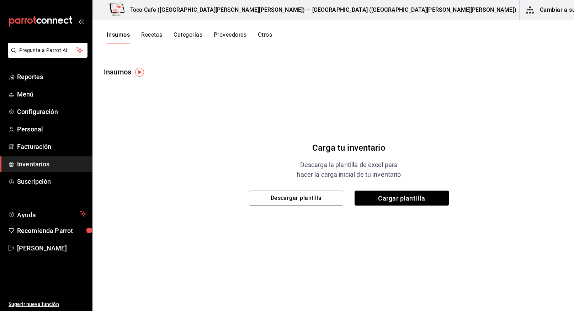
click at [35, 164] on span "Inventarios" at bounding box center [51, 164] width 69 height 10
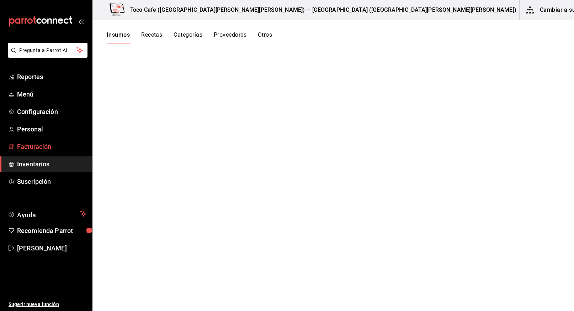
click at [41, 142] on span "Facturación" at bounding box center [51, 147] width 69 height 10
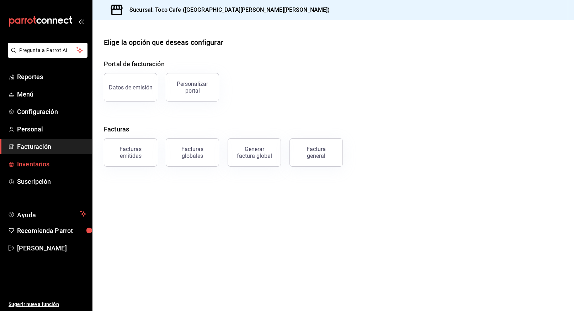
click at [32, 166] on span "Inventarios" at bounding box center [51, 164] width 69 height 10
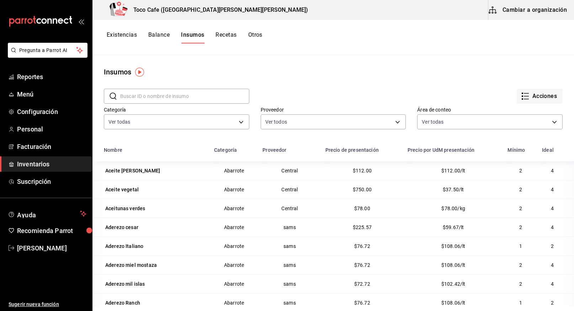
click at [187, 98] on input "text" at bounding box center [184, 96] width 129 height 14
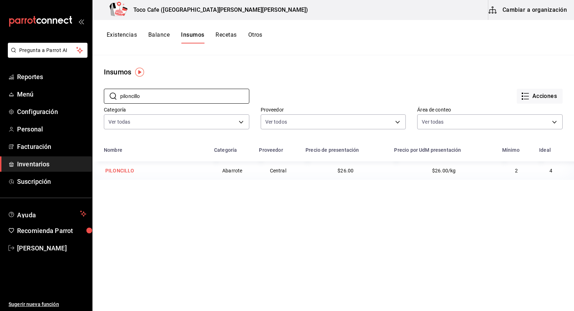
type input "piloncillo"
click at [119, 170] on div "PILONCILLO" at bounding box center [119, 170] width 29 height 7
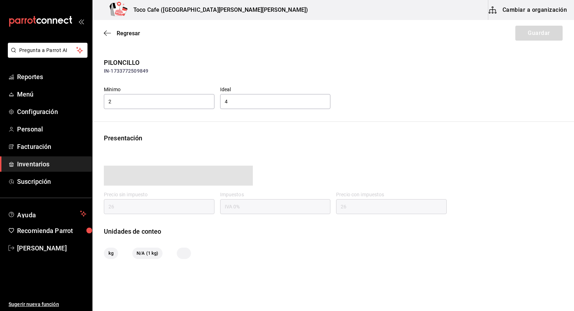
type input "26.00"
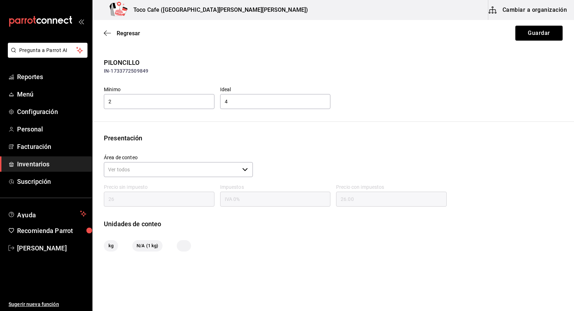
click at [242, 173] on div "​" at bounding box center [178, 169] width 149 height 15
click at [195, 163] on input "Área de conteo" at bounding box center [172, 169] width 136 height 15
click at [150, 98] on input "2" at bounding box center [159, 101] width 111 height 15
click at [243, 170] on icon "button" at bounding box center [245, 169] width 6 height 6
click at [143, 103] on input "2" at bounding box center [159, 101] width 111 height 15
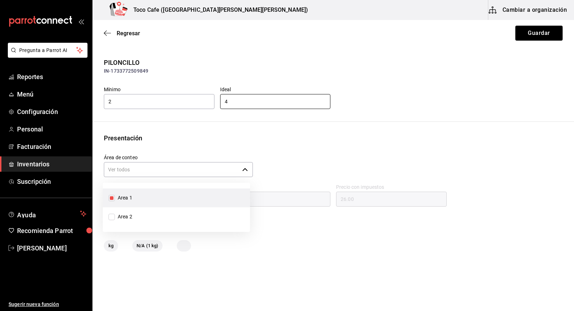
click at [245, 99] on input "4" at bounding box center [275, 101] width 111 height 15
click at [117, 33] on span "Regresar" at bounding box center [128, 33] width 23 height 7
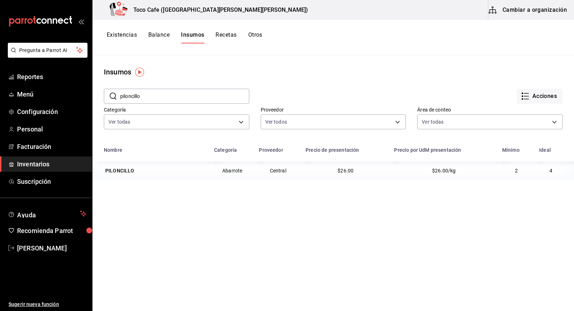
click at [534, 9] on button "Cambiar a organización" at bounding box center [528, 10] width 80 height 20
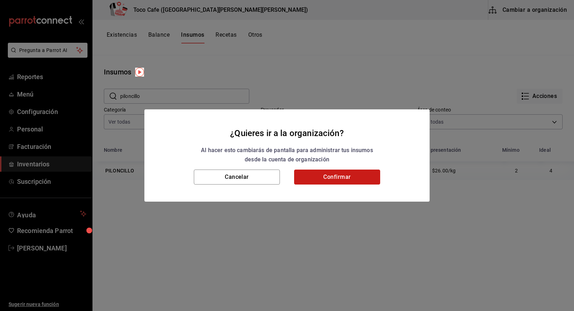
click at [336, 177] on button "Confirmar" at bounding box center [337, 176] width 86 height 15
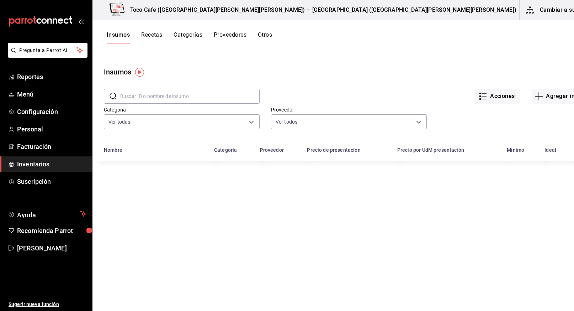
click at [166, 90] on input "text" at bounding box center [189, 96] width 139 height 14
type input "piloncillo"
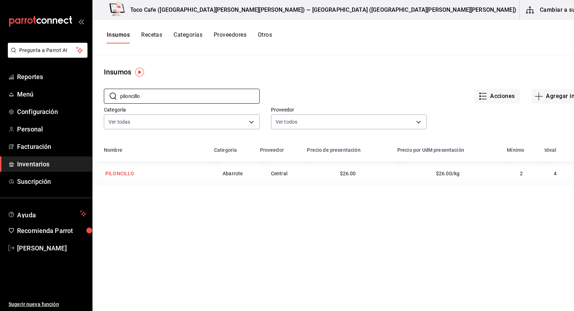
click at [117, 171] on div "PILONCILLO" at bounding box center [119, 173] width 29 height 7
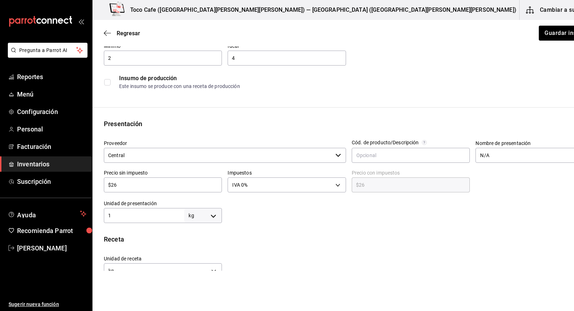
scroll to position [77, 0]
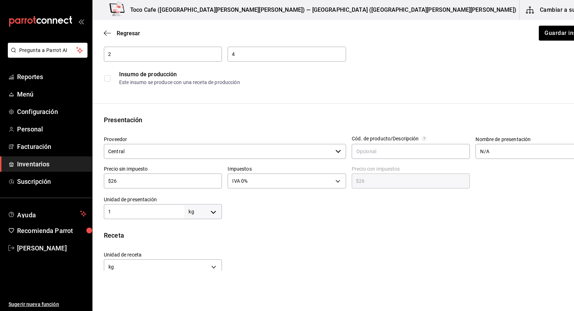
click at [152, 181] on input "$26" at bounding box center [163, 180] width 118 height 9
type input "$2"
type input "$2.00"
type input "$0.00"
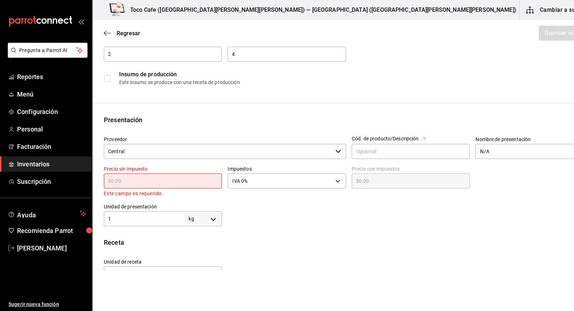
type input "$3"
type input "$3.00"
type input "$31"
type input "$31.00"
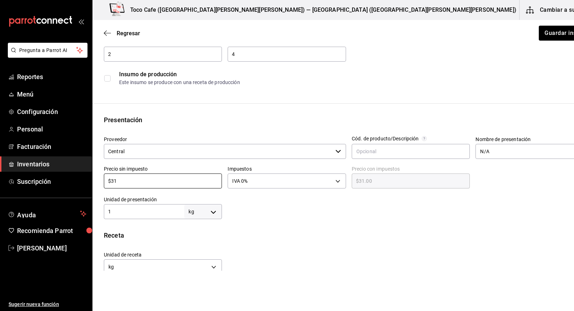
type input "$31"
click at [248, 223] on div "Insumo IN-1733772509849 Nombre PILONCILLO Categoría de inventario Abarrote ​ Mí…" at bounding box center [348, 190] width 513 height 419
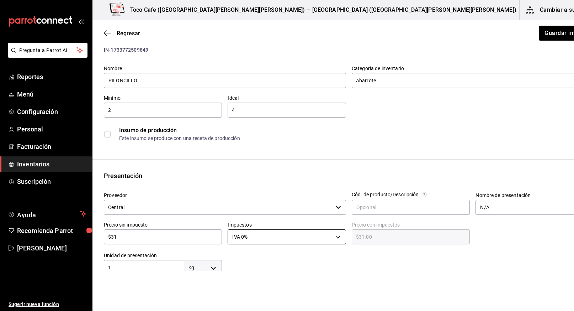
scroll to position [14, 0]
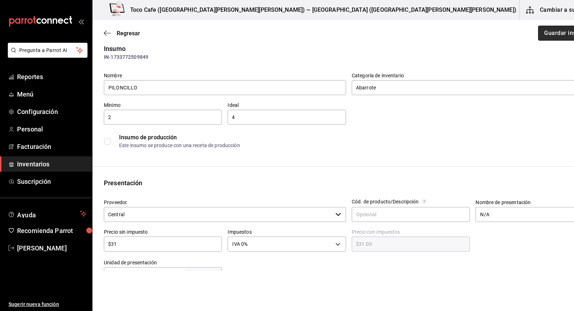
click at [538, 35] on button "Guardar insumo" at bounding box center [565, 33] width 55 height 15
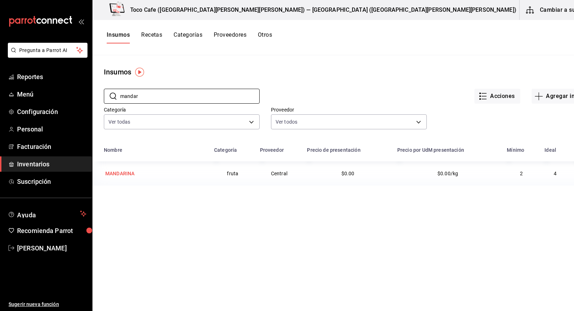
type input "mandar"
click at [118, 173] on div "MANDARINA" at bounding box center [119, 173] width 29 height 7
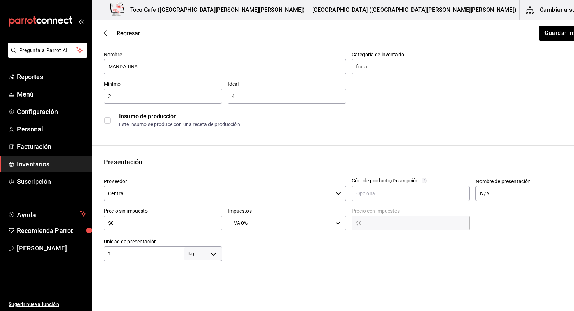
scroll to position [35, 0]
click at [160, 225] on input "$0" at bounding box center [163, 222] width 118 height 9
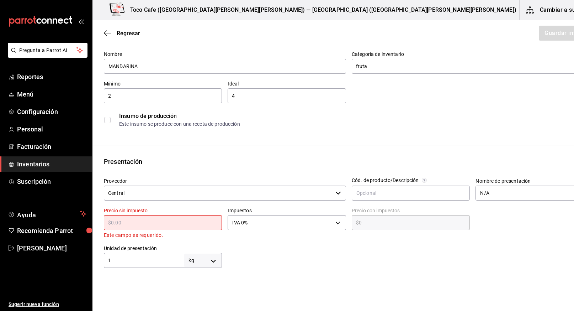
type input "$3"
type input "$3.00"
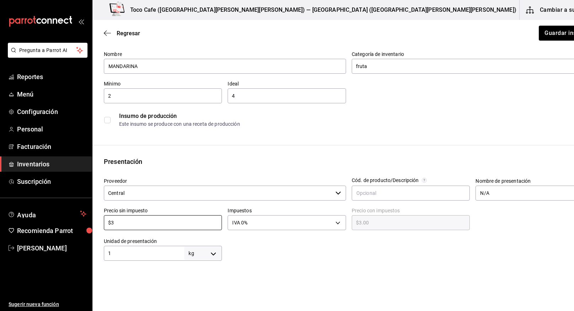
type input "$30"
type input "$30.00"
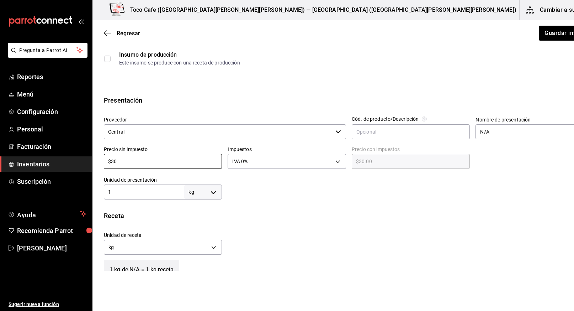
scroll to position [132, 0]
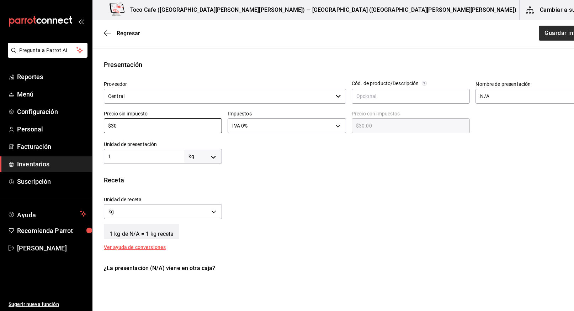
type input "$30"
click at [538, 33] on button "Guardar insumo" at bounding box center [565, 33] width 55 height 15
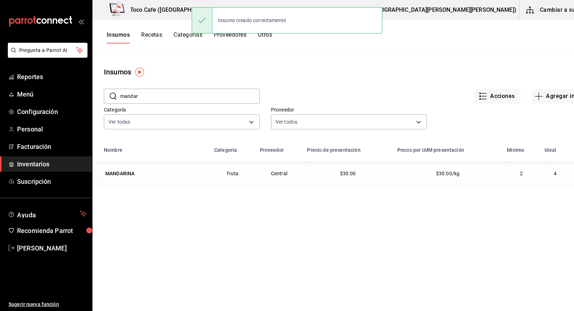
click at [162, 95] on input "mandar" at bounding box center [189, 96] width 139 height 14
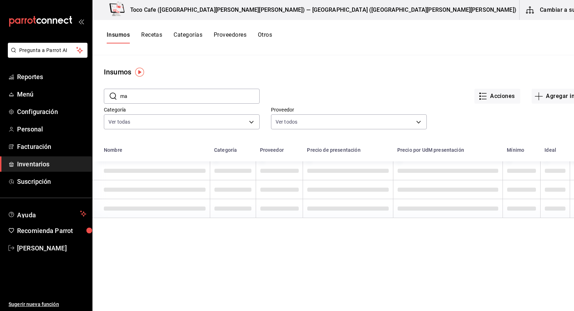
type input "m"
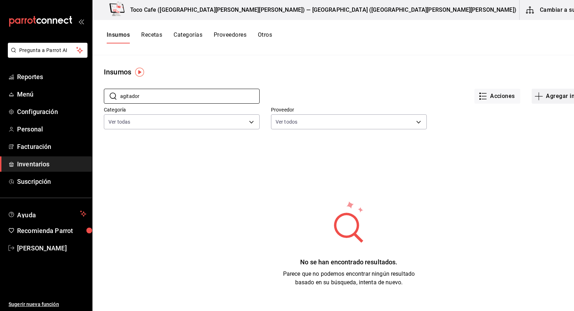
type input "agitador"
click at [532, 95] on button "Agregar insumo" at bounding box center [563, 96] width 62 height 15
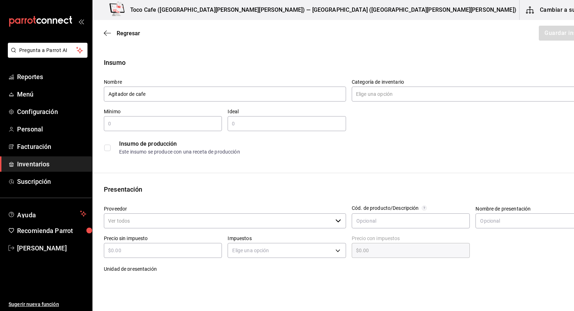
type input "Agitador de cafe"
click at [397, 96] on input "Categoría de inventario" at bounding box center [466, 93] width 229 height 15
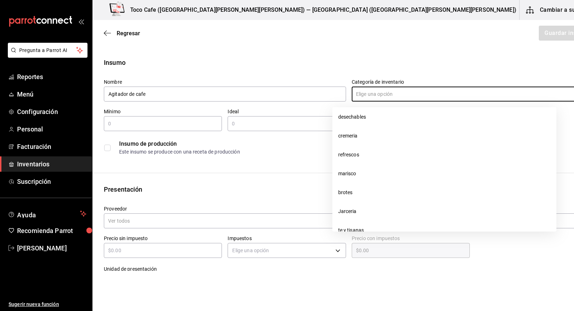
scroll to position [211, 0]
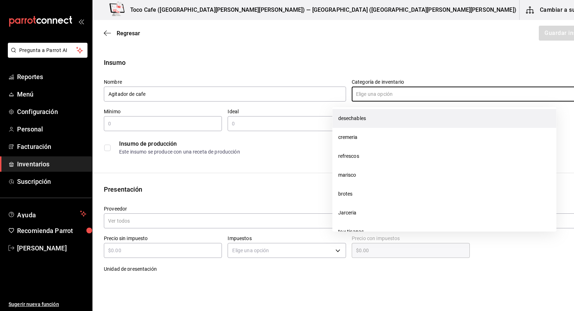
click at [355, 121] on li "desechables" at bounding box center [445, 118] width 224 height 19
type input "desechables"
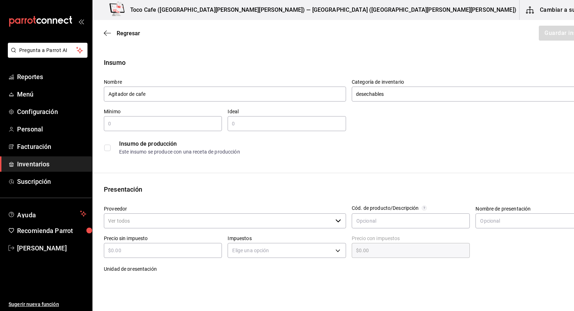
click at [134, 125] on input "text" at bounding box center [163, 123] width 118 height 9
type input "20"
type input "50"
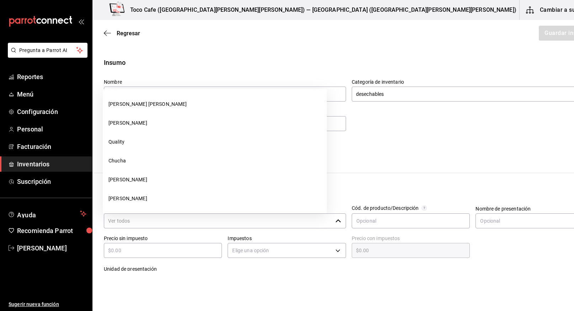
click at [243, 220] on input "Proveedor" at bounding box center [218, 220] width 229 height 15
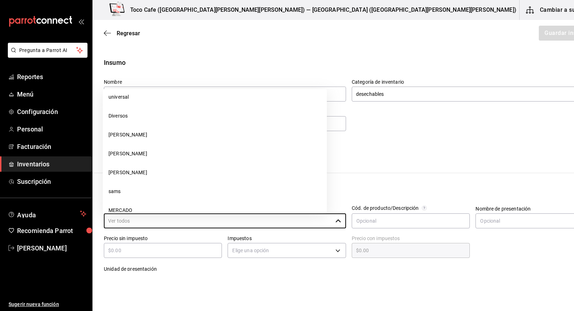
scroll to position [434, 0]
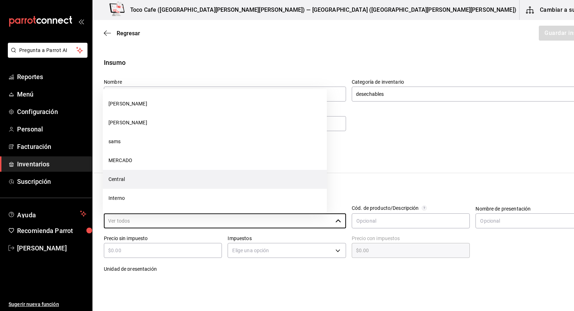
click at [184, 175] on li "Central" at bounding box center [215, 179] width 224 height 19
type input "Central"
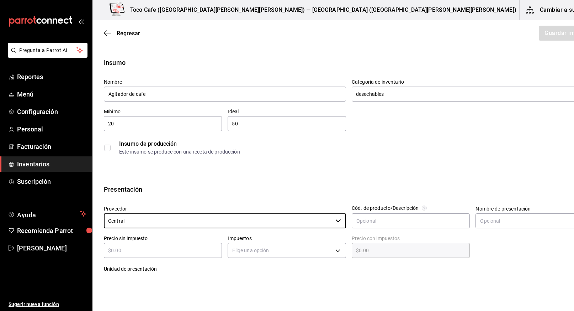
click at [185, 250] on input "text" at bounding box center [163, 250] width 118 height 9
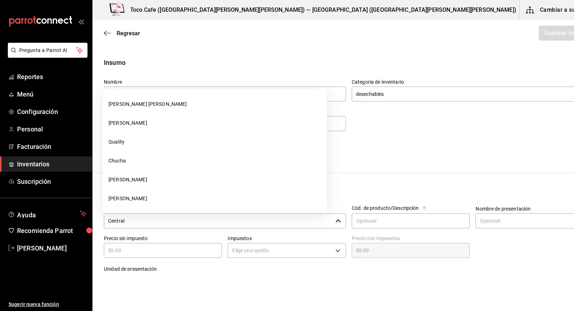
click at [162, 220] on input "Central" at bounding box center [218, 220] width 229 height 15
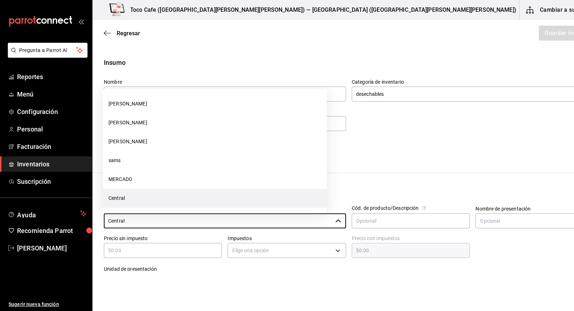
click at [122, 251] on input "text" at bounding box center [163, 250] width 118 height 9
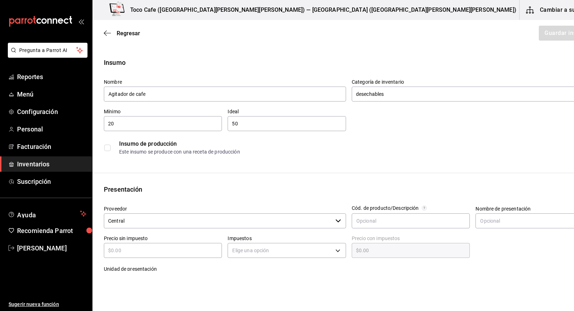
type input "$2"
type input "$2.00"
type input "$22"
type input "$22.00"
type input "$225"
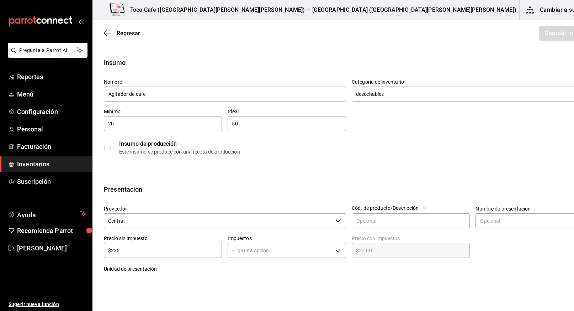
type input "$225.00"
type input "$225"
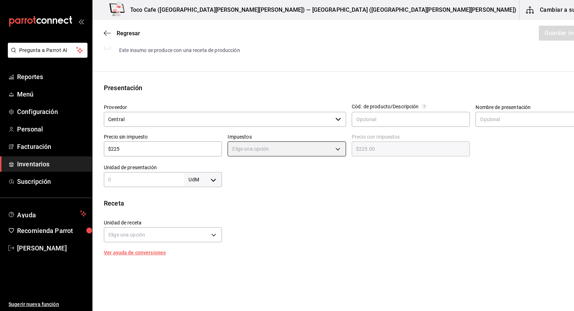
scroll to position [104, 0]
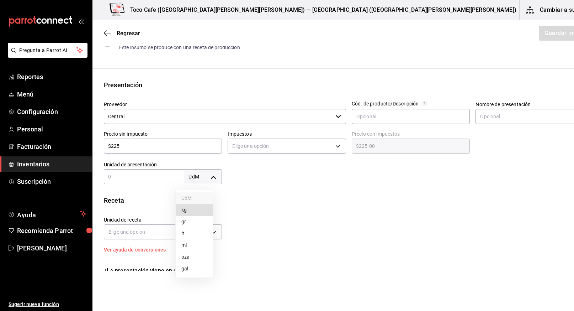
click at [205, 176] on body "Pregunta a Parrot AI Reportes Menú Configuración Personal Facturación Inventari…" at bounding box center [287, 135] width 574 height 270
click at [194, 258] on li "pza" at bounding box center [194, 257] width 37 height 12
type input "UNIT"
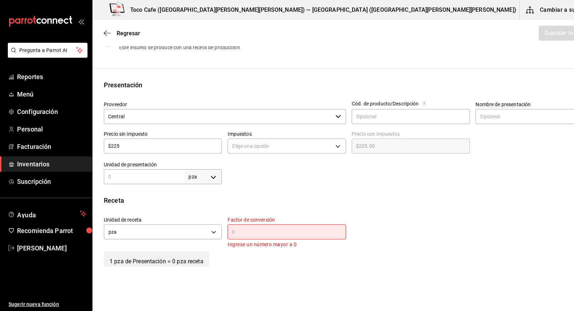
click at [162, 175] on input "text" at bounding box center [144, 176] width 80 height 9
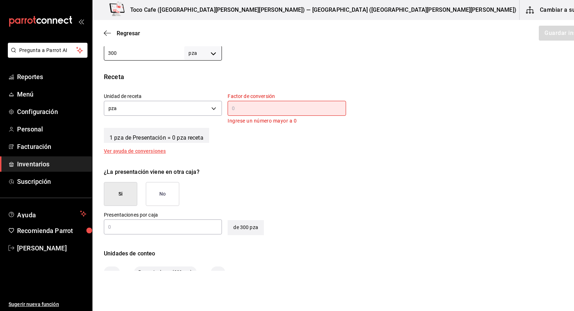
scroll to position [242, 0]
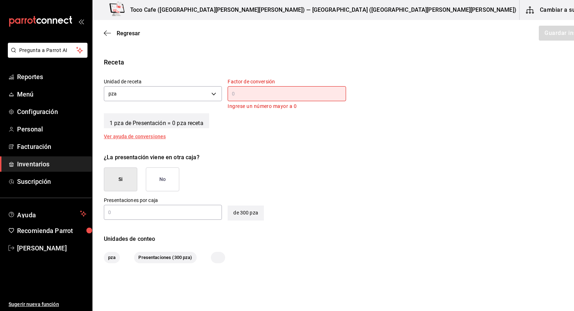
type input "300"
click at [133, 182] on button "Si" at bounding box center [120, 179] width 33 height 24
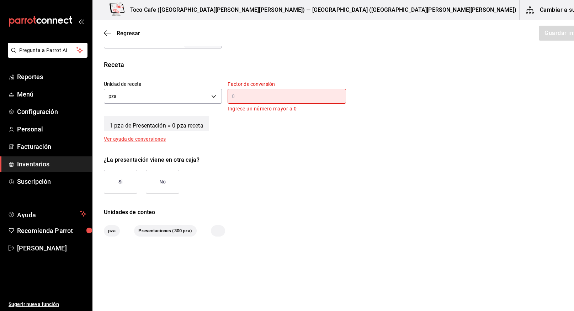
scroll to position [239, 0]
click at [128, 184] on button "Si" at bounding box center [120, 182] width 33 height 24
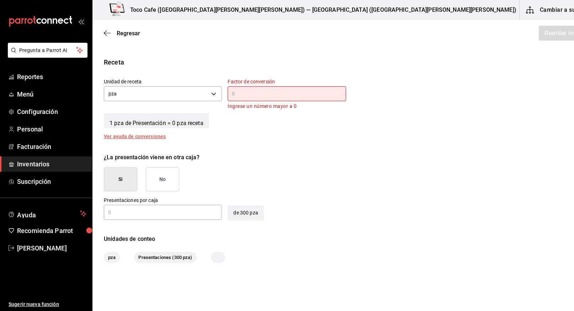
click at [124, 213] on input "text" at bounding box center [163, 212] width 118 height 9
type input "1"
click at [270, 96] on input "text" at bounding box center [287, 93] width 118 height 9
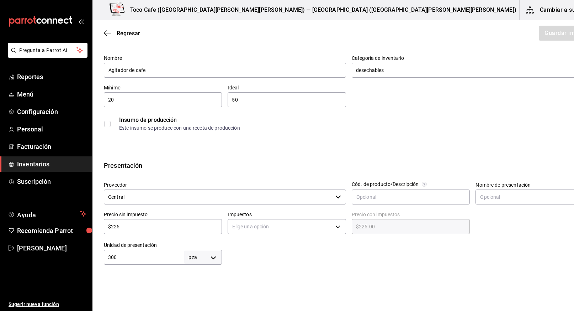
scroll to position [24, 0]
type input "1"
click at [320, 226] on body "Pregunta a Parrot AI Reportes Menú Configuración Personal Facturación Inventari…" at bounding box center [287, 135] width 574 height 270
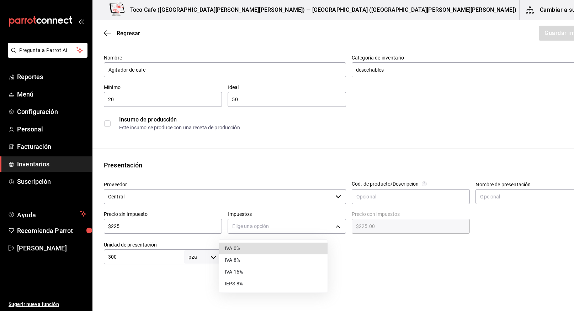
click at [303, 247] on li "IVA 0%" at bounding box center [273, 248] width 109 height 12
type input "IVA_0"
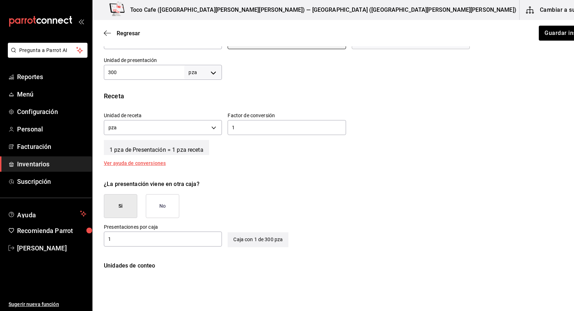
scroll to position [260, 0]
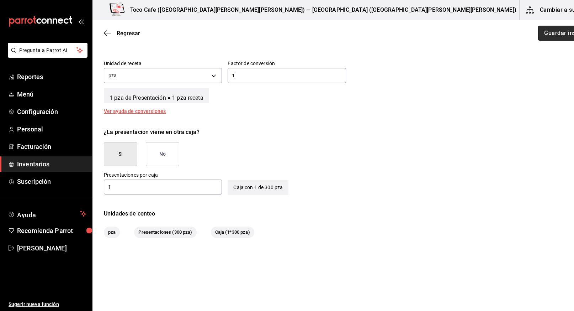
click at [538, 32] on button "Guardar insumo" at bounding box center [565, 33] width 55 height 15
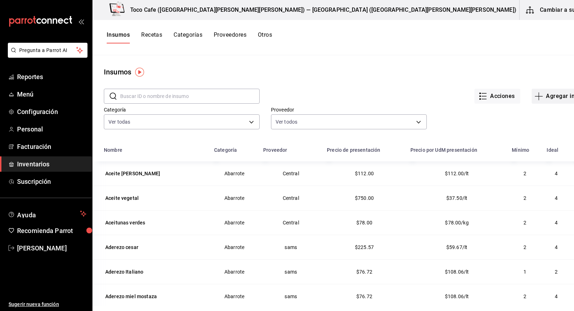
click at [533, 100] on button "Agregar insumo" at bounding box center [563, 96] width 62 height 15
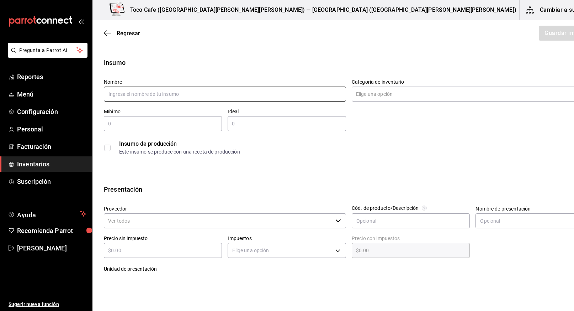
click at [226, 97] on input "text" at bounding box center [225, 93] width 242 height 15
type input "A"
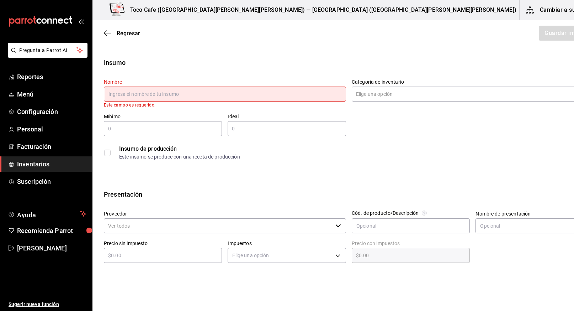
type input "a"
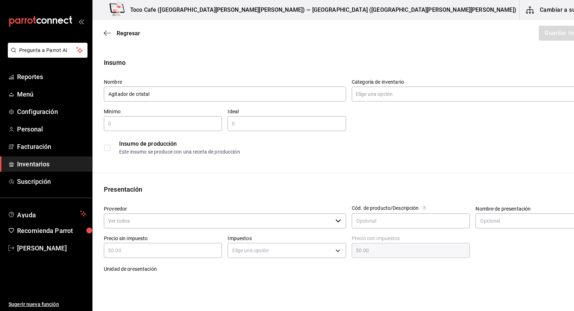
type input "Agitador de cristal"
click at [365, 99] on input "Categoría de inventario" at bounding box center [466, 93] width 229 height 15
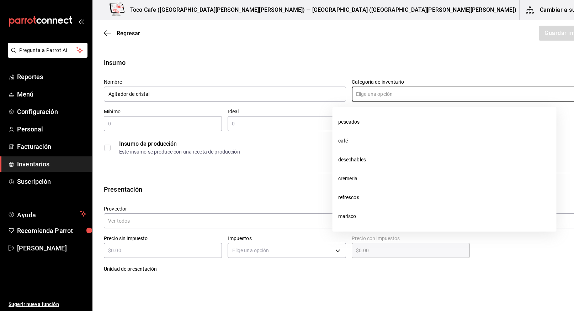
scroll to position [184, 0]
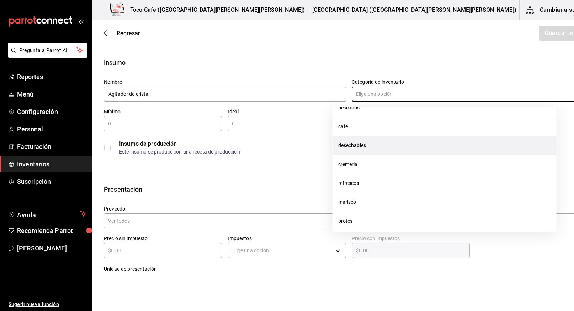
click at [361, 147] on li "desechables" at bounding box center [445, 145] width 224 height 19
type input "desechables"
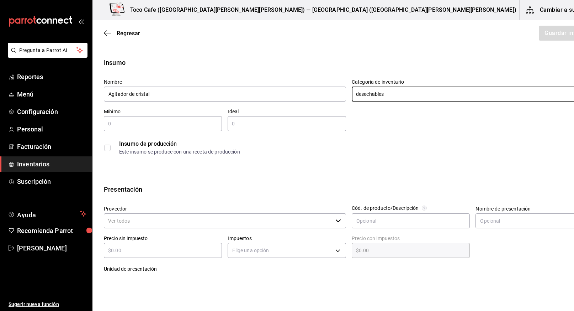
click at [153, 121] on input "text" at bounding box center [163, 123] width 118 height 9
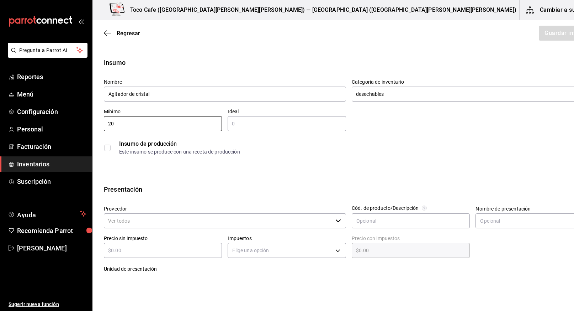
type input "20"
click at [234, 122] on input "text" at bounding box center [287, 123] width 118 height 9
type input "50"
click at [201, 180] on div "Insumo Nombre Agitador de cristal Categoría de inventario desechables ​ Mínimo …" at bounding box center [348, 269] width 513 height 423
click at [281, 223] on input "Proveedor" at bounding box center [218, 220] width 229 height 15
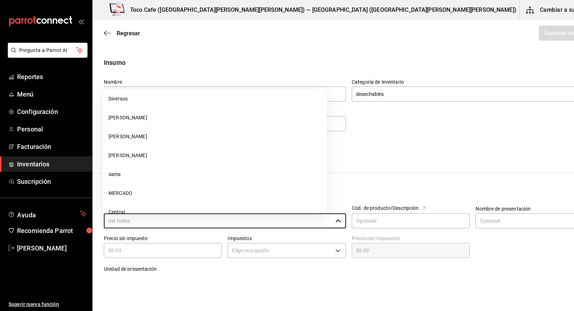
scroll to position [434, 0]
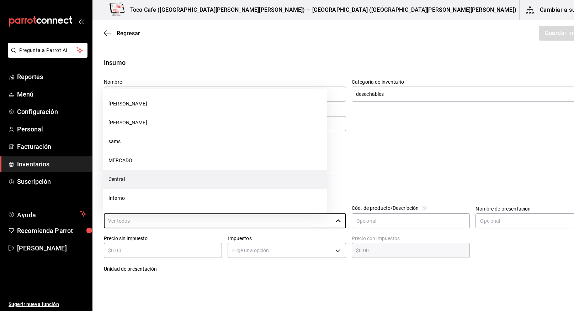
click at [217, 185] on li "Central" at bounding box center [215, 179] width 224 height 19
type input "Central"
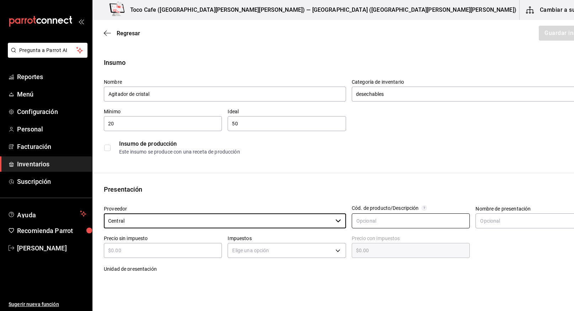
click at [362, 220] on input "text" at bounding box center [411, 220] width 118 height 15
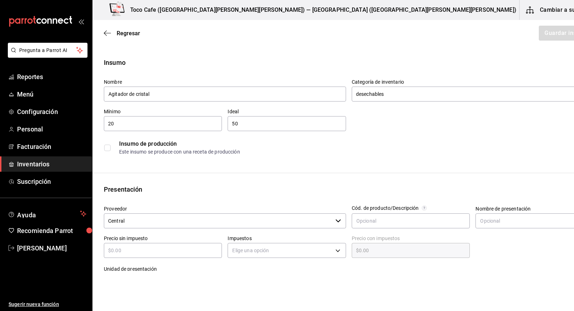
click at [170, 252] on input "text" at bounding box center [163, 250] width 118 height 9
type input "$2"
type input "$2.00"
type input "$20"
type input "$20.00"
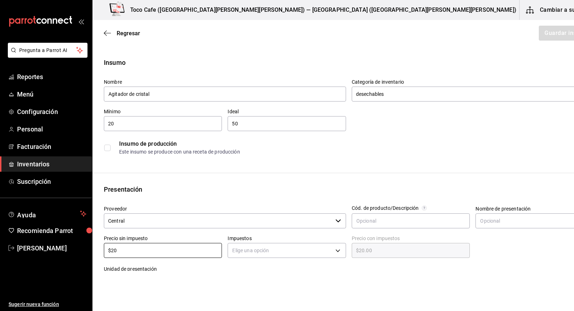
type input "$205"
type input "$205.00"
type input "$205"
click at [283, 252] on body "Pregunta a Parrot AI Reportes Menú Configuración Personal Facturación Inventari…" at bounding box center [287, 135] width 574 height 270
click at [271, 265] on li "IVA 0%" at bounding box center [273, 266] width 109 height 12
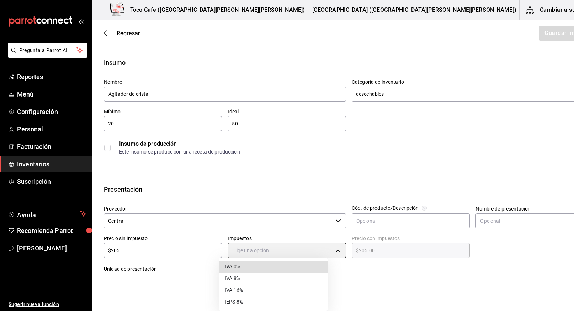
type input "IVA_0"
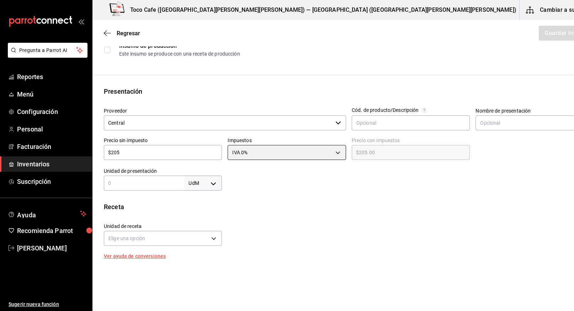
scroll to position [107, 0]
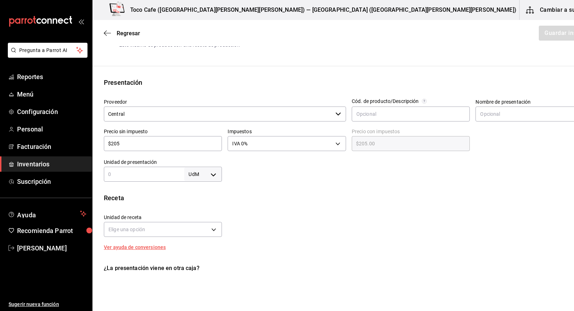
click at [163, 160] on label "Unidad de presentación" at bounding box center [163, 161] width 118 height 5
click at [204, 174] on body "Pregunta a Parrot AI Reportes Menú Configuración Personal Facturación Inventari…" at bounding box center [287, 135] width 574 height 270
click at [188, 257] on li "pza" at bounding box center [194, 254] width 37 height 12
type input "UNIT"
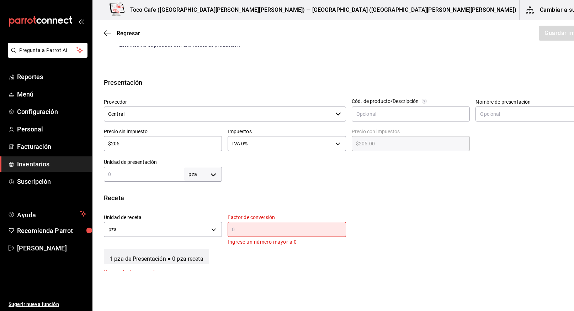
click at [134, 180] on div "pza UNIT ​" at bounding box center [163, 173] width 118 height 15
click at [111, 173] on input "200" at bounding box center [144, 174] width 80 height 9
type input "300"
click at [228, 232] on input "text" at bounding box center [287, 229] width 118 height 9
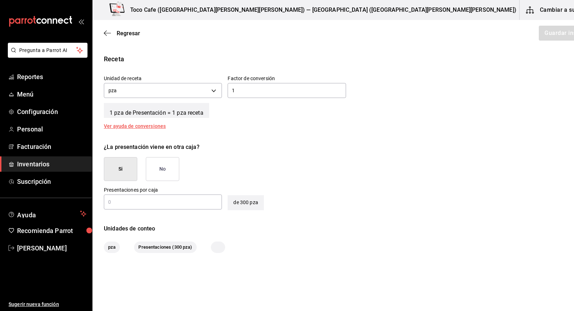
scroll to position [249, 0]
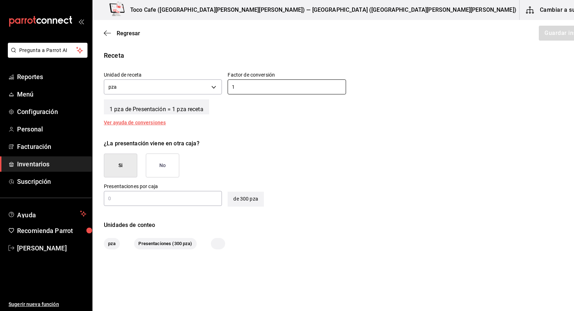
type input "1"
click at [118, 165] on button "Si" at bounding box center [120, 165] width 33 height 24
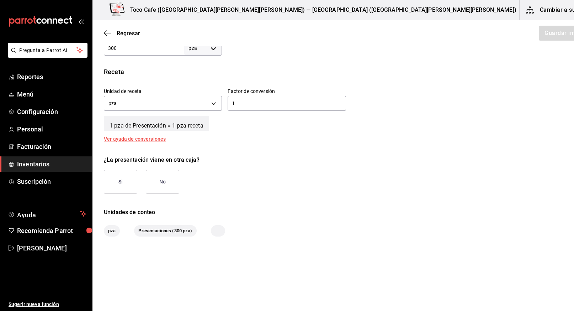
scroll to position [232, 0]
click at [129, 180] on button "Si" at bounding box center [120, 182] width 33 height 24
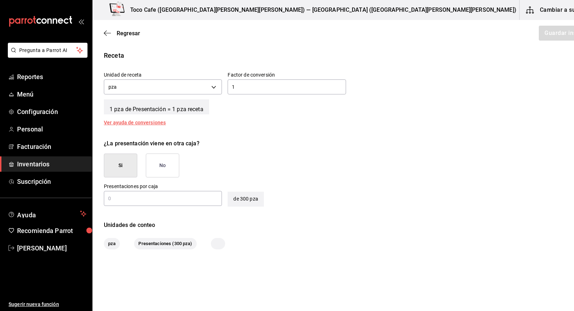
click at [155, 199] on input "text" at bounding box center [163, 198] width 118 height 9
type input "1"
click at [538, 34] on button "Guardar insumo" at bounding box center [565, 33] width 55 height 15
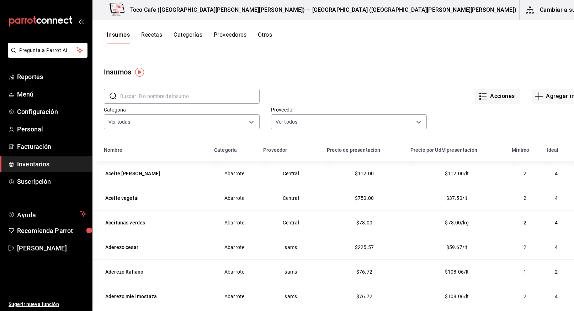
click at [533, 7] on button "Cambiar a sucursal" at bounding box center [560, 10] width 80 height 20
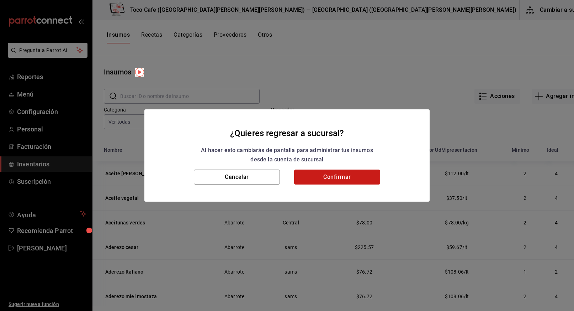
click at [332, 178] on button "Confirmar" at bounding box center [337, 176] width 86 height 15
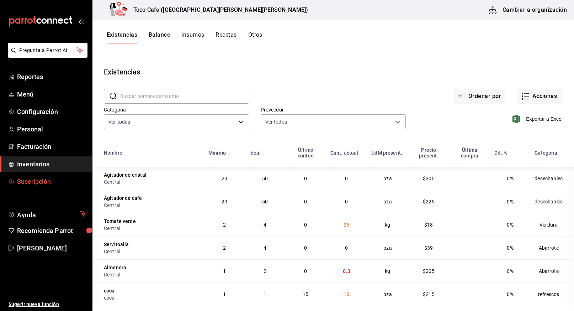
click at [38, 177] on span "Suscripción" at bounding box center [51, 181] width 69 height 10
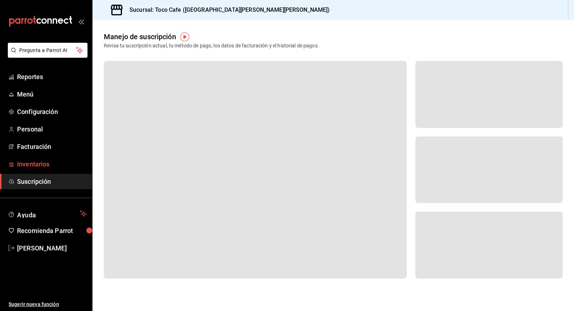
click at [43, 162] on span "Inventarios" at bounding box center [51, 164] width 69 height 10
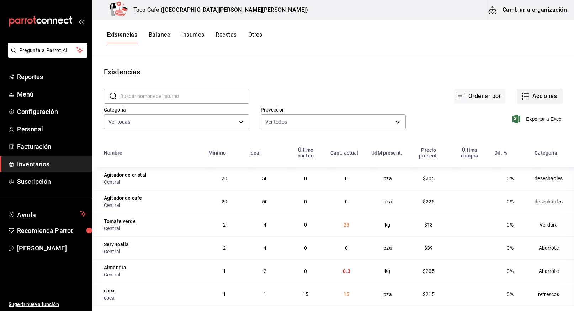
click at [538, 97] on button "Acciones" at bounding box center [540, 96] width 46 height 15
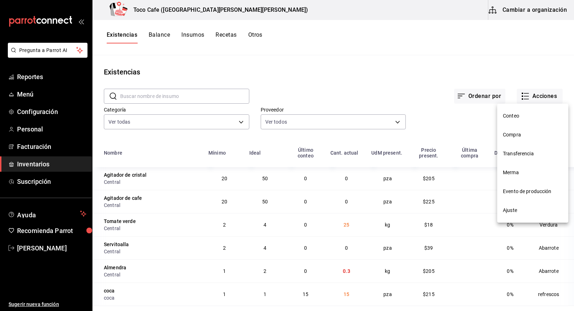
click at [518, 135] on span "Compra" at bounding box center [533, 134] width 60 height 7
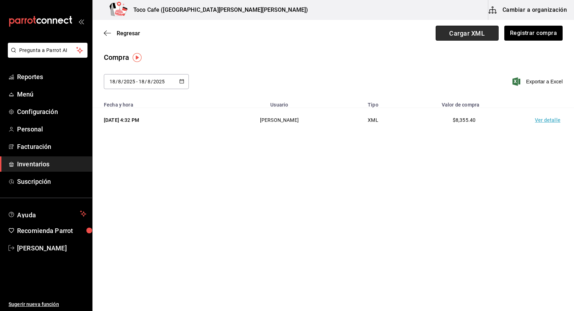
click at [465, 31] on span "Cargar XML" at bounding box center [467, 33] width 63 height 15
click at [0, 0] on input "Cargar XML" at bounding box center [0, 0] width 0 height 0
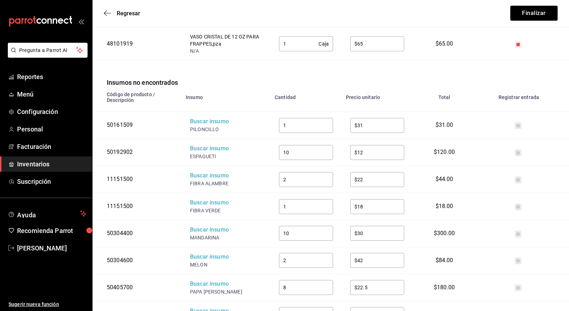
scroll to position [993, 0]
click at [206, 117] on div "Buscar insumo" at bounding box center [218, 121] width 57 height 8
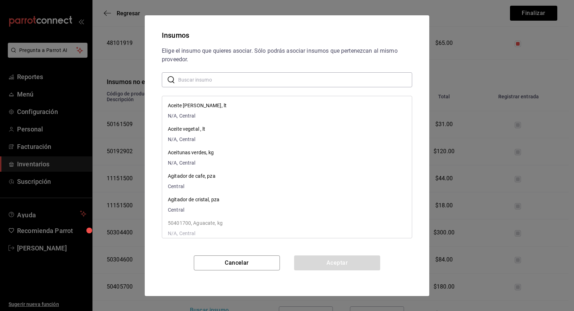
click at [207, 85] on input "text" at bounding box center [295, 79] width 234 height 14
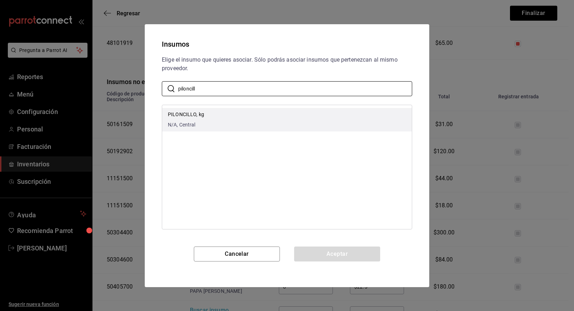
type input "piloncill"
click at [193, 112] on p "PILONCILLO, kg" at bounding box center [186, 114] width 36 height 7
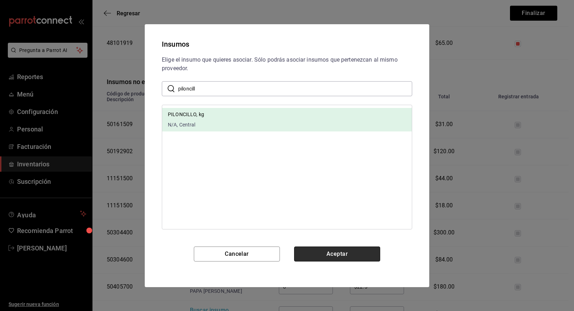
click at [329, 249] on button "Aceptar" at bounding box center [337, 253] width 86 height 15
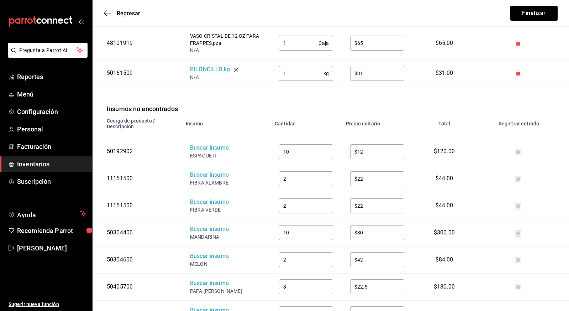
click at [204, 144] on div "Buscar insumo" at bounding box center [218, 148] width 57 height 8
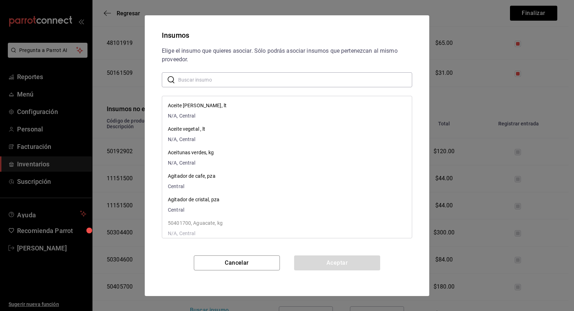
click at [265, 78] on input "text" at bounding box center [295, 79] width 234 height 14
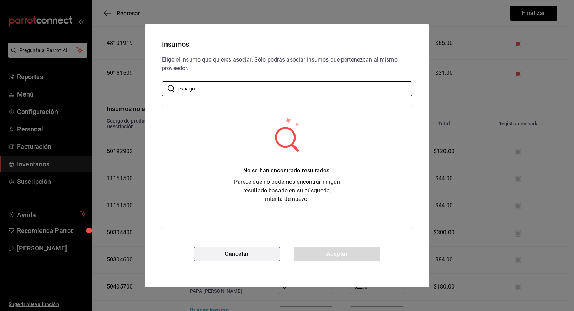
type input "espagu"
click at [230, 251] on button "Cancelar" at bounding box center [237, 253] width 86 height 15
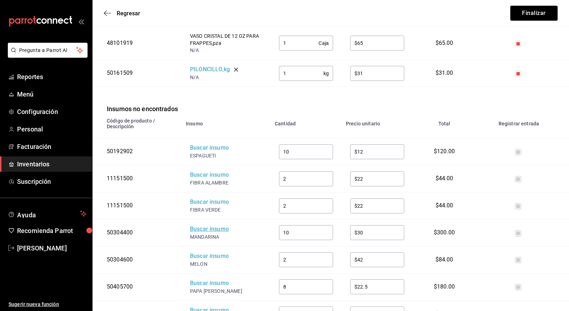
click at [212, 225] on div "Buscar insumo" at bounding box center [218, 229] width 57 height 8
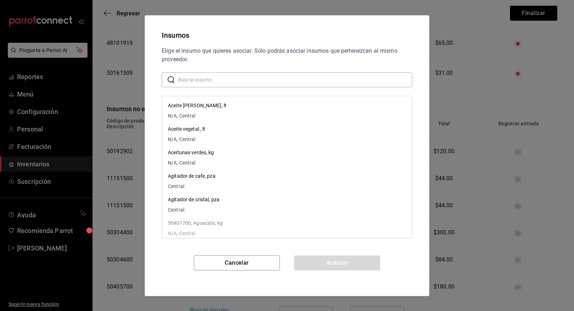
click at [213, 79] on input "text" at bounding box center [295, 79] width 234 height 14
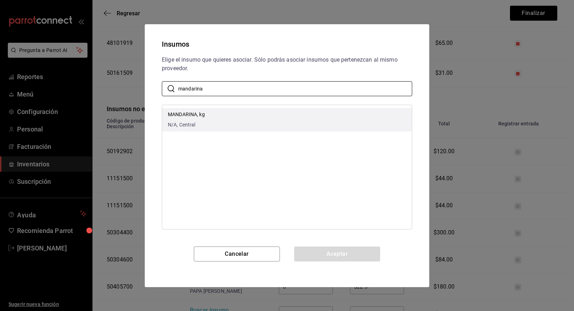
type input "mandarina"
click at [183, 111] on p "MANDARINA, kg" at bounding box center [186, 114] width 37 height 7
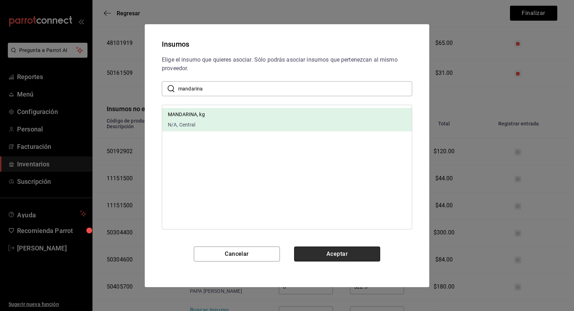
click at [337, 255] on button "Aceptar" at bounding box center [337, 253] width 86 height 15
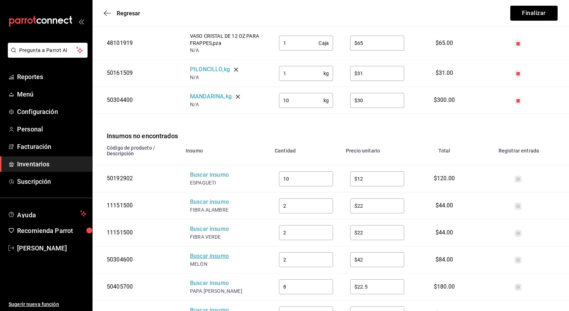
click at [213, 252] on div "Buscar insumo" at bounding box center [218, 256] width 57 height 8
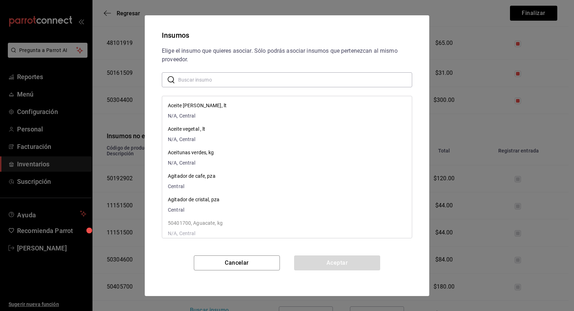
click at [241, 75] on input "text" at bounding box center [295, 79] width 234 height 14
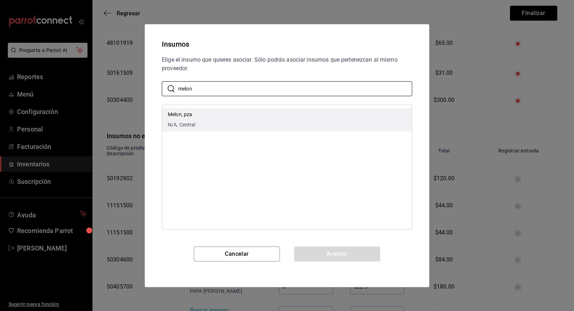
type input "melon"
click at [210, 114] on li "Melon, pza N/A, Central" at bounding box center [287, 119] width 250 height 23
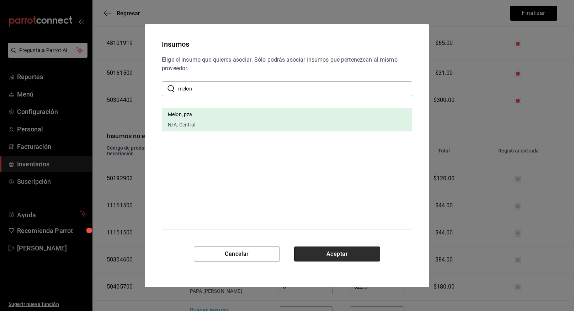
click at [335, 258] on button "Aceptar" at bounding box center [337, 253] width 86 height 15
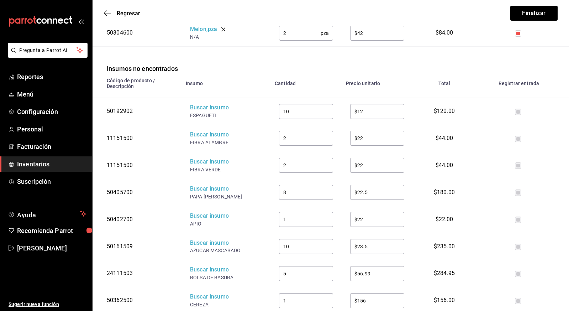
scroll to position [1088, 0]
click at [214, 184] on div "Buscar insumo" at bounding box center [218, 188] width 57 height 8
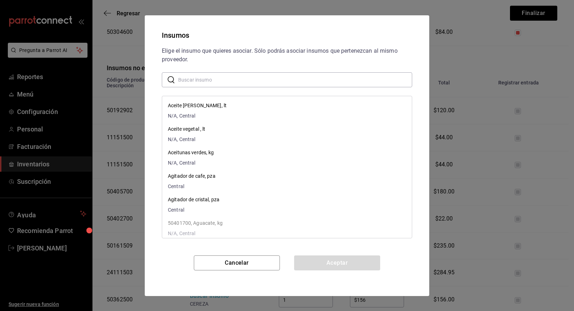
click at [228, 78] on input "text" at bounding box center [295, 79] width 234 height 14
click at [228, 78] on input "papa" at bounding box center [295, 79] width 234 height 14
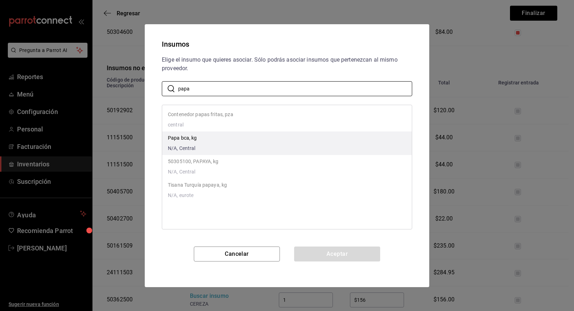
type input "papa"
click at [198, 143] on li "Papa bca, kg N/A, Central" at bounding box center [287, 142] width 250 height 23
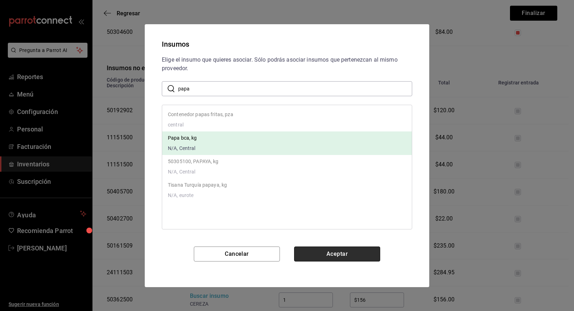
click at [318, 252] on button "Aceptar" at bounding box center [337, 253] width 86 height 15
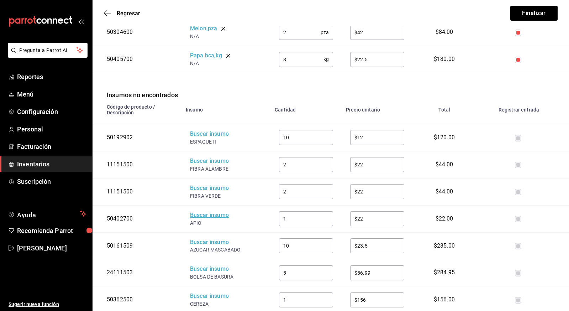
click at [213, 211] on div "Buscar insumo" at bounding box center [218, 215] width 57 height 8
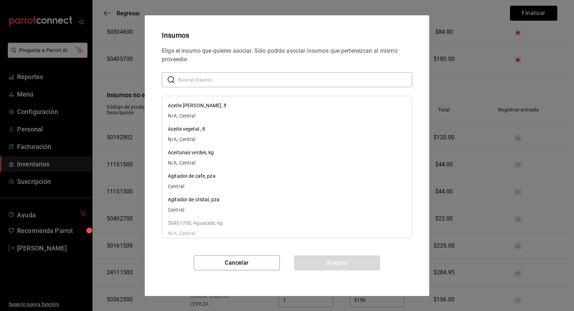
click at [259, 79] on input "text" at bounding box center [295, 79] width 234 height 14
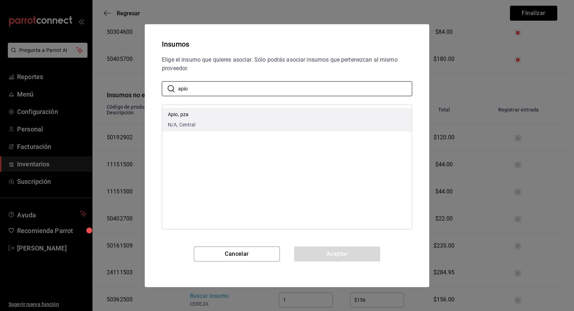
type input "apio"
click at [205, 117] on li "Apio, pza N/A, Central" at bounding box center [287, 119] width 250 height 23
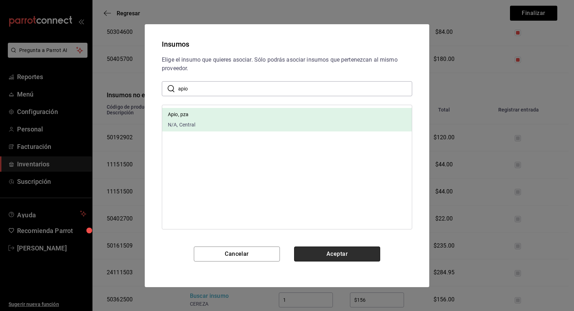
click at [343, 247] on button "Aceptar" at bounding box center [337, 253] width 86 height 15
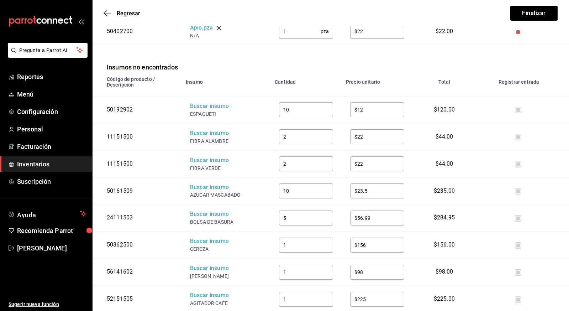
scroll to position [1144, 0]
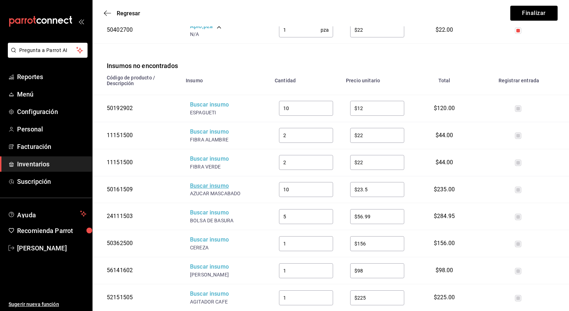
click at [216, 182] on div "Buscar insumo" at bounding box center [218, 186] width 57 height 8
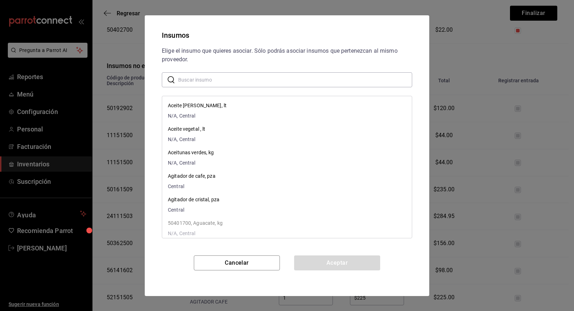
click at [216, 80] on input "text" at bounding box center [295, 79] width 234 height 14
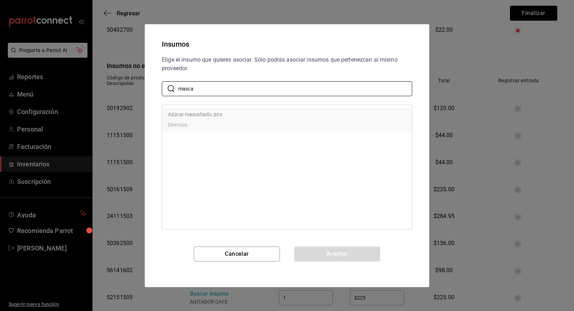
type input "masca"
click at [201, 112] on p "Azúcar mascabado, pza" at bounding box center [195, 114] width 54 height 7
click at [333, 255] on div "Aceptar" at bounding box center [337, 253] width 86 height 15
click at [213, 115] on p "Azúcar mascabado, pza" at bounding box center [195, 114] width 54 height 7
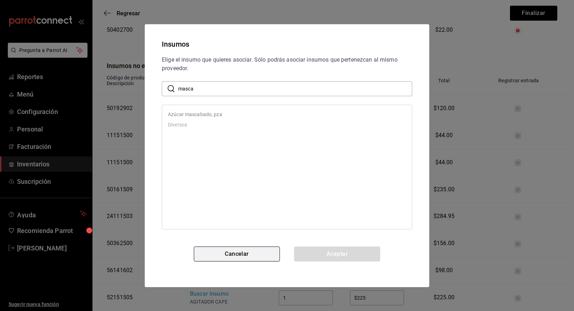
click at [248, 253] on button "Cancelar" at bounding box center [237, 253] width 86 height 15
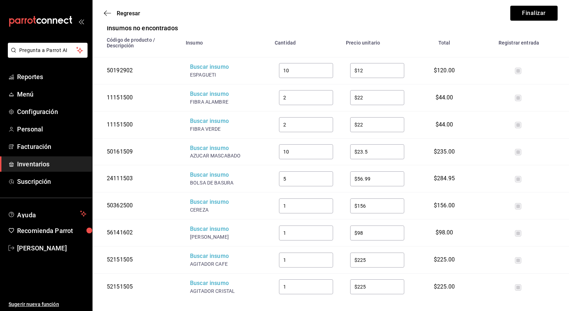
scroll to position [1188, 0]
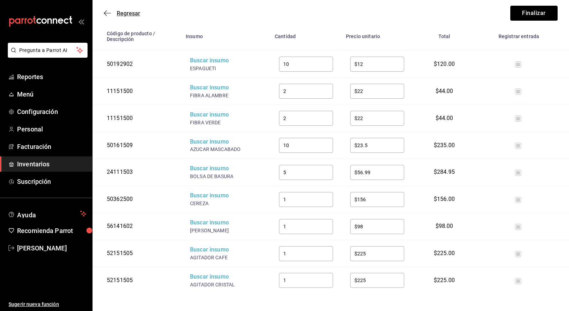
click at [130, 11] on span "Regresar" at bounding box center [128, 13] width 23 height 7
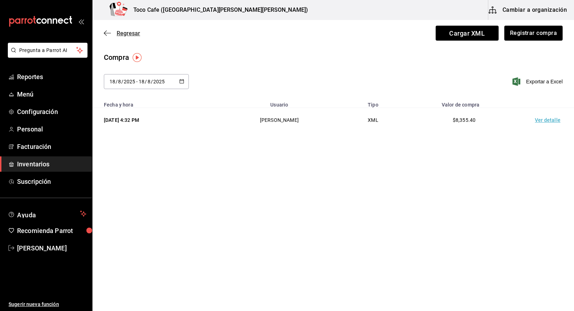
click at [119, 33] on span "Regresar" at bounding box center [128, 33] width 23 height 7
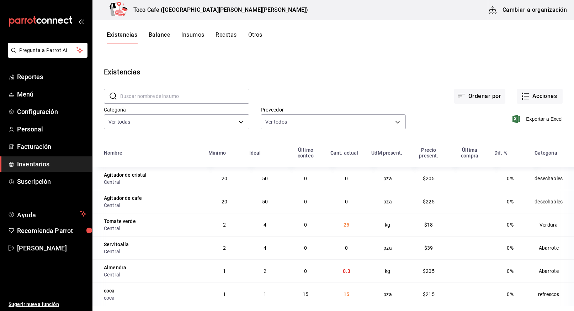
click at [543, 11] on button "Cambiar a organización" at bounding box center [528, 10] width 80 height 20
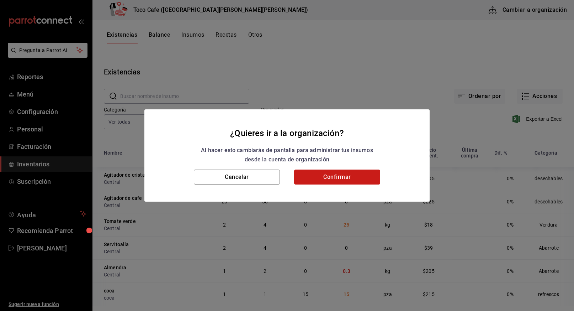
click at [347, 177] on button "Confirmar" at bounding box center [337, 176] width 86 height 15
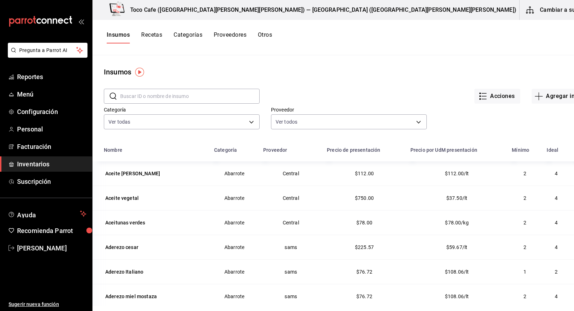
click at [156, 98] on input "text" at bounding box center [189, 96] width 139 height 14
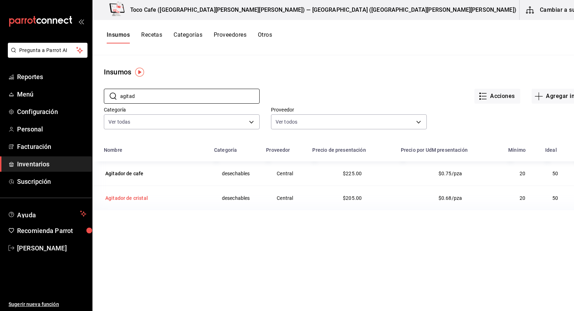
type input "agitad"
click at [131, 197] on div "Agitador de cristal" at bounding box center [126, 197] width 43 height 7
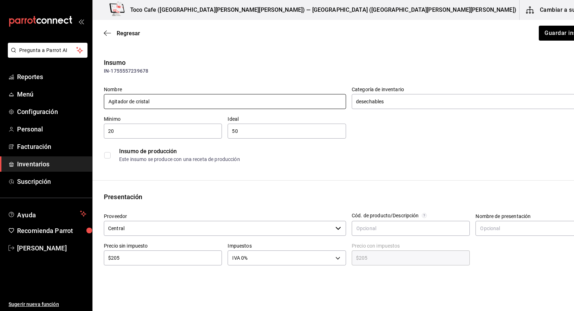
click at [137, 102] on input "Agitador de cristal" at bounding box center [225, 101] width 242 height 15
type input "Agitador cristal"
click at [538, 32] on button "Guardar insumo" at bounding box center [565, 33] width 55 height 15
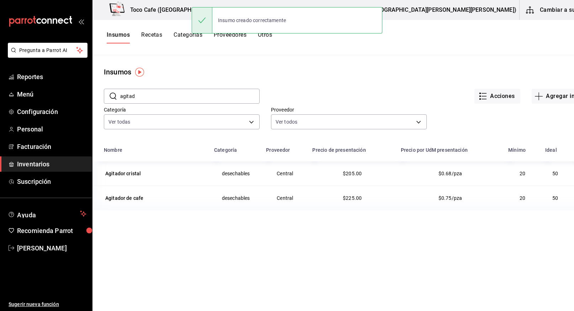
click at [154, 94] on input "agitad" at bounding box center [189, 96] width 139 height 14
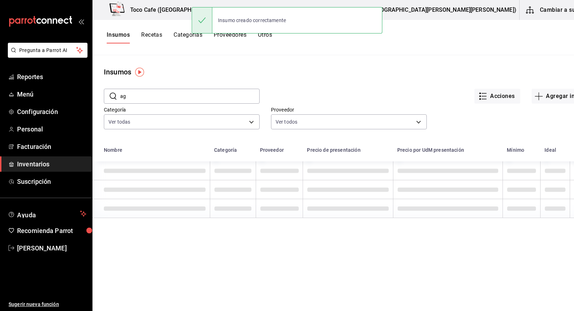
type input "a"
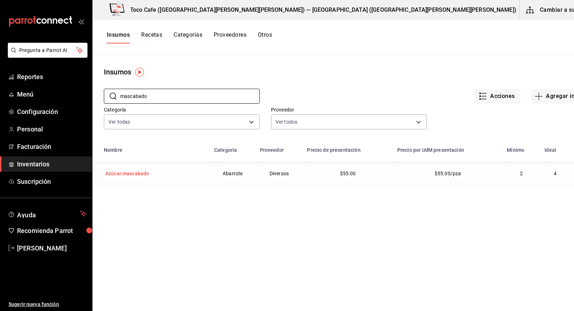
type input "mascabado"
click at [120, 171] on div "Azúcar mascabado" at bounding box center [127, 173] width 44 height 7
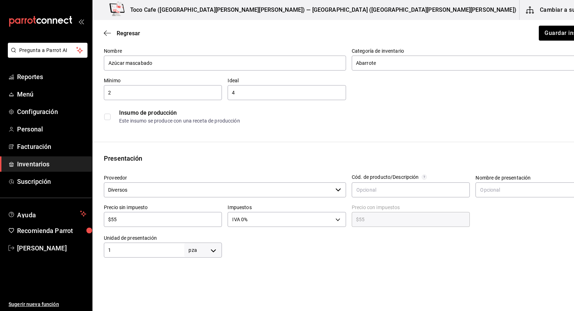
scroll to position [40, 0]
click at [203, 250] on body "Pregunta a Parrot AI Reportes Menú Configuración Personal Facturación Inventari…" at bounding box center [287, 135] width 574 height 270
click at [199, 241] on li "kg" at bounding box center [194, 243] width 37 height 12
type input "KILOGRAM"
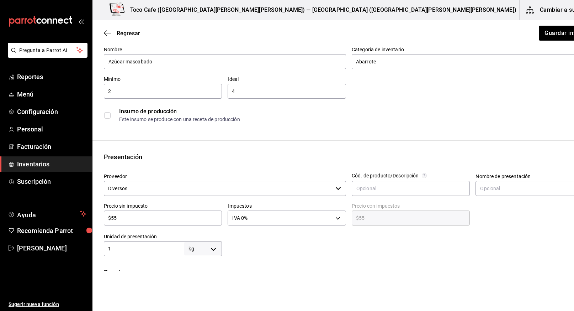
click at [132, 220] on input "$55" at bounding box center [163, 217] width 118 height 9
type input "$5"
type input "$5.00"
type input "$0.00"
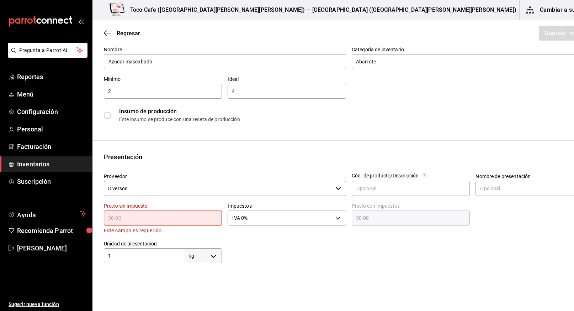
type input "$2"
type input "$2.00"
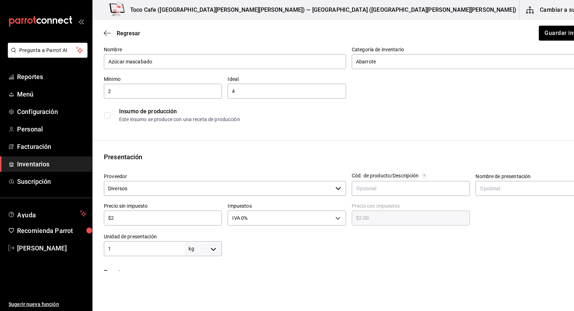
type input "$23"
type input "$23.00"
type input "$23.5"
type input "$23.50"
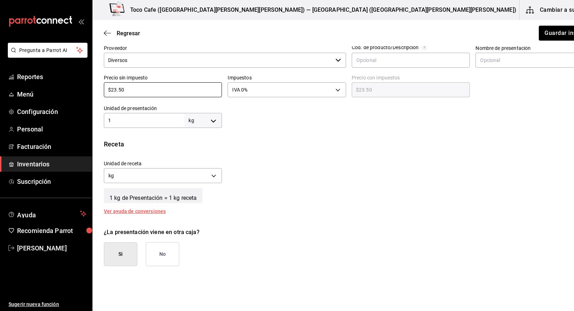
scroll to position [168, 0]
type input "$23.50"
click at [159, 250] on button "No" at bounding box center [162, 254] width 33 height 24
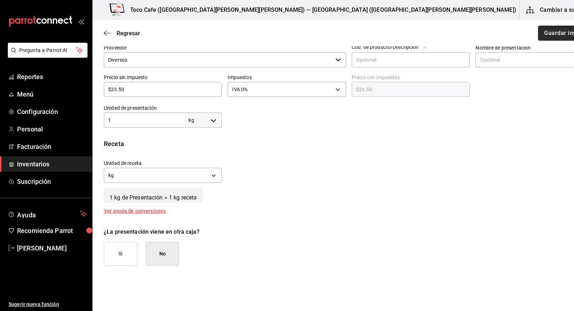
click at [538, 33] on button "Guardar insumo" at bounding box center [565, 33] width 55 height 15
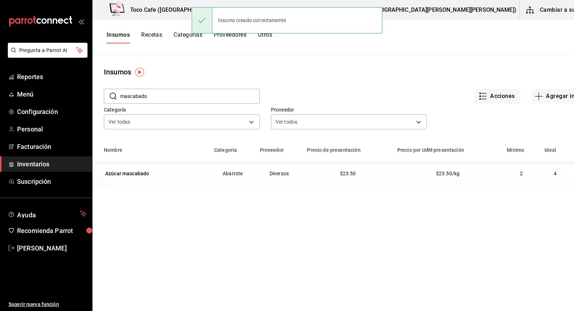
click at [203, 103] on input "mascabado" at bounding box center [189, 96] width 139 height 14
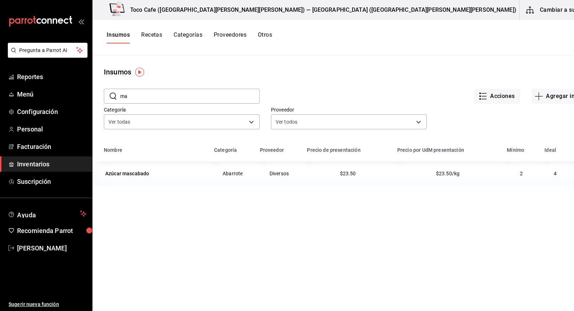
type input "m"
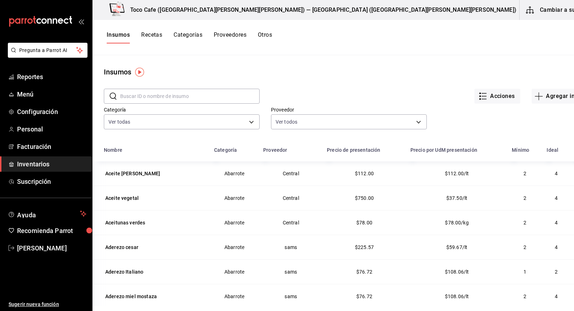
click at [162, 98] on input "text" at bounding box center [189, 96] width 139 height 14
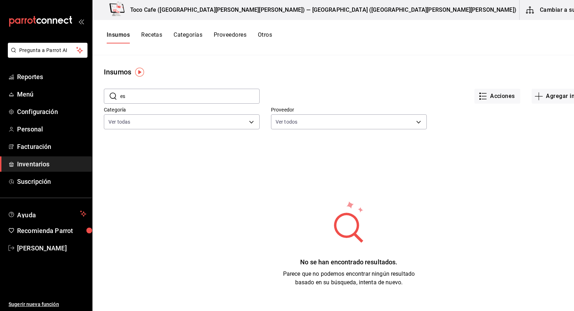
type input "e"
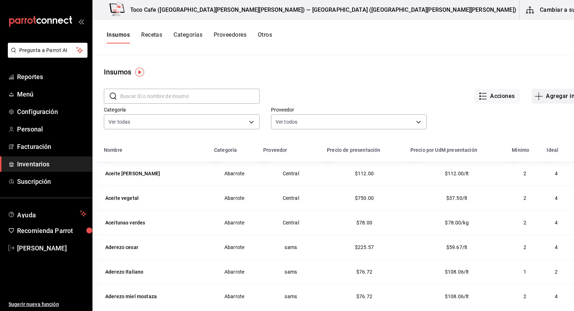
click at [532, 96] on button "Agregar insumo" at bounding box center [563, 96] width 62 height 15
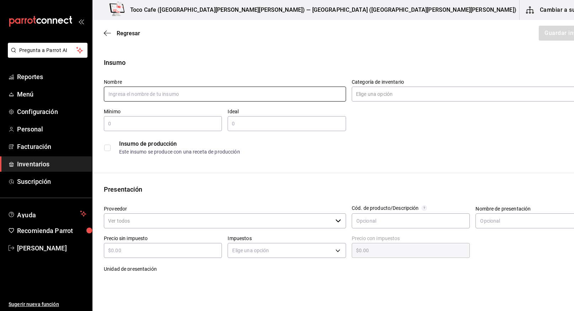
click at [201, 94] on input "text" at bounding box center [225, 93] width 242 height 15
type input "Espagueti"
click at [167, 126] on input "text" at bounding box center [163, 123] width 118 height 9
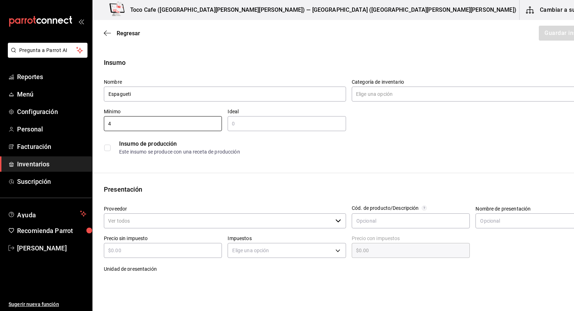
type input "4"
click at [250, 119] on input "text" at bounding box center [287, 123] width 118 height 9
type input "10"
click at [368, 94] on input "Categoría de inventario" at bounding box center [466, 93] width 229 height 15
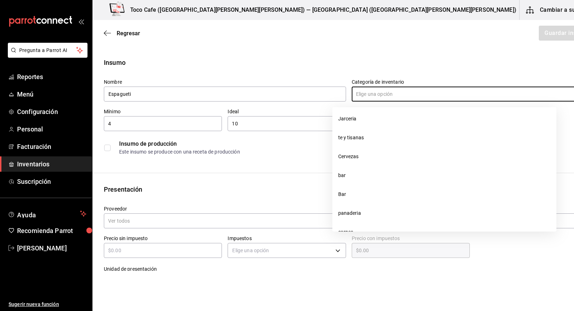
scroll to position [377, 0]
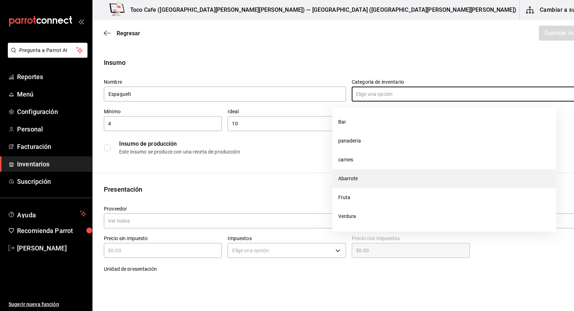
click at [351, 177] on li "Abarrote" at bounding box center [445, 178] width 224 height 19
type input "Abarrote"
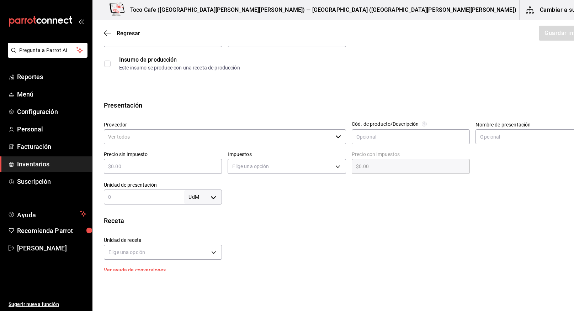
scroll to position [100, 0]
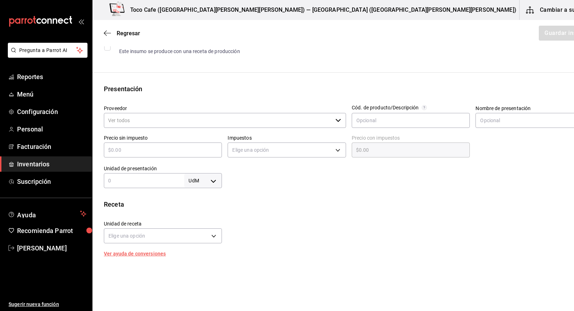
click at [321, 116] on div "​" at bounding box center [225, 120] width 242 height 15
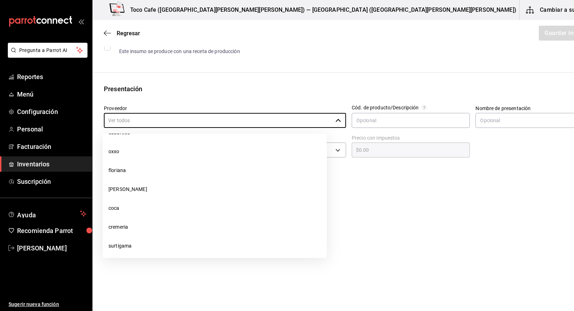
scroll to position [434, 0]
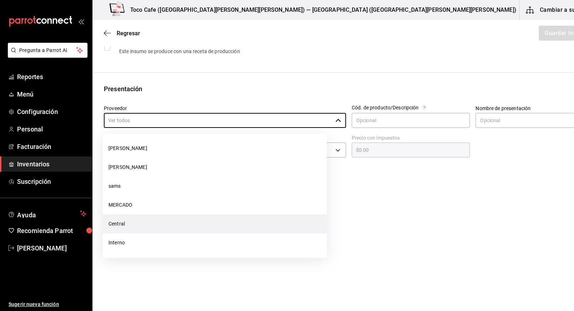
click at [202, 229] on li "Central" at bounding box center [215, 223] width 224 height 19
type input "Central"
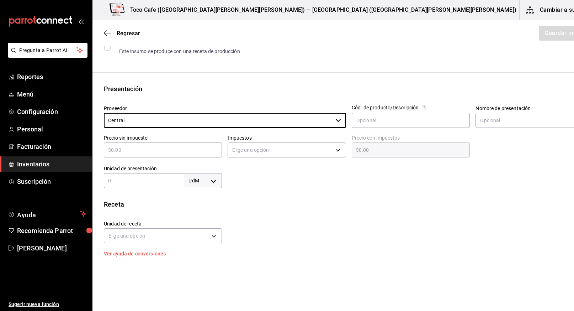
click at [172, 151] on input "text" at bounding box center [163, 150] width 118 height 9
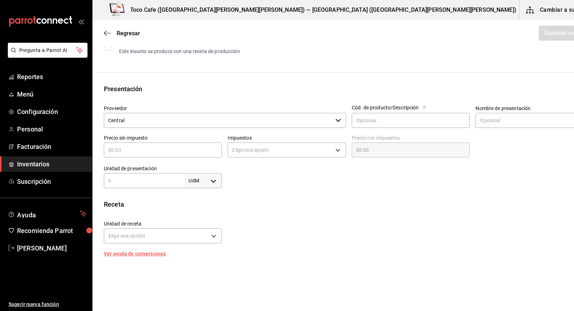
type input "$1"
type input "$1.00"
type input "$12"
type input "$12.00"
type input "$12"
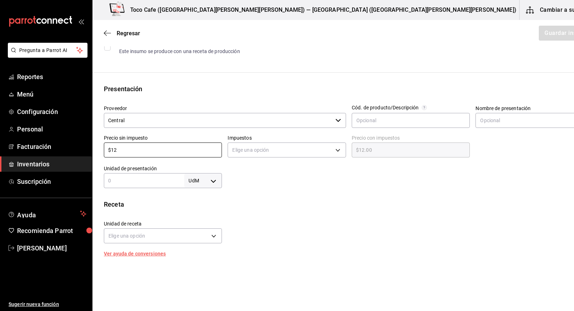
click at [123, 182] on input "text" at bounding box center [144, 180] width 80 height 9
click at [204, 181] on body "Pregunta a Parrot AI Reportes Menú Configuración Personal Facturación Inventari…" at bounding box center [287, 135] width 574 height 270
click at [194, 257] on li "pza" at bounding box center [194, 261] width 37 height 12
type input "UNIT"
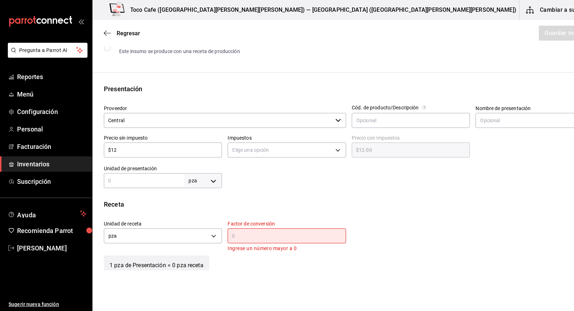
click at [141, 179] on input "text" at bounding box center [144, 180] width 80 height 9
type input "1"
click at [222, 185] on div at bounding box center [408, 173] width 372 height 28
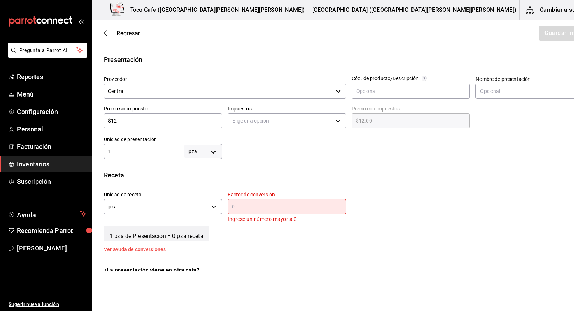
scroll to position [185, 0]
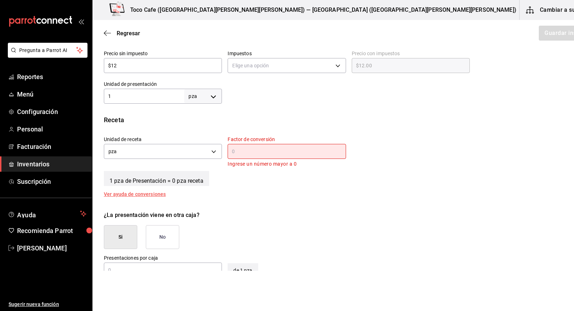
click at [228, 150] on input "text" at bounding box center [287, 151] width 118 height 9
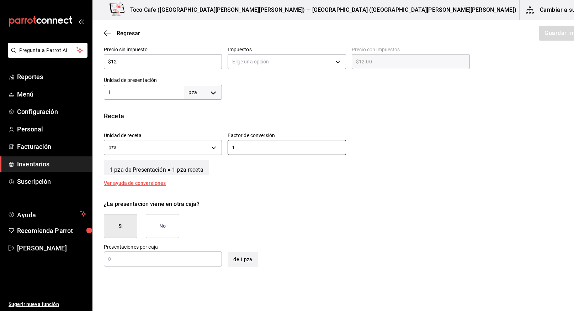
scroll to position [189, 0]
type input "1"
click at [169, 228] on button "No" at bounding box center [162, 225] width 33 height 24
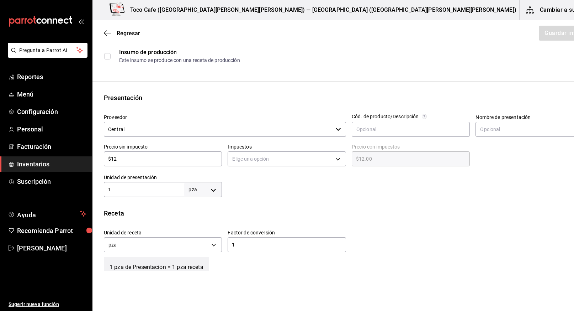
scroll to position [78, 0]
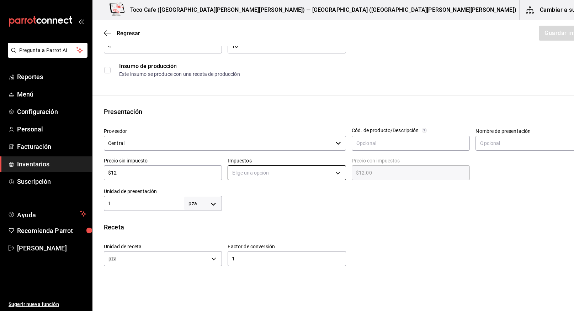
click at [323, 172] on body "Pregunta a Parrot AI Reportes Menú Configuración Personal Facturación Inventari…" at bounding box center [287, 135] width 574 height 270
click at [302, 190] on li "IVA 0%" at bounding box center [273, 195] width 109 height 12
type input "IVA_0"
click at [538, 34] on button "Guardar insumo" at bounding box center [565, 33] width 55 height 15
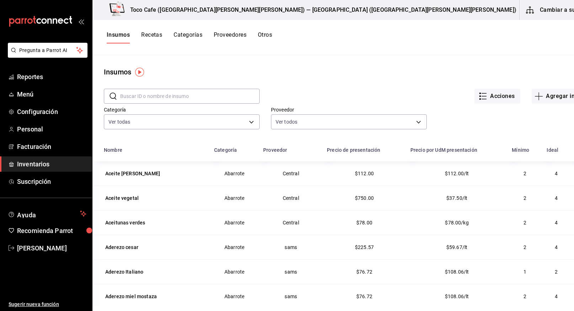
click at [155, 95] on input "text" at bounding box center [189, 96] width 139 height 14
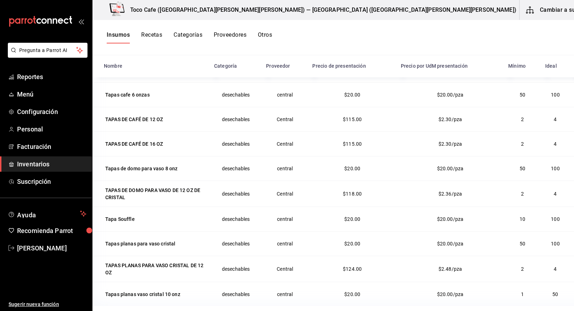
scroll to position [88, 0]
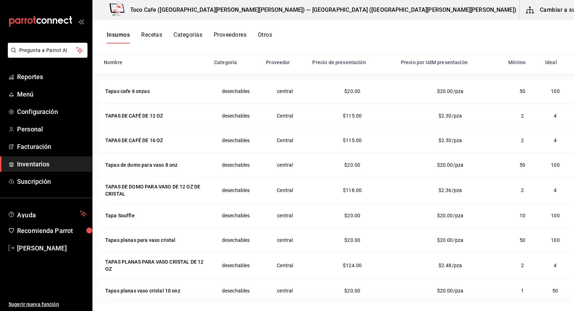
type input "tapa"
click at [138, 262] on div "TAPAS PLANAS PARA VASO CRISTAL DE 12 OZ" at bounding box center [154, 265] width 99 height 14
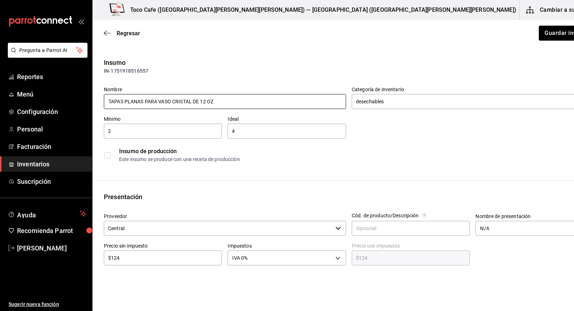
drag, startPoint x: 107, startPoint y: 100, endPoint x: 225, endPoint y: 104, distance: 117.8
click at [225, 104] on input "TAPAS PLANAS PARA VASO CRISTAL DE 12 OZ" at bounding box center [225, 101] width 242 height 15
type input "Tapa plana 12 oz"
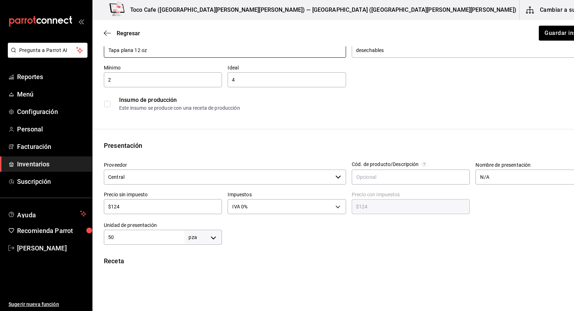
scroll to position [59, 0]
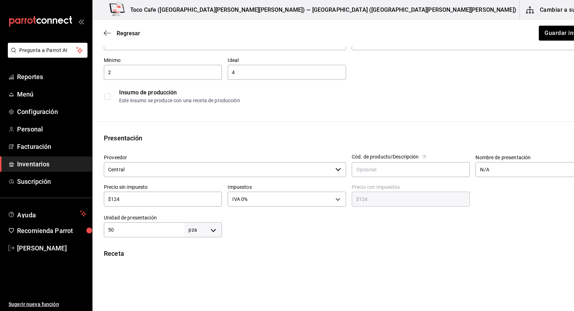
click at [164, 198] on input "$124" at bounding box center [163, 199] width 118 height 9
type input "$12"
type input "$12.00"
type input "$1"
type input "$1.00"
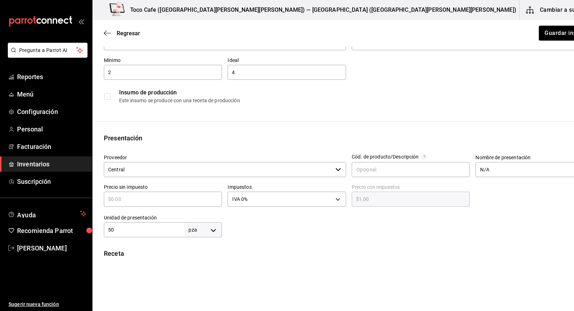
type input "$0.00"
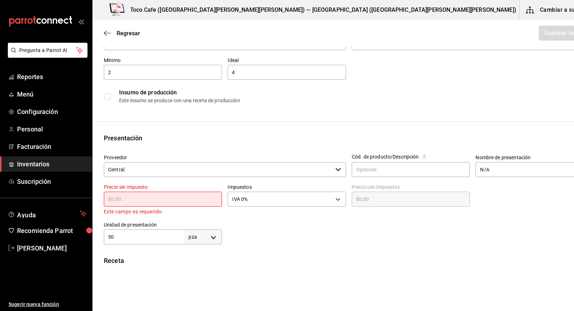
type input "$5"
type input "$5.00"
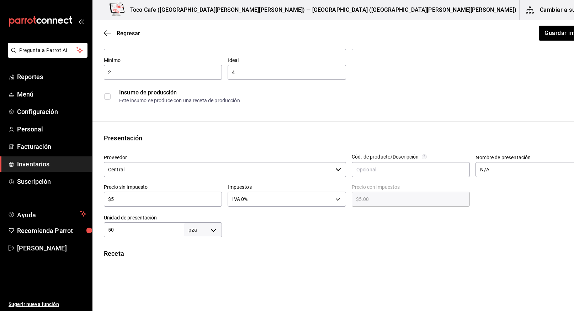
type input "$56"
type input "$56.00"
type input "$56"
click at [321, 199] on body "Pregunta a Parrot AI Reportes Menú Configuración Personal Facturación Inventari…" at bounding box center [287, 135] width 574 height 270
click at [266, 244] on li "IVA 16%" at bounding box center [273, 245] width 109 height 12
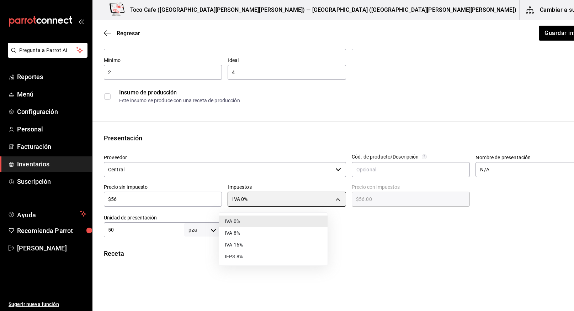
type input "IVA_16"
type input "$64.96"
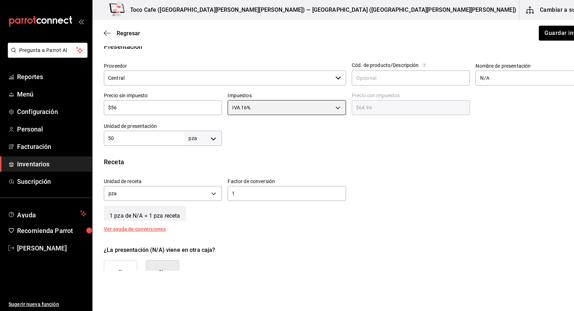
scroll to position [247, 0]
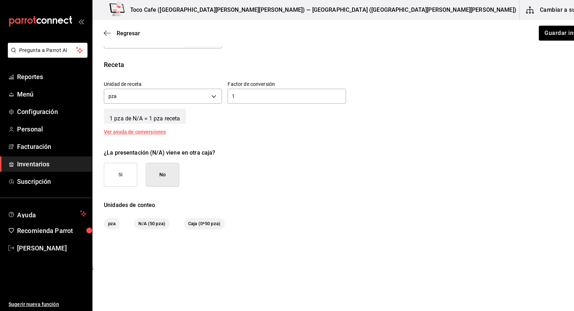
click at [126, 170] on button "Si" at bounding box center [120, 175] width 33 height 24
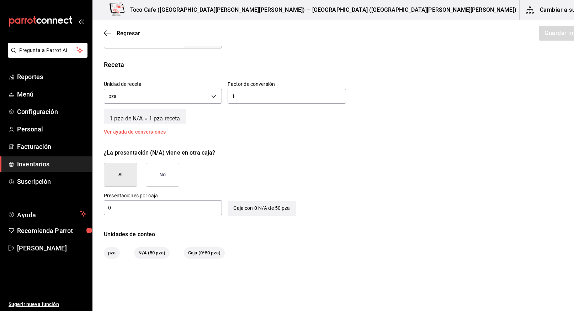
click at [184, 206] on input "0" at bounding box center [163, 207] width 118 height 9
type input "1"
click at [538, 33] on button "Guardar insumo" at bounding box center [565, 33] width 55 height 15
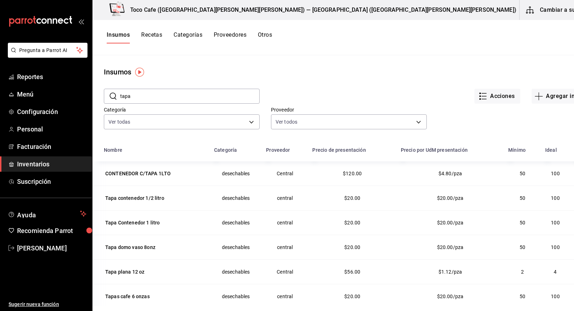
click at [150, 95] on input "tapa" at bounding box center [189, 96] width 139 height 14
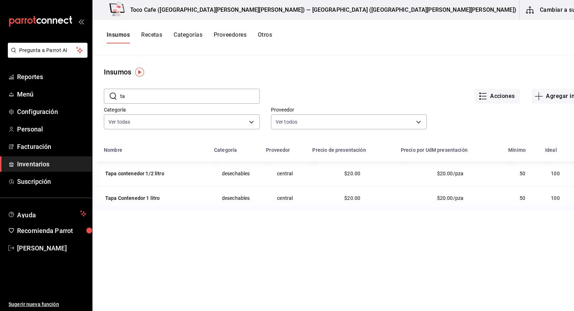
type input "t"
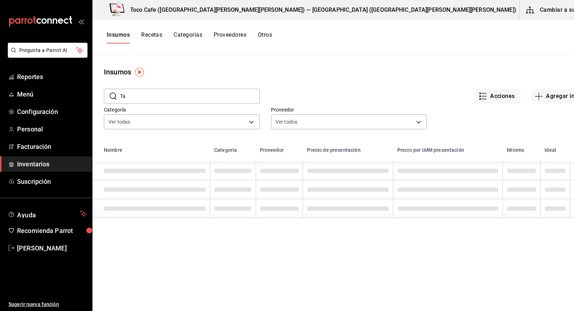
type input "T"
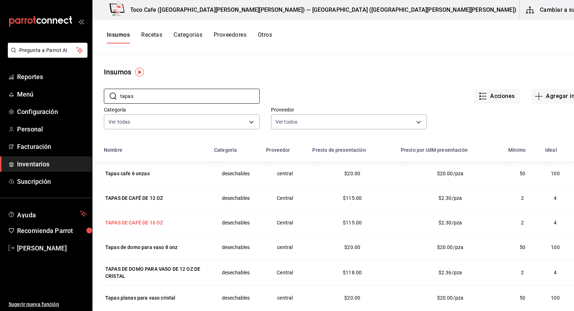
type input "tapas"
click at [137, 222] on div "TAPAS DE CAFÉ DE 16 OZ" at bounding box center [134, 222] width 58 height 7
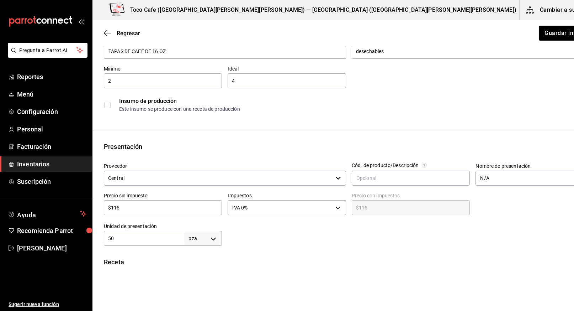
scroll to position [64, 0]
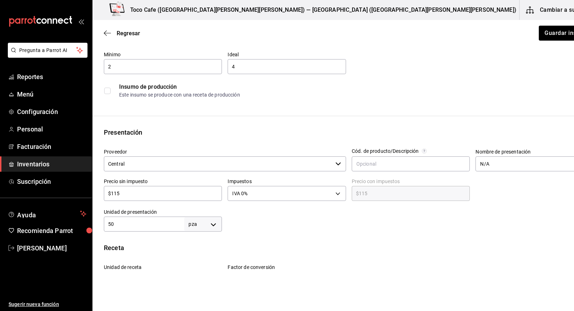
click at [168, 196] on input "$115" at bounding box center [163, 193] width 118 height 9
type input "$11"
type input "$11.00"
type input "$1"
type input "$1.00"
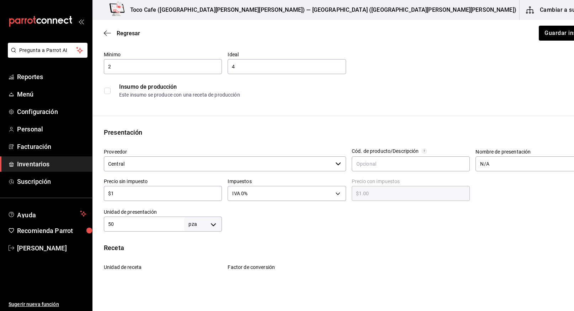
type input "$10"
type input "$10.00"
type input "$102"
type input "$102.00"
type input "$102"
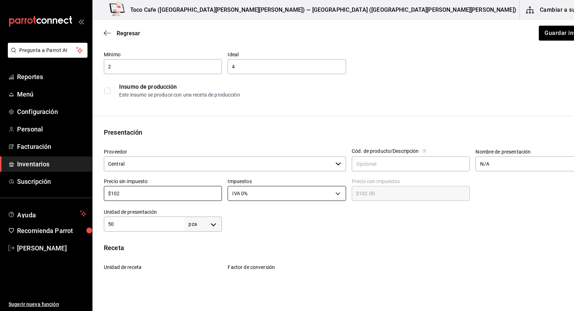
click at [322, 197] on body "Pregunta a Parrot AI Reportes Menú Configuración Personal Facturación Inventari…" at bounding box center [287, 135] width 574 height 270
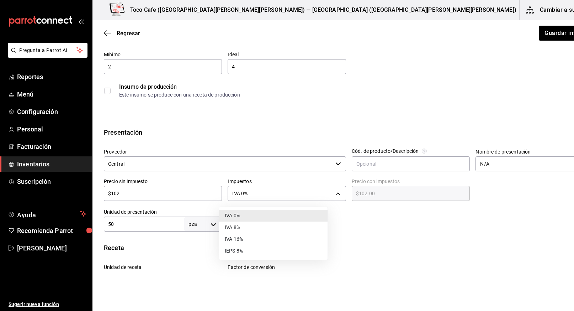
click at [275, 238] on li "IVA 16%" at bounding box center [273, 239] width 109 height 12
type input "IVA_16"
type input "$118.32"
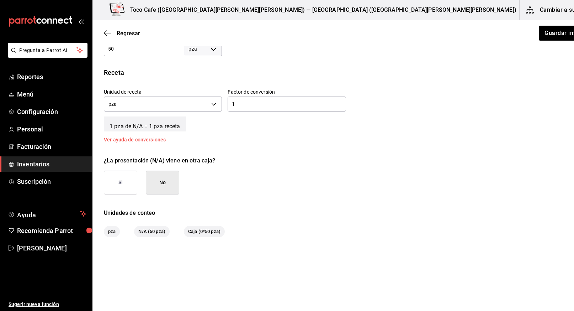
scroll to position [244, 0]
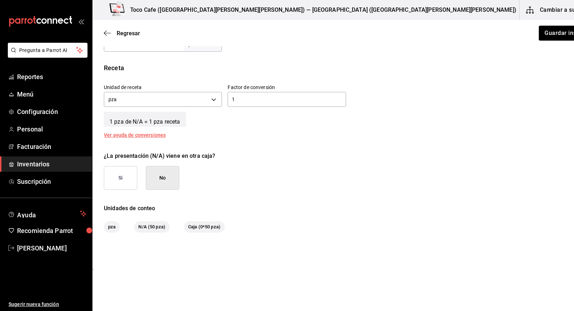
click at [122, 184] on button "Si" at bounding box center [120, 178] width 33 height 24
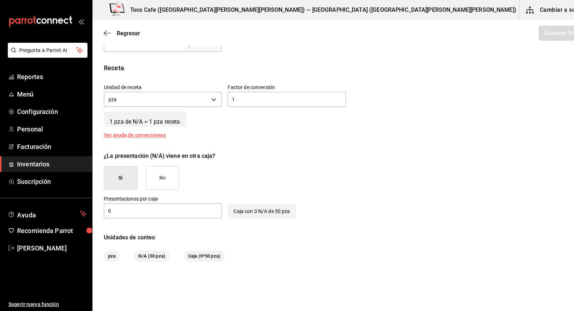
click at [126, 209] on input "0" at bounding box center [163, 210] width 118 height 9
type input "1"
click at [538, 34] on button "Guardar insumo" at bounding box center [565, 33] width 55 height 15
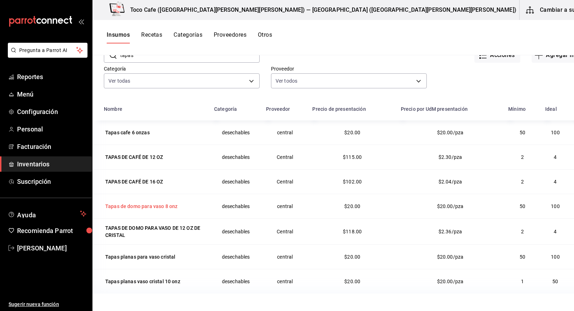
scroll to position [44, 0]
